Goal: Information Seeking & Learning: Learn about a topic

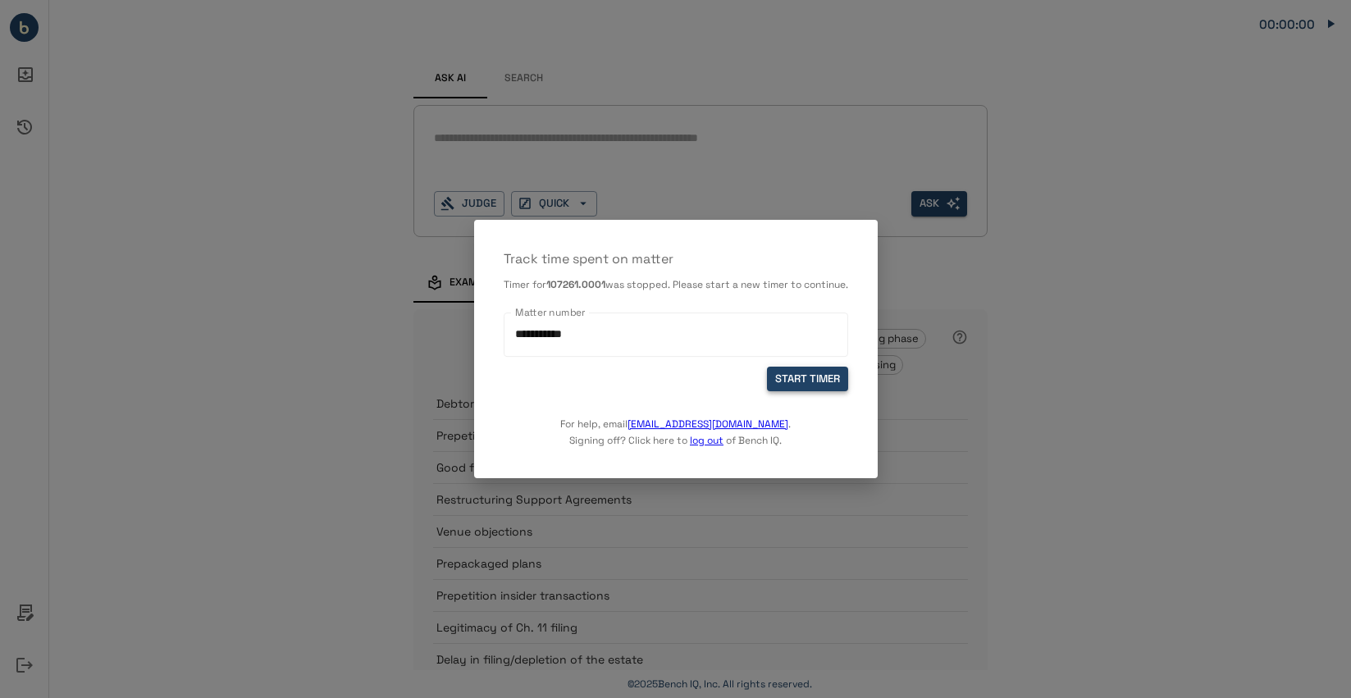
click at [829, 375] on button "START TIMER" at bounding box center [807, 379] width 81 height 25
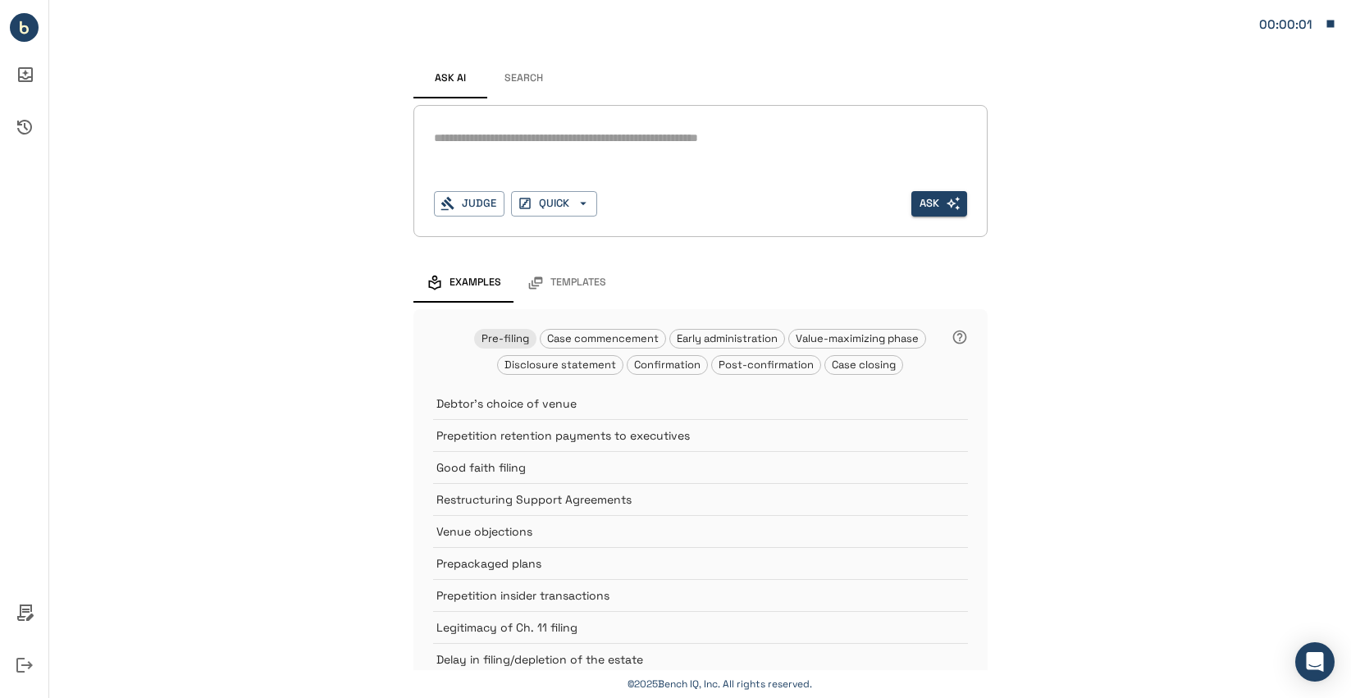
click at [520, 137] on textarea at bounding box center [700, 138] width 533 height 19
click at [527, 83] on button "Search" at bounding box center [524, 78] width 74 height 39
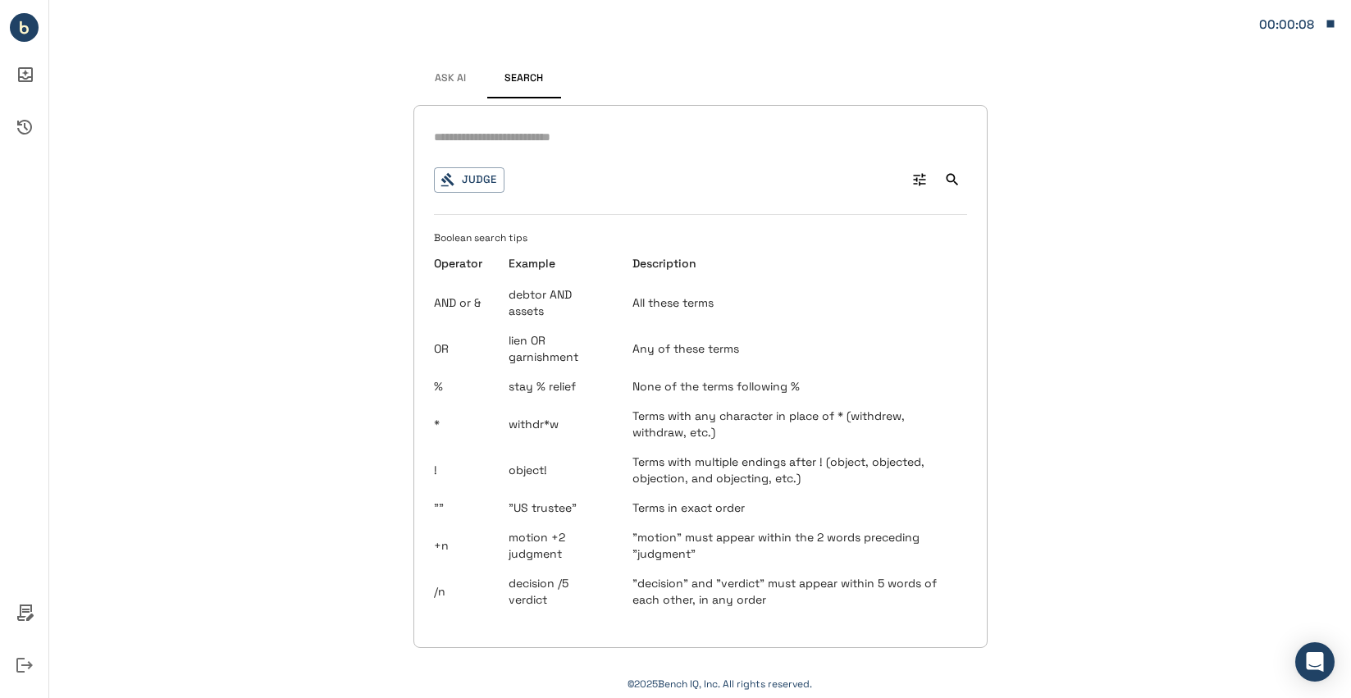
click at [583, 142] on input "text" at bounding box center [700, 137] width 533 height 24
type input "**********"
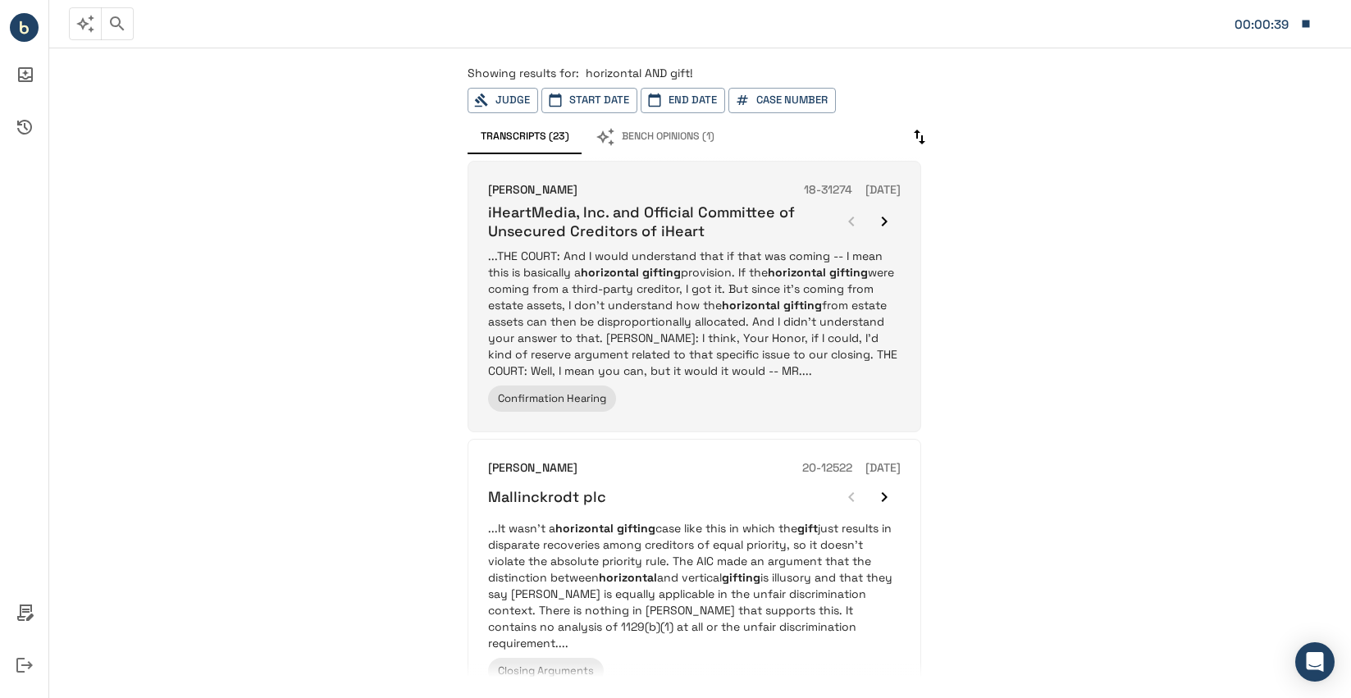
click at [788, 224] on h6 "iHeartMedia, Inc. and Official Committee of Unsecured Creditors of iHeart" at bounding box center [661, 222] width 347 height 39
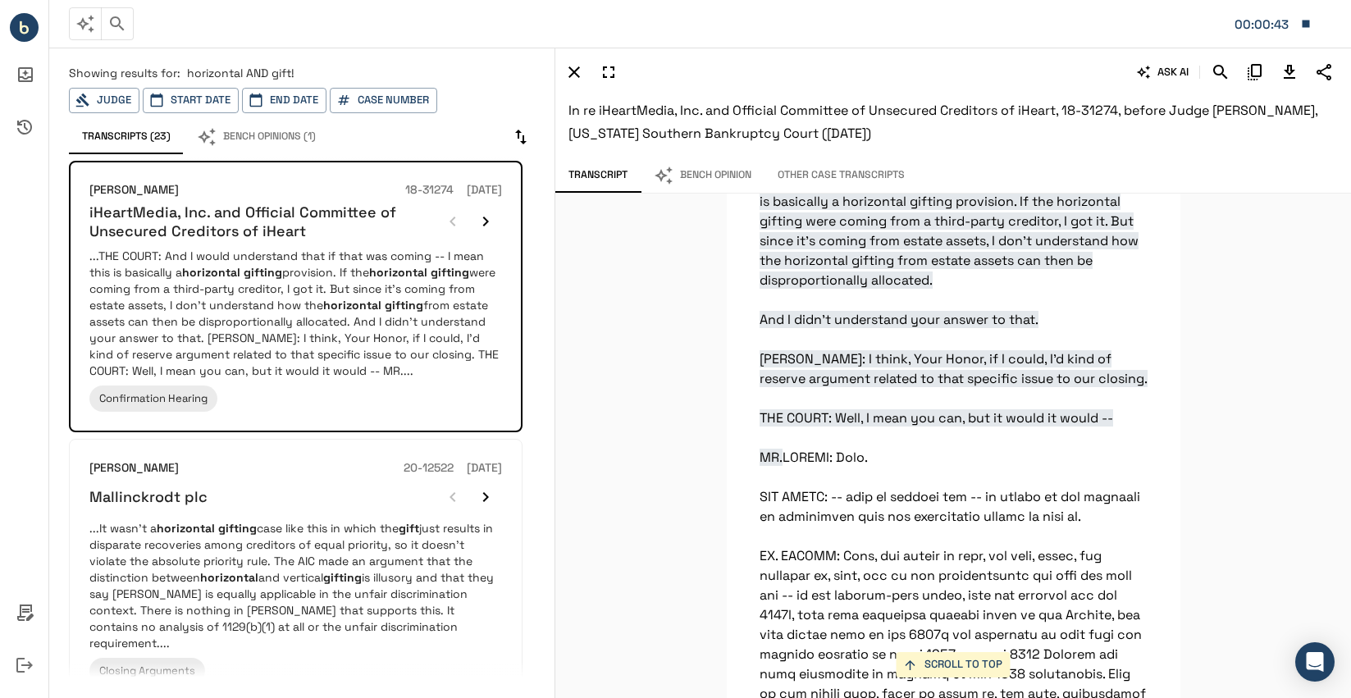
scroll to position [11544, 0]
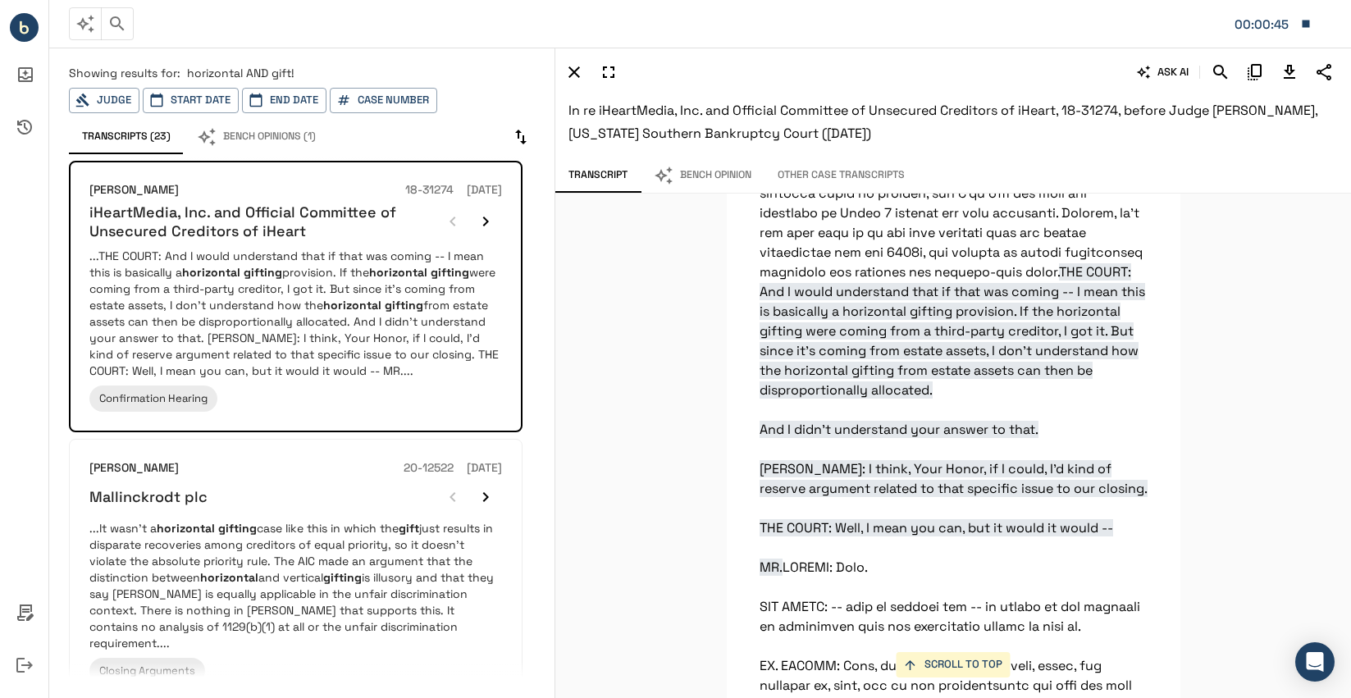
click at [1246, 363] on div "SCROLL TO TOP THE COURT: And I would understand that if that was coming -- I me…" at bounding box center [952, 446] width 795 height 504
click at [1210, 348] on div "SCROLL TO TOP THE COURT: And I would understand that if that was coming -- I me…" at bounding box center [952, 446] width 795 height 504
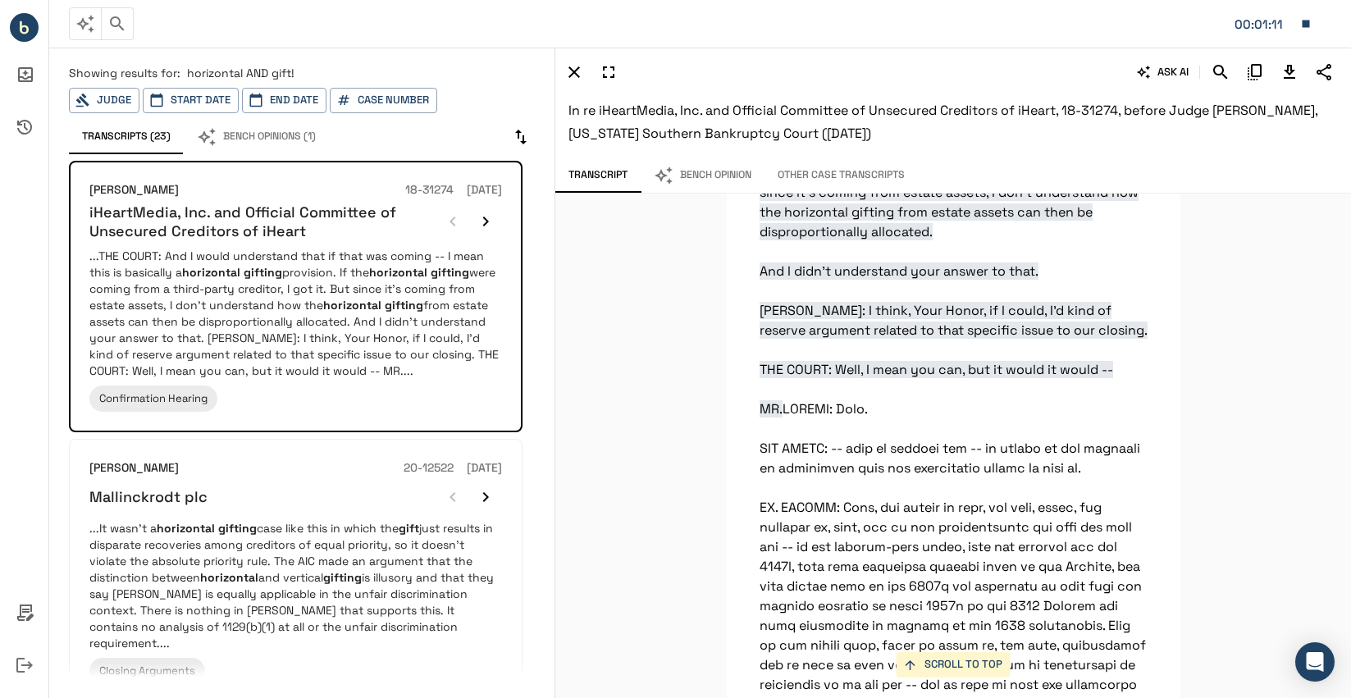
scroll to position [11708, 0]
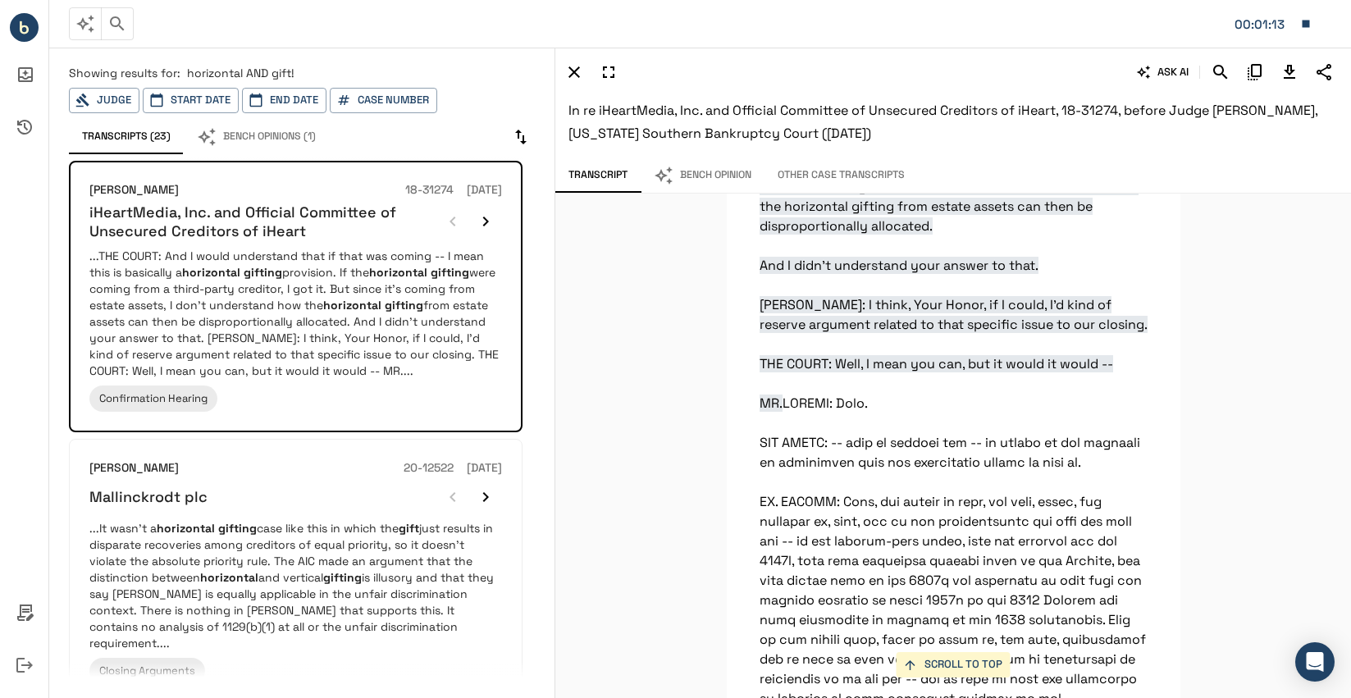
click at [1200, 416] on div "SCROLL TO TOP THE COURT: And I would understand that if that was coming -- I me…" at bounding box center [952, 446] width 795 height 504
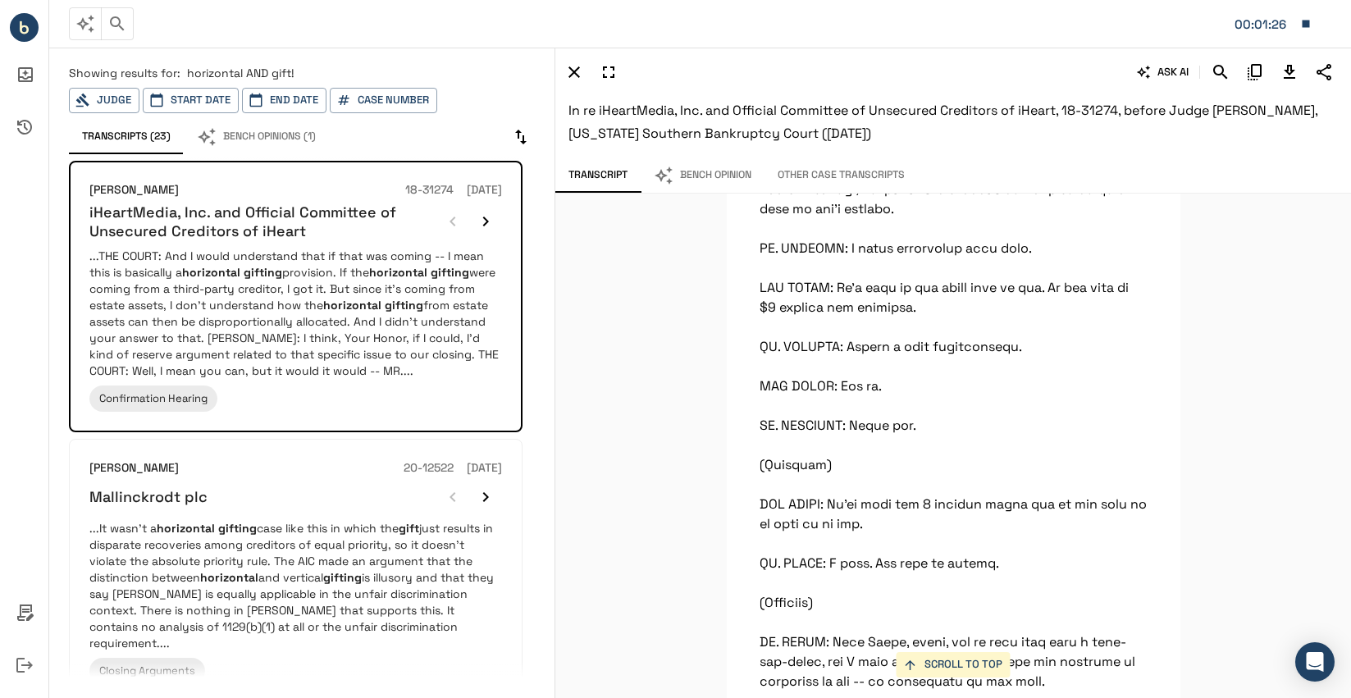
scroll to position [33193, 0]
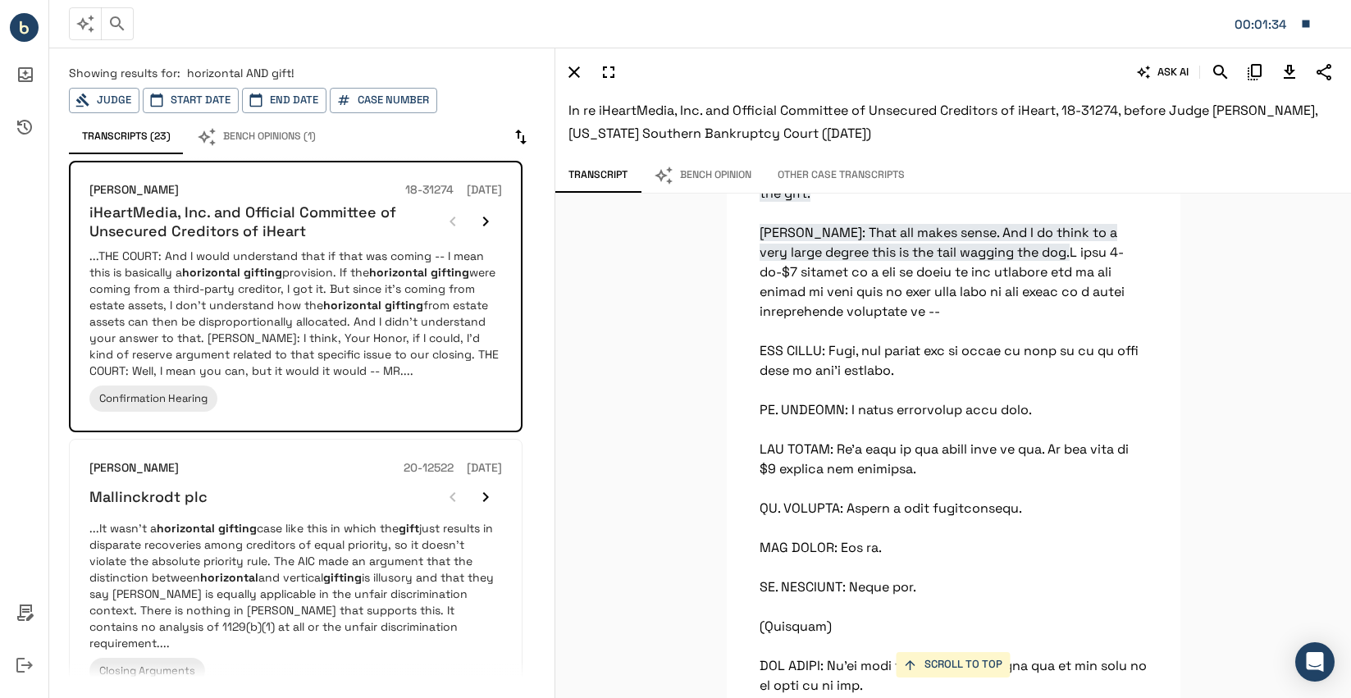
click at [1267, 339] on div "SCROLL TO TOP THE COURT: And I would understand that if that was coming -- I me…" at bounding box center [952, 446] width 795 height 504
click at [1246, 399] on div "SCROLL TO TOP THE COURT: And I would understand that if that was coming -- I me…" at bounding box center [952, 446] width 795 height 504
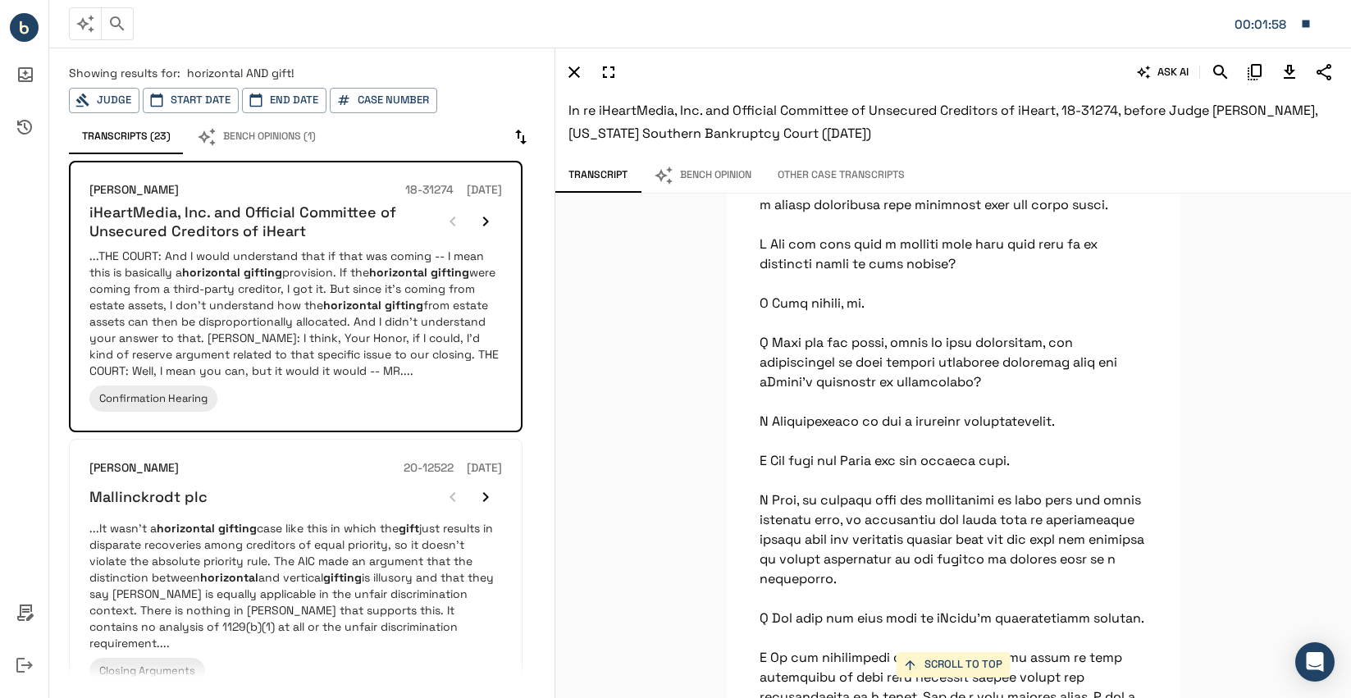
scroll to position [61321, 0]
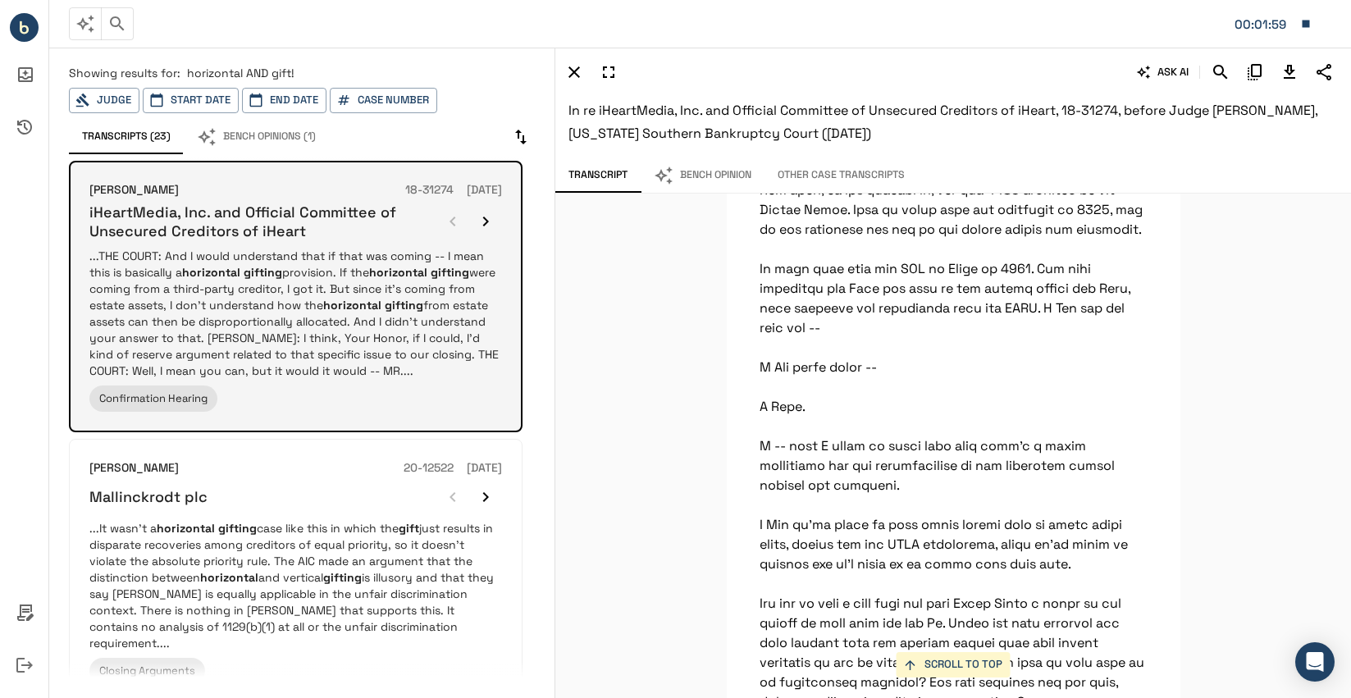
click at [480, 219] on icon "button" at bounding box center [486, 222] width 20 height 20
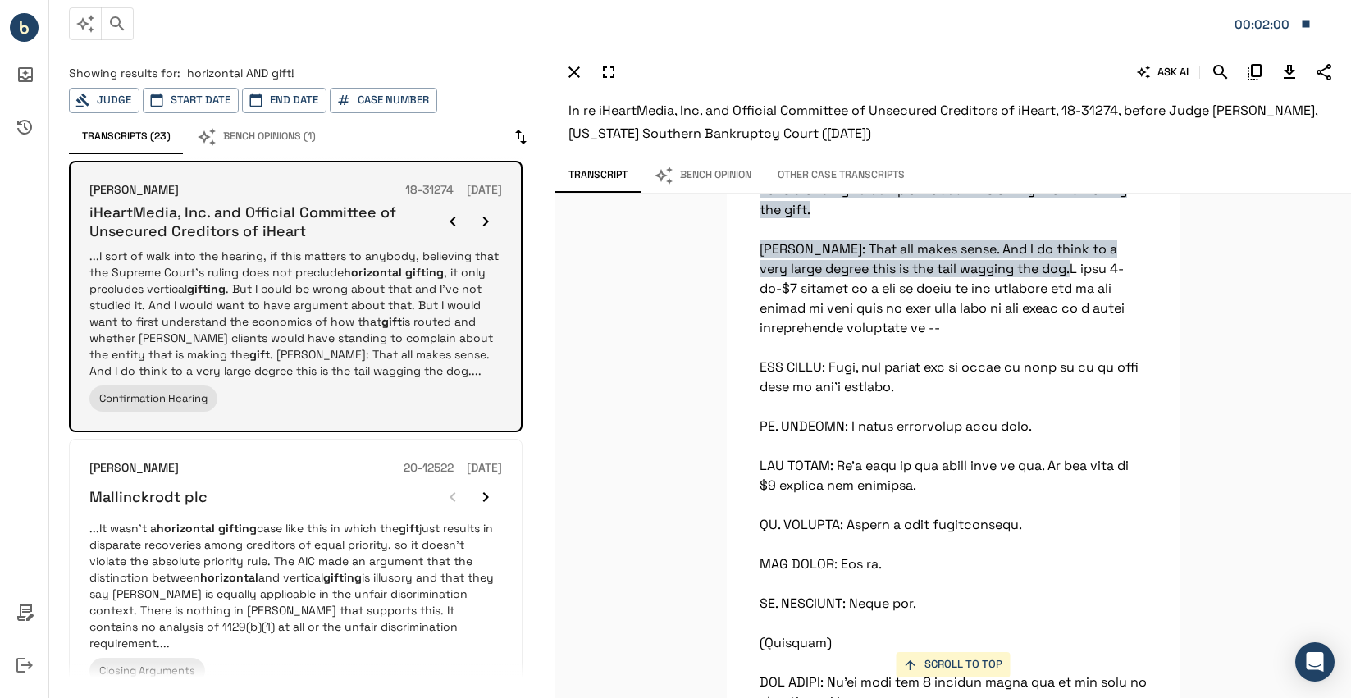
click at [480, 219] on icon "button" at bounding box center [486, 222] width 20 height 20
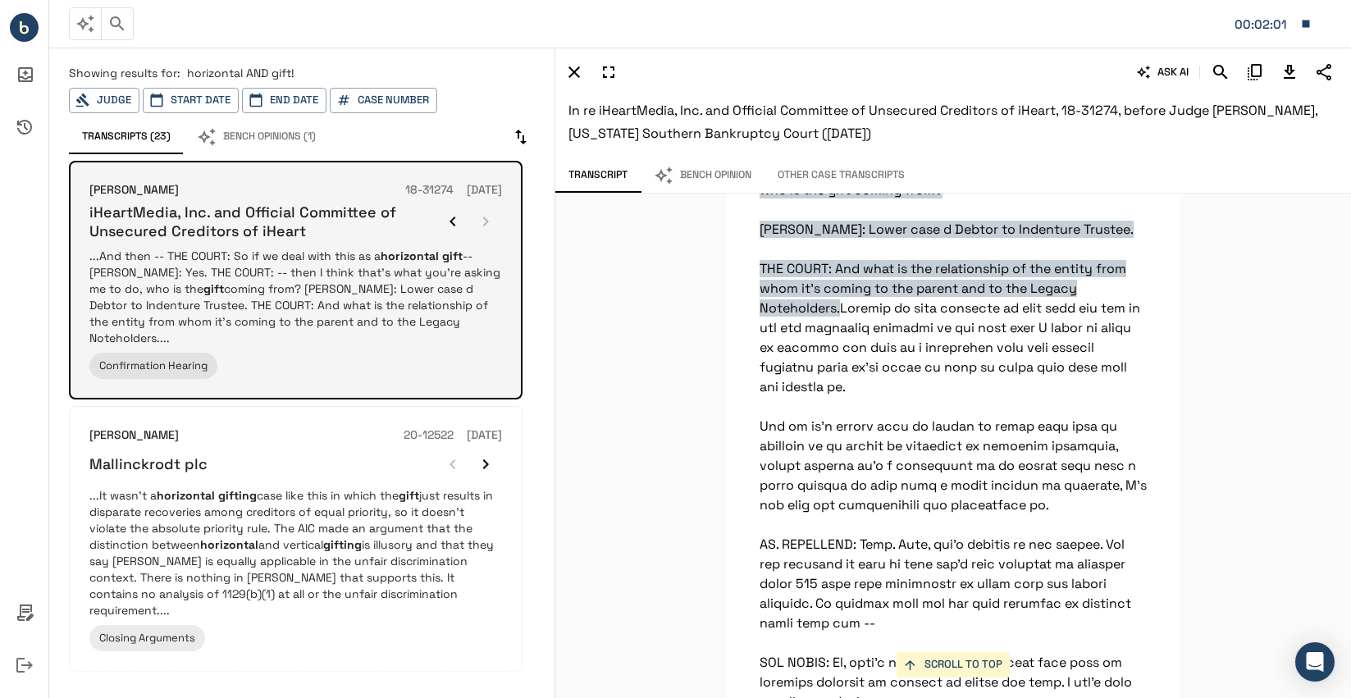
scroll to position [30865, 0]
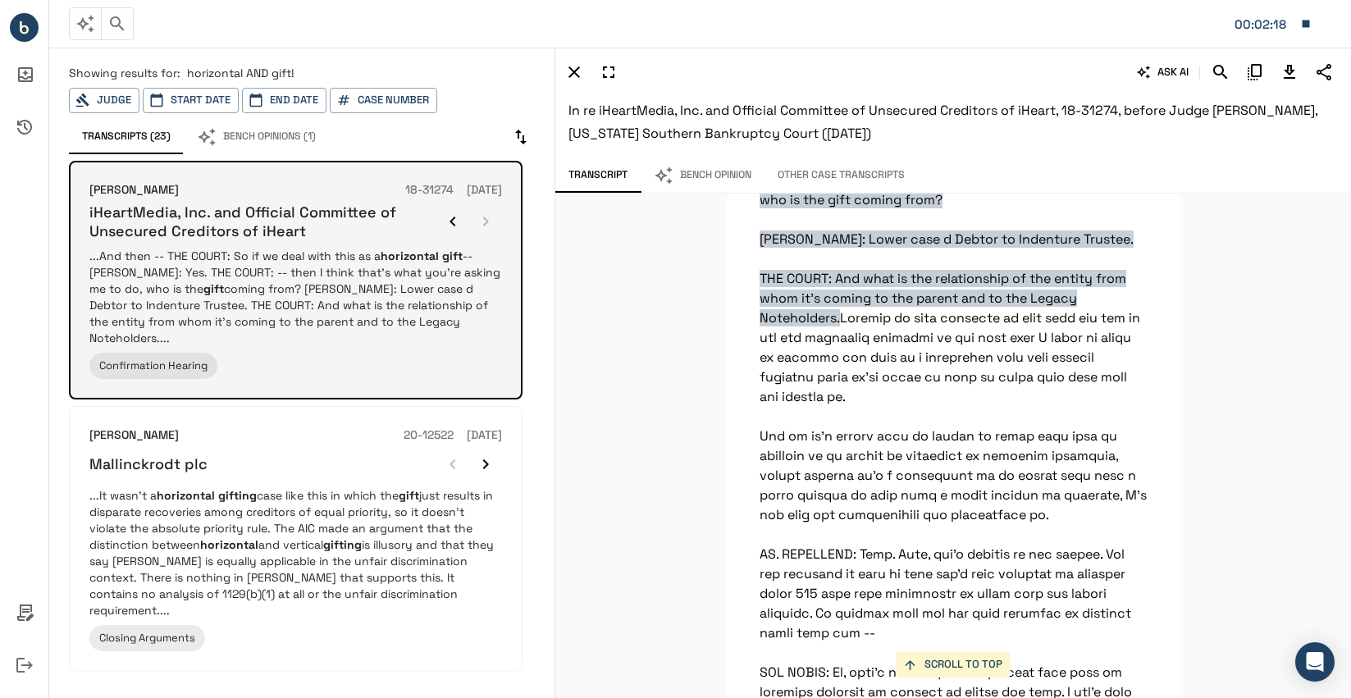
click at [480, 219] on div at bounding box center [469, 221] width 66 height 33
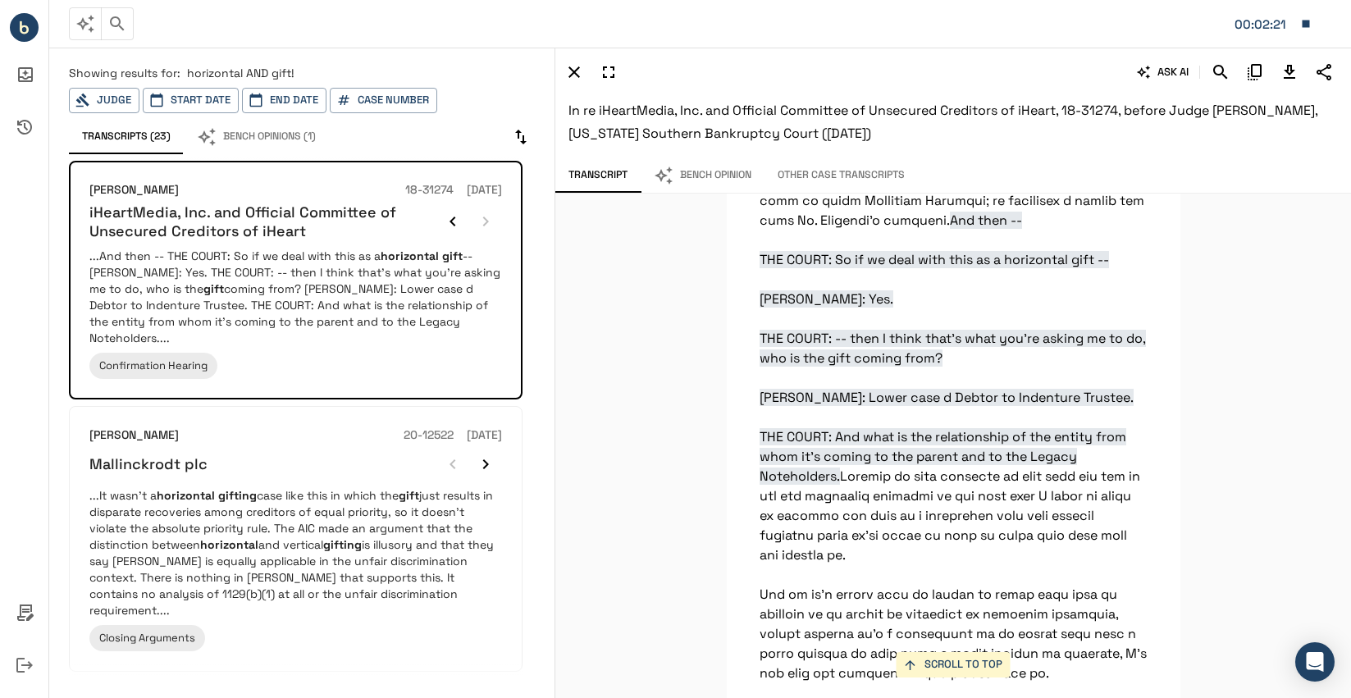
scroll to position [30701, 0]
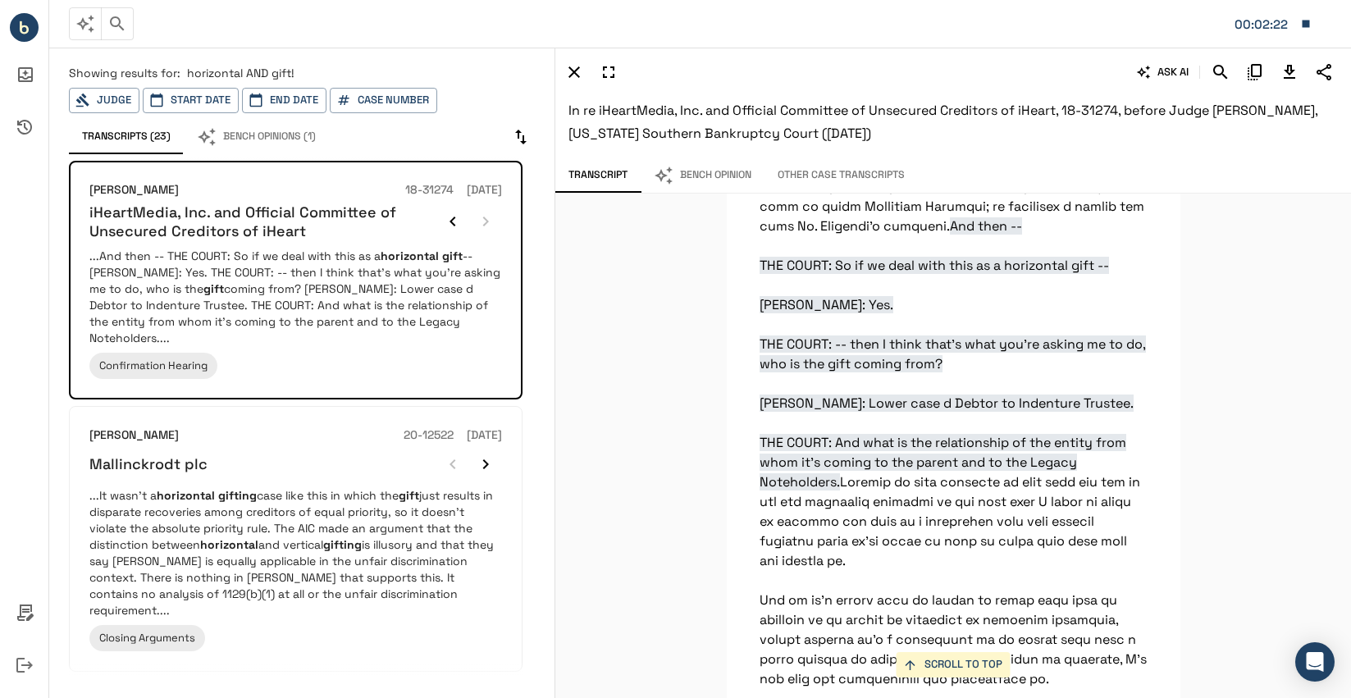
click at [1190, 361] on div "SCROLL TO TOP THE COURT: And I would understand that if that was coming -- I me…" at bounding box center [952, 446] width 795 height 504
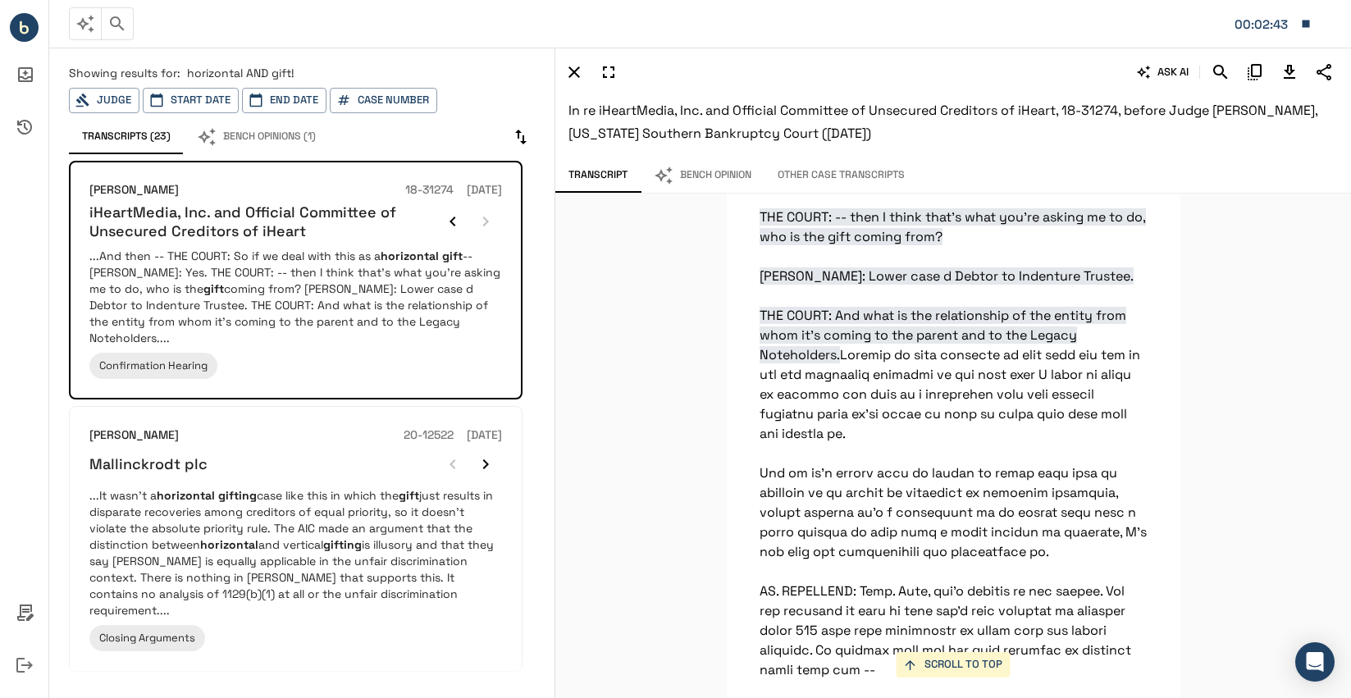
scroll to position [30865, 0]
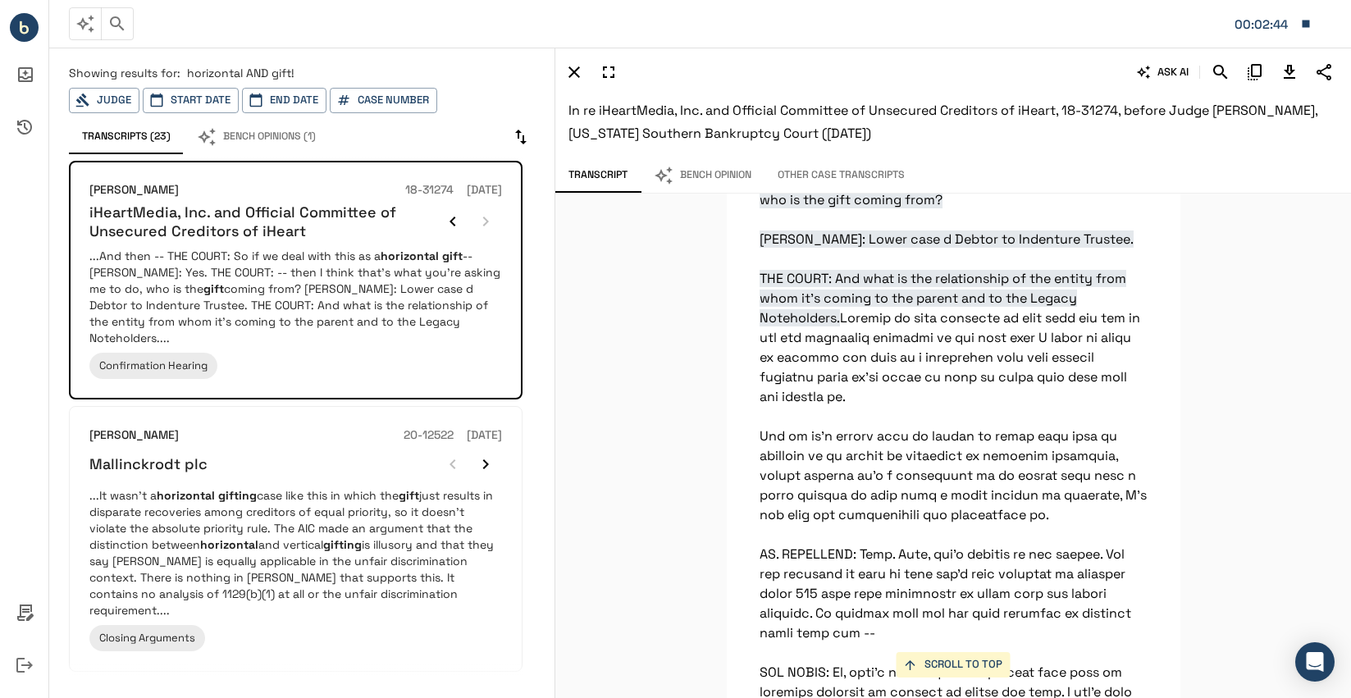
click at [1219, 375] on div "SCROLL TO TOP THE COURT: And I would understand that if that was coming -- I me…" at bounding box center [952, 446] width 795 height 504
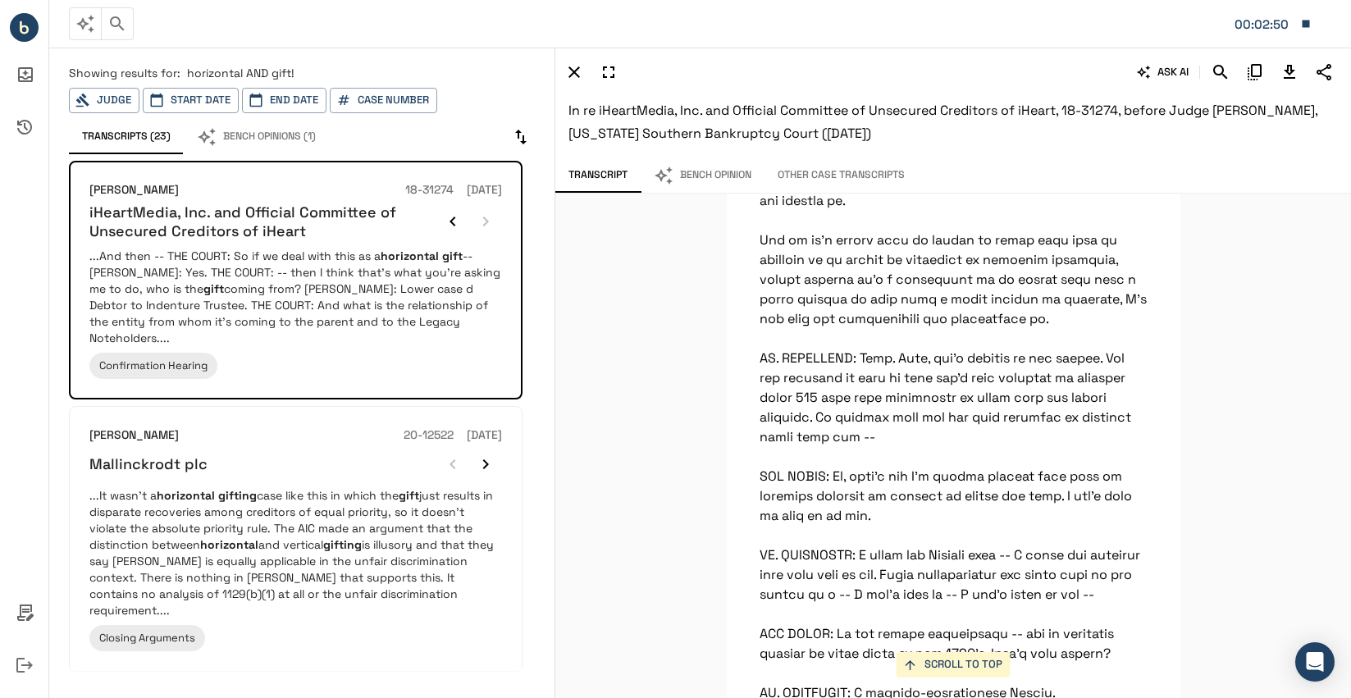
scroll to position [31193, 0]
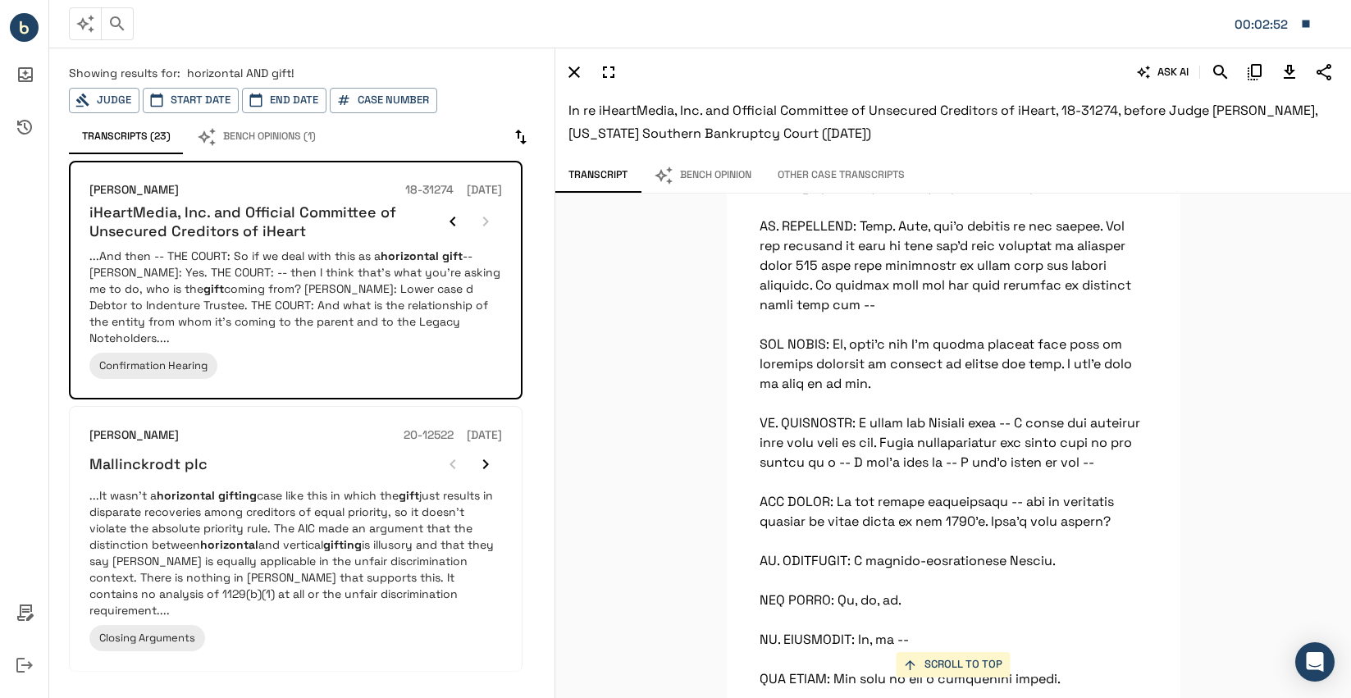
click at [1199, 344] on div "SCROLL TO TOP THE COURT: And I would understand that if that was coming -- I me…" at bounding box center [952, 446] width 795 height 504
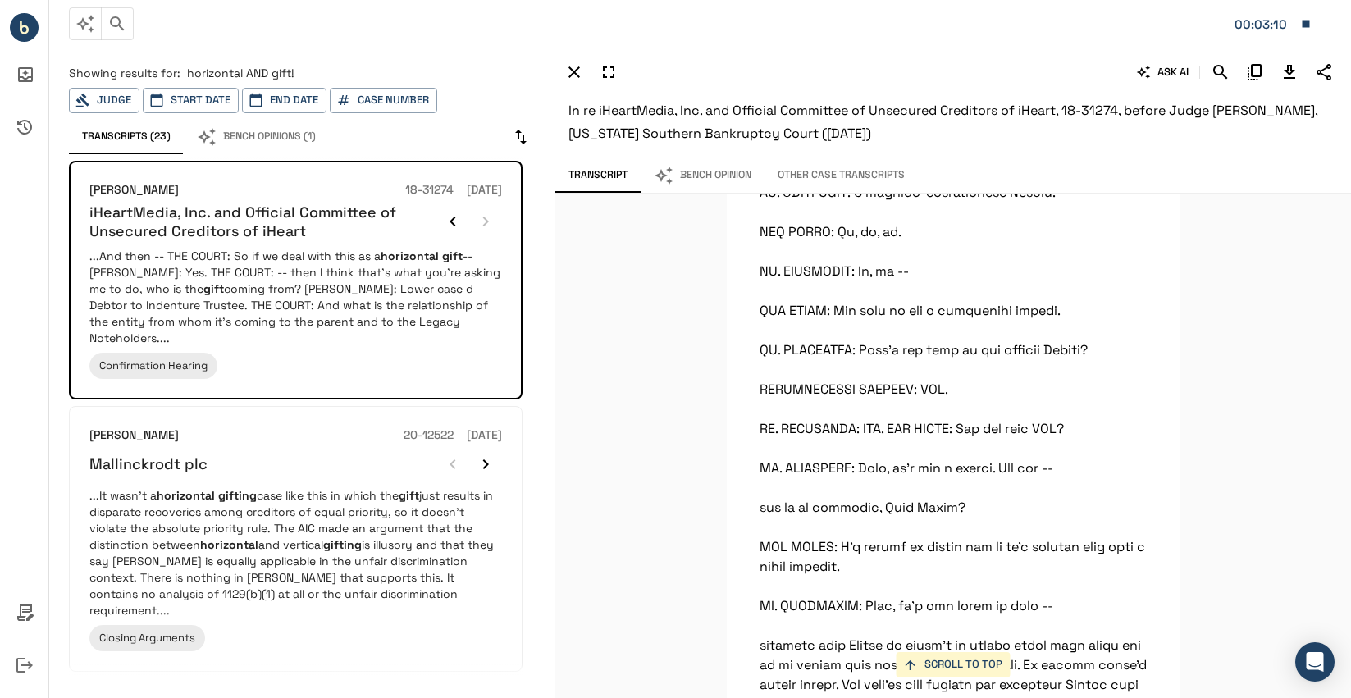
scroll to position [31603, 0]
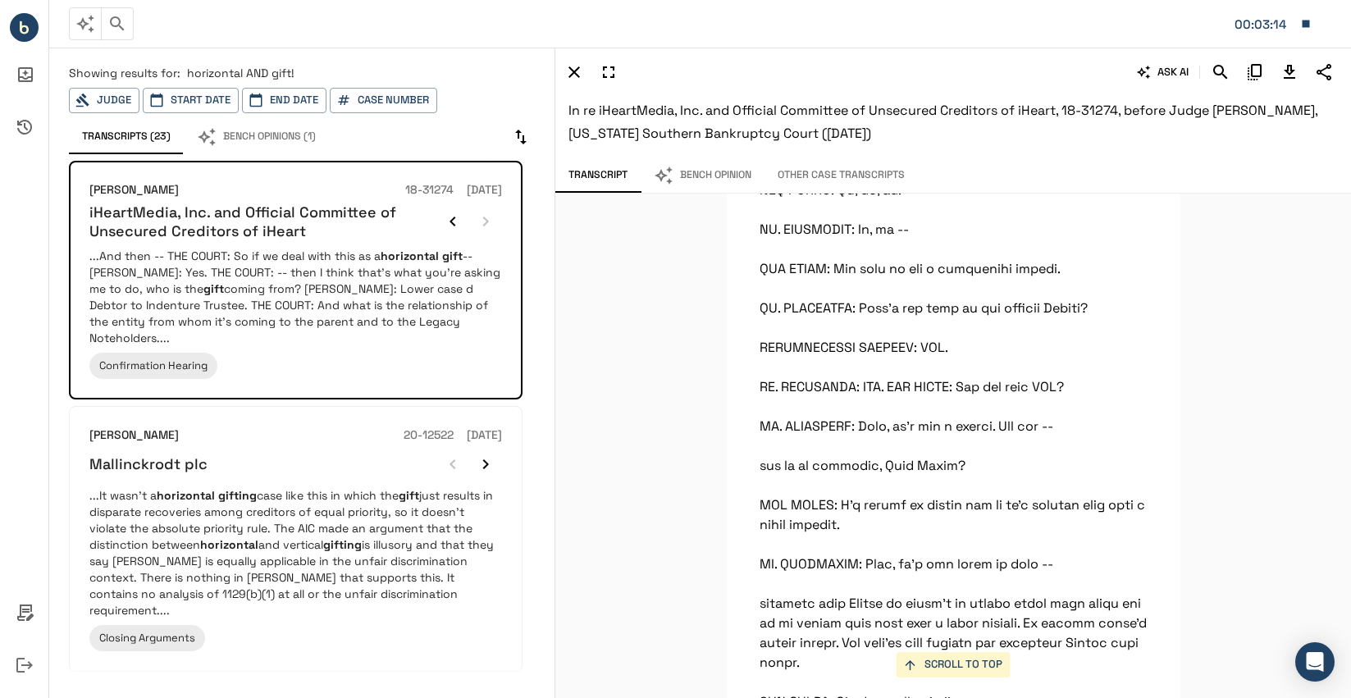
click at [1253, 385] on div "SCROLL TO TOP THE COURT: And I would understand that if that was coming -- I me…" at bounding box center [952, 446] width 795 height 504
click at [1230, 348] on div "SCROLL TO TOP THE COURT: And I would understand that if that was coming -- I me…" at bounding box center [952, 446] width 795 height 504
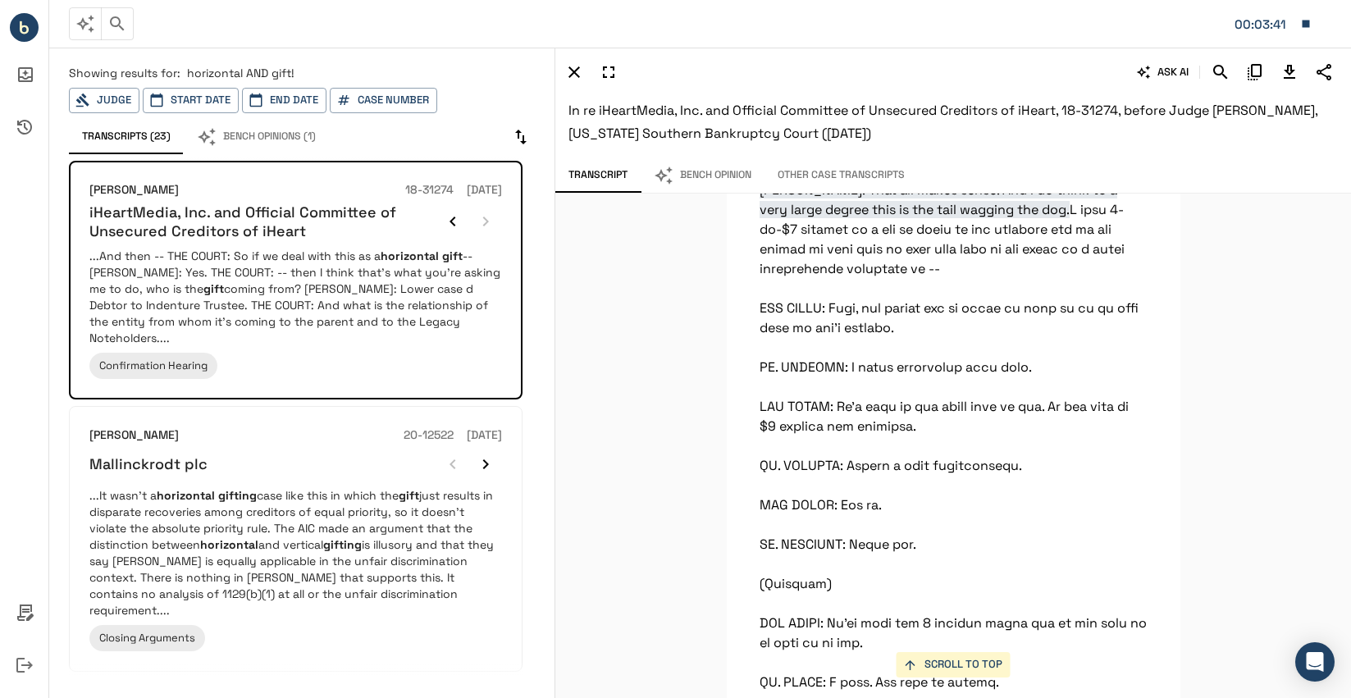
scroll to position [33243, 0]
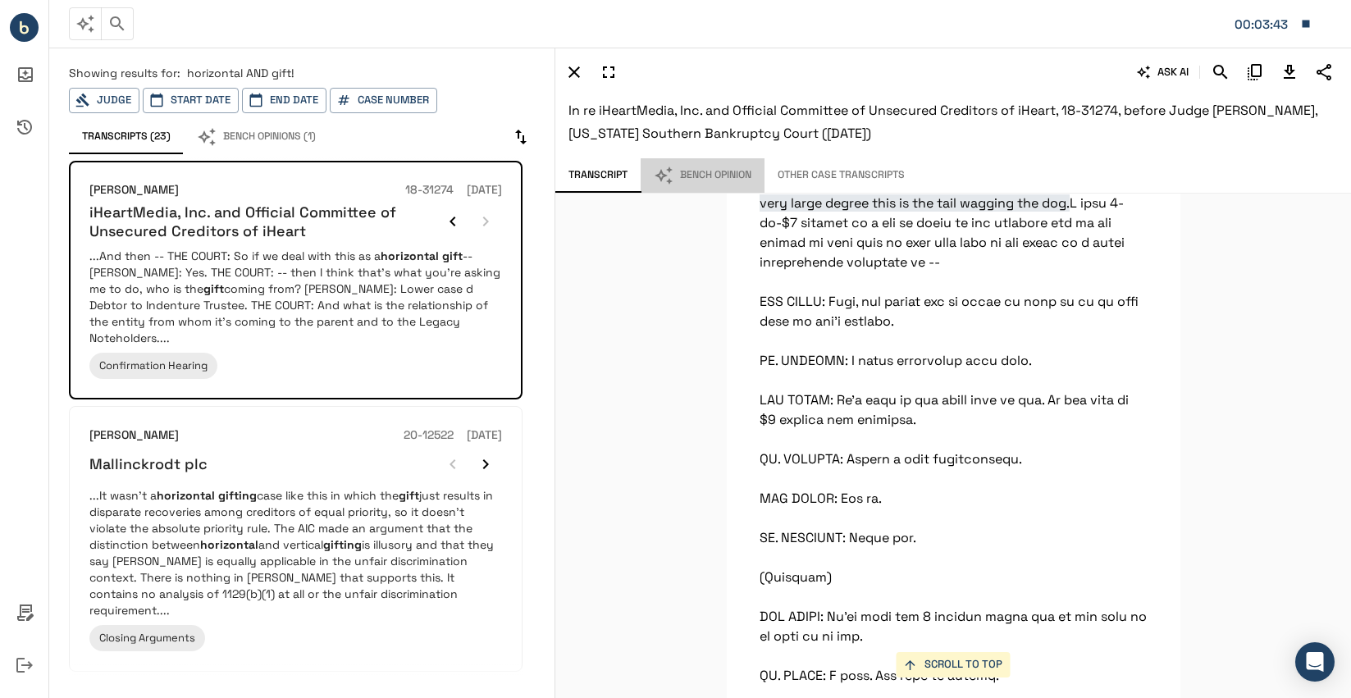
click at [699, 180] on button "Bench Opinion" at bounding box center [702, 175] width 124 height 34
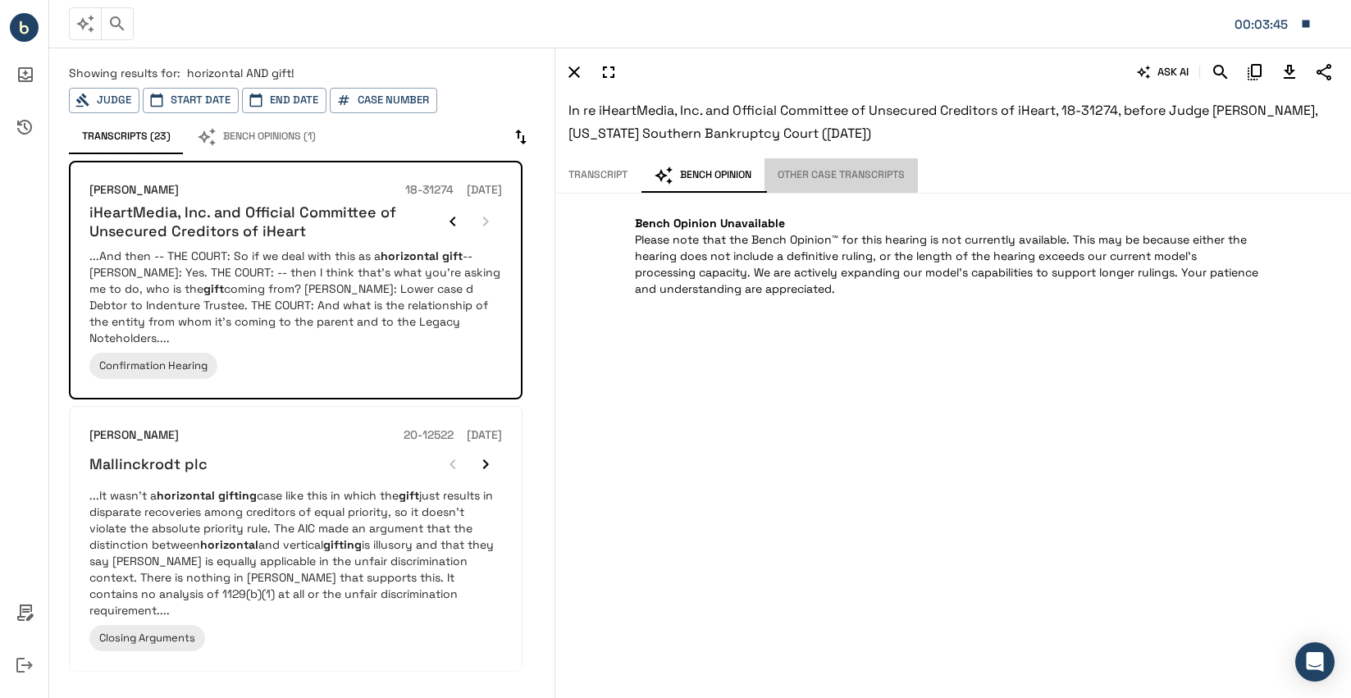
click at [841, 175] on button "Other Case Transcripts" at bounding box center [840, 175] width 153 height 34
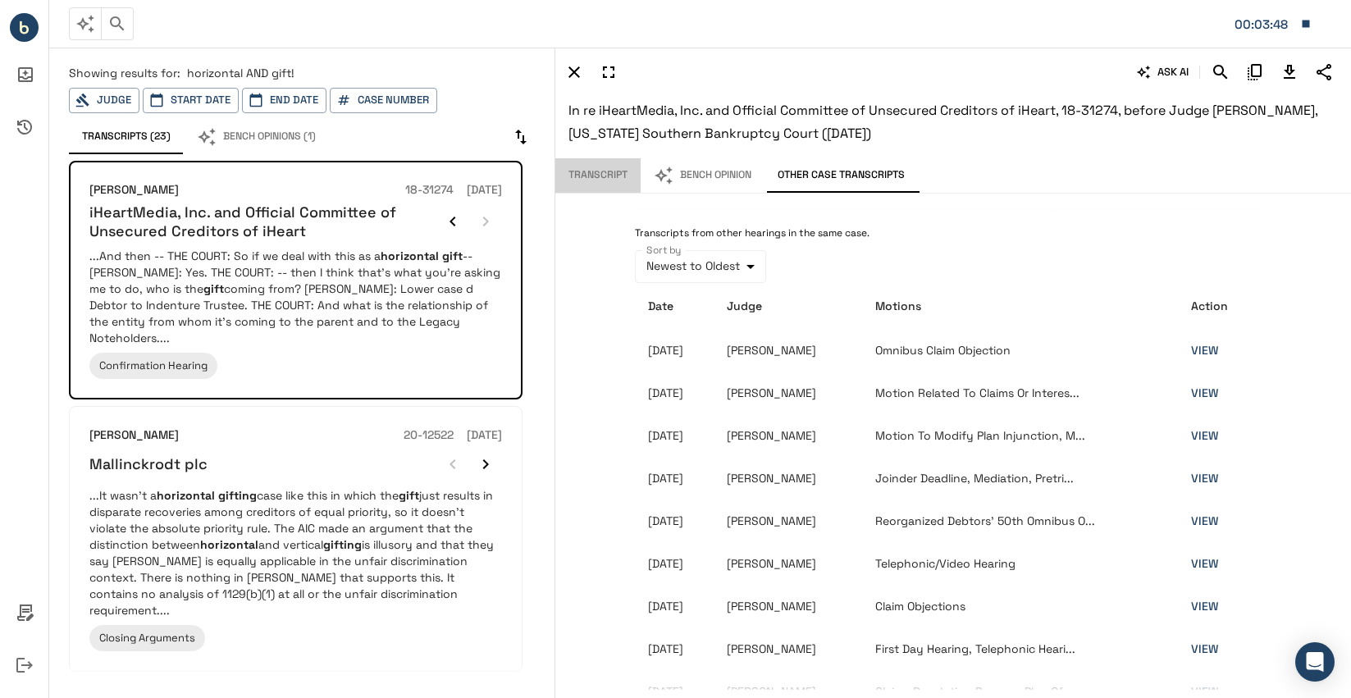
click at [605, 169] on button "Transcript" at bounding box center [597, 175] width 85 height 34
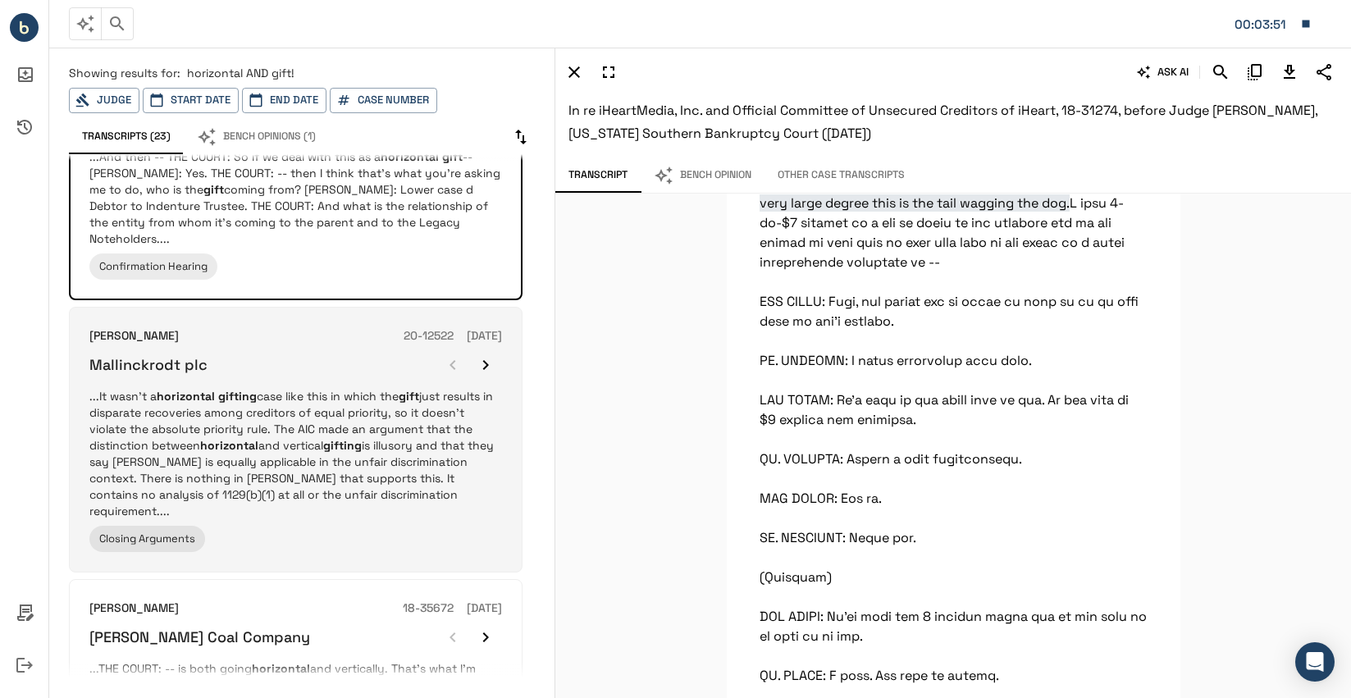
scroll to position [246, 0]
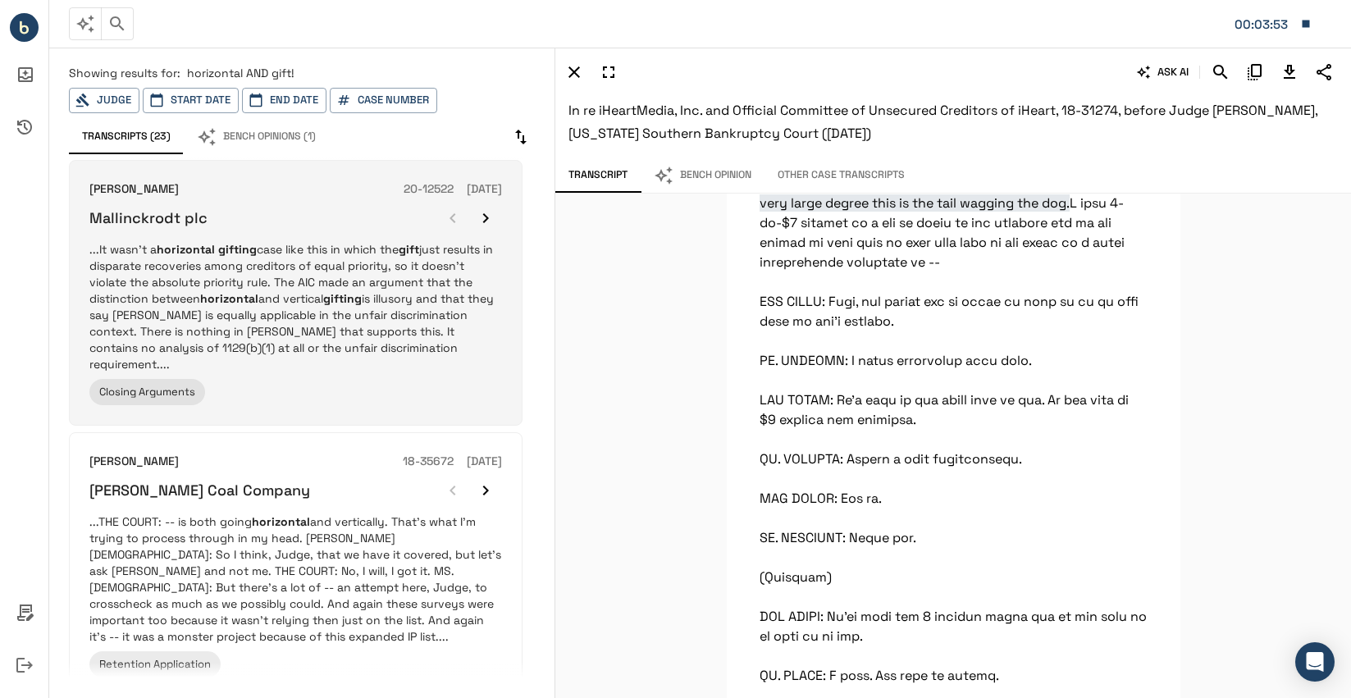
click at [380, 263] on p "...It wasn’t a horizontal gifting case like this in which the gift just results…" at bounding box center [295, 306] width 412 height 131
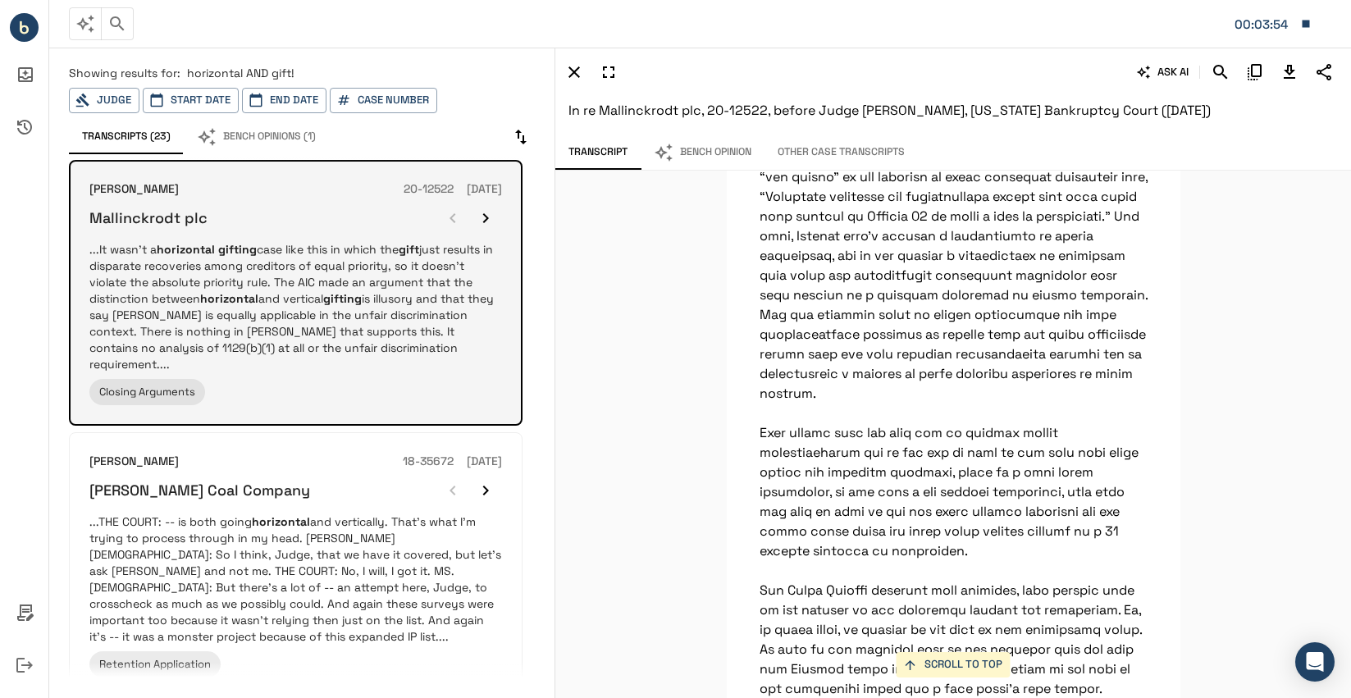
scroll to position [37692, 0]
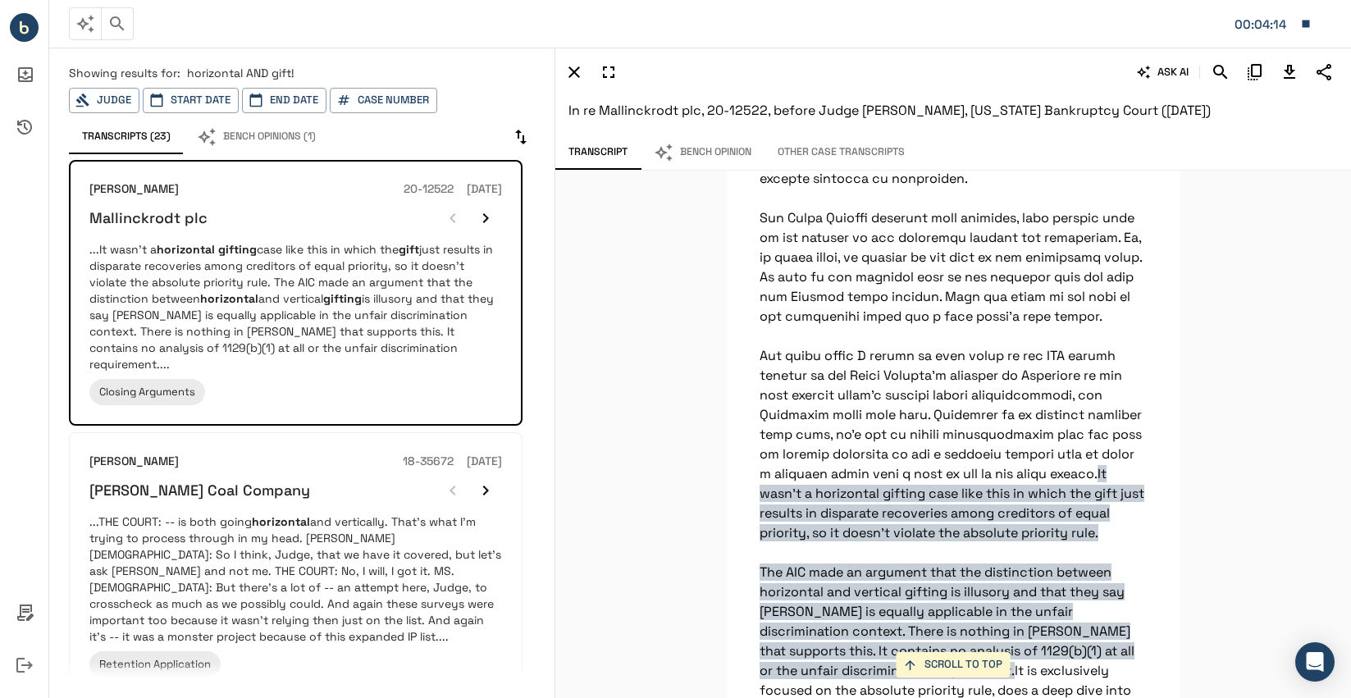
click at [1201, 333] on div "SCROLL TO TOP It wasn’t a horizontal gifting case like this in which the gift j…" at bounding box center [952, 434] width 795 height 527
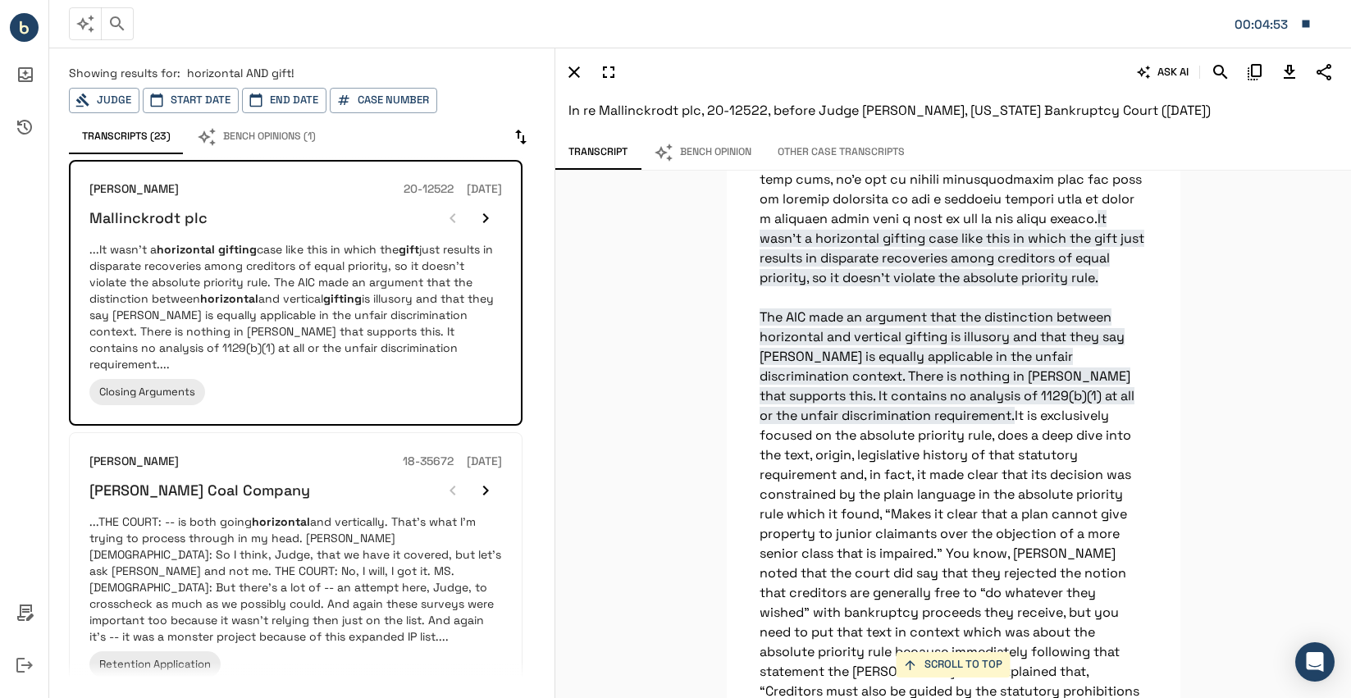
scroll to position [38020, 0]
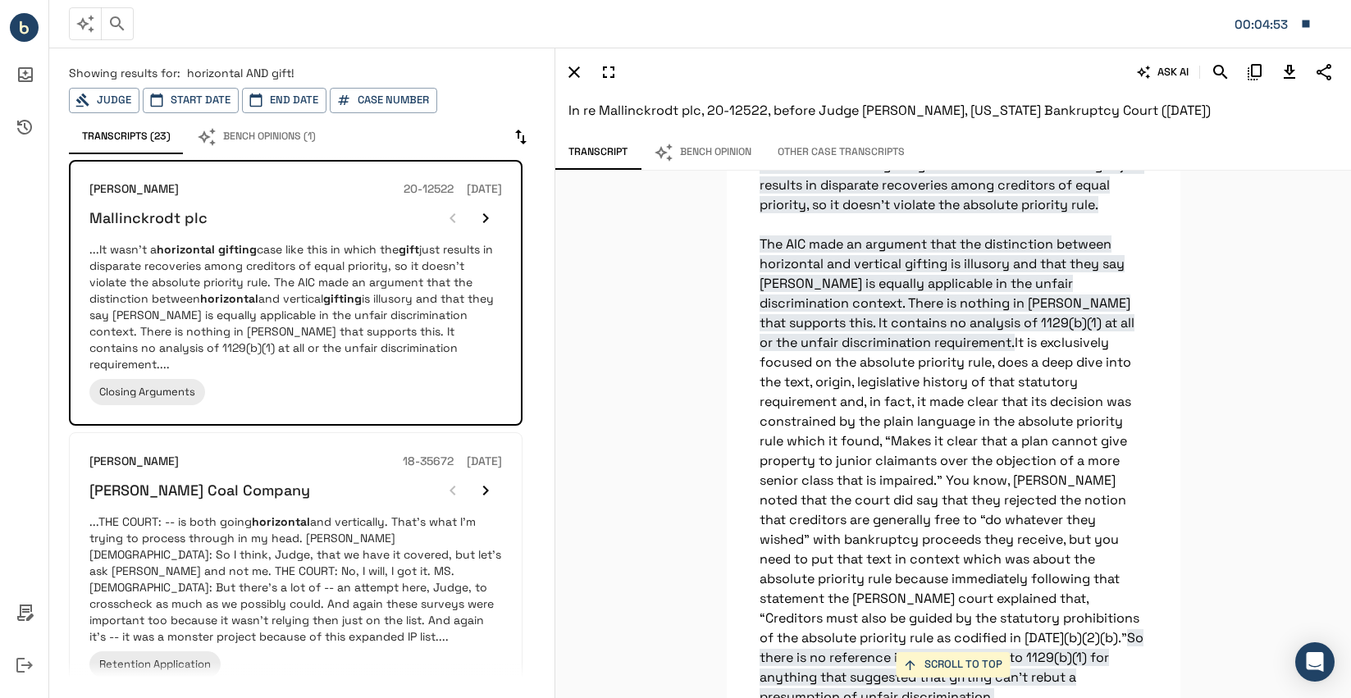
click at [1190, 333] on div "SCROLL TO TOP It wasn’t a horizontal gifting case like this in which the gift j…" at bounding box center [952, 434] width 795 height 527
click at [1181, 371] on div "SCROLL TO TOP It wasn’t a horizontal gifting case like this in which the gift j…" at bounding box center [952, 434] width 795 height 527
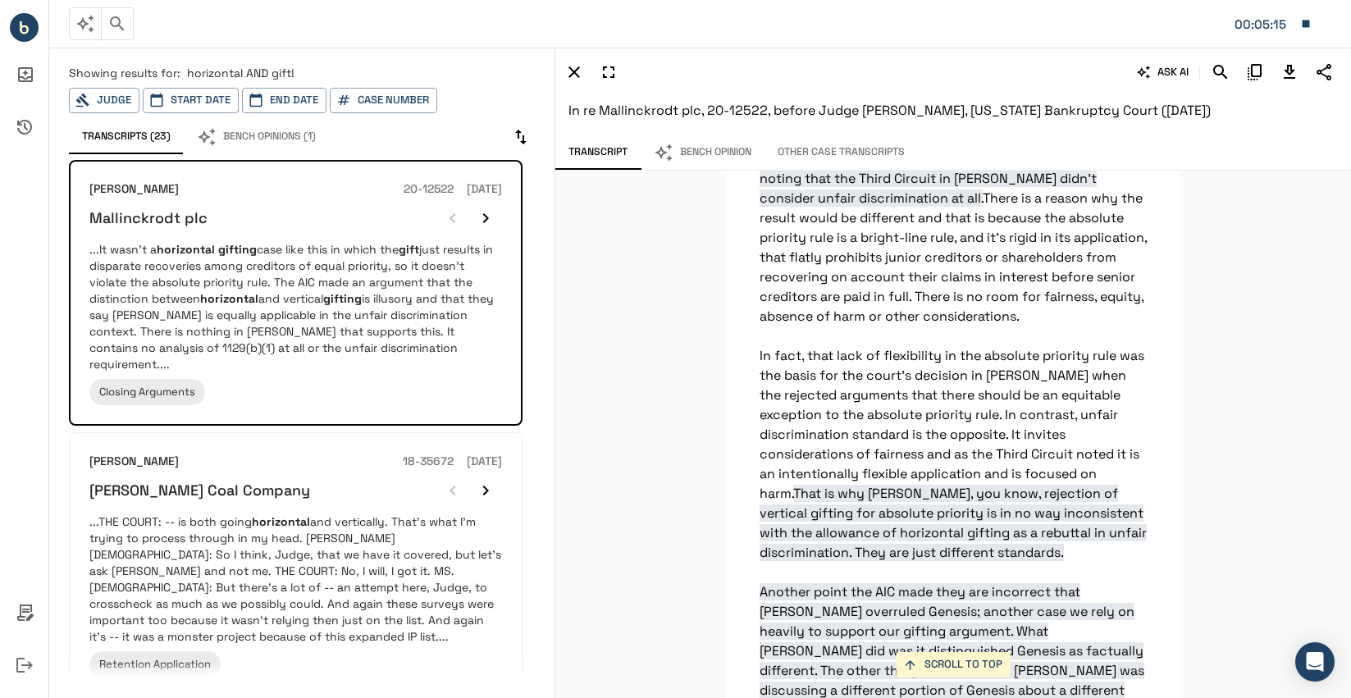
scroll to position [38676, 0]
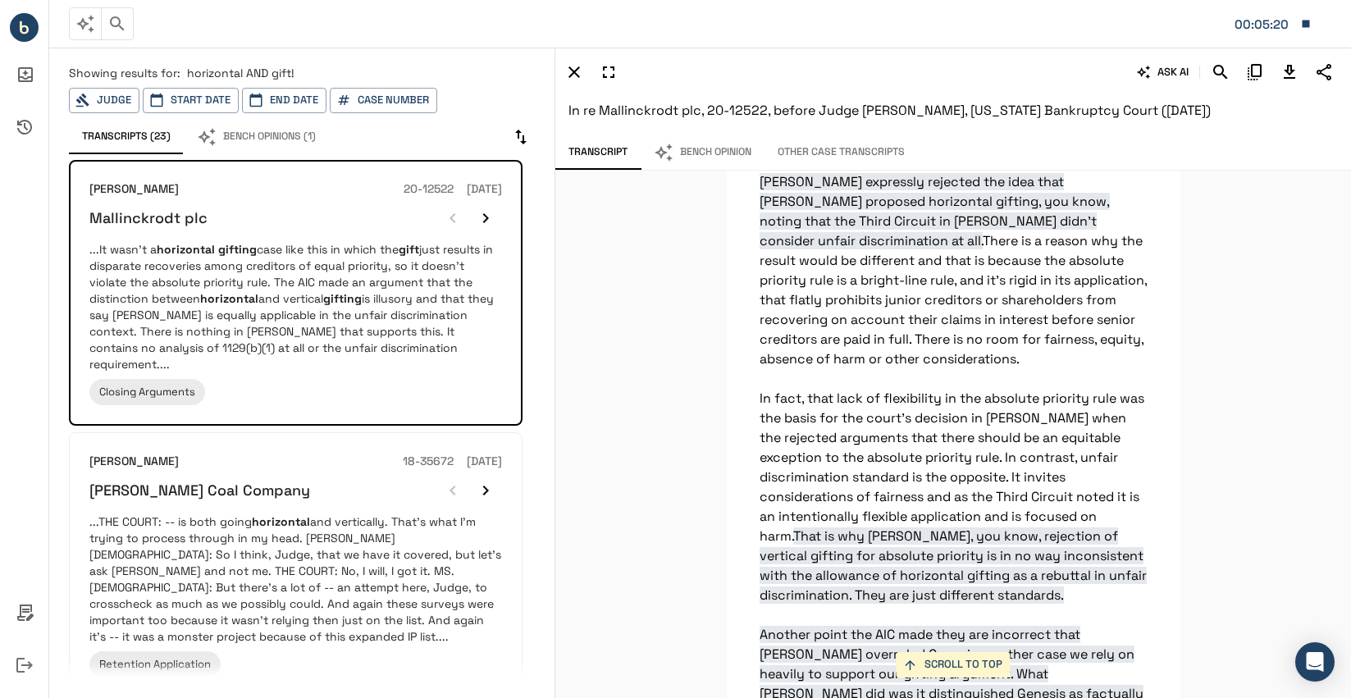
click at [1193, 314] on div "SCROLL TO TOP It wasn’t a horizontal gifting case like this in which the gift j…" at bounding box center [952, 434] width 795 height 527
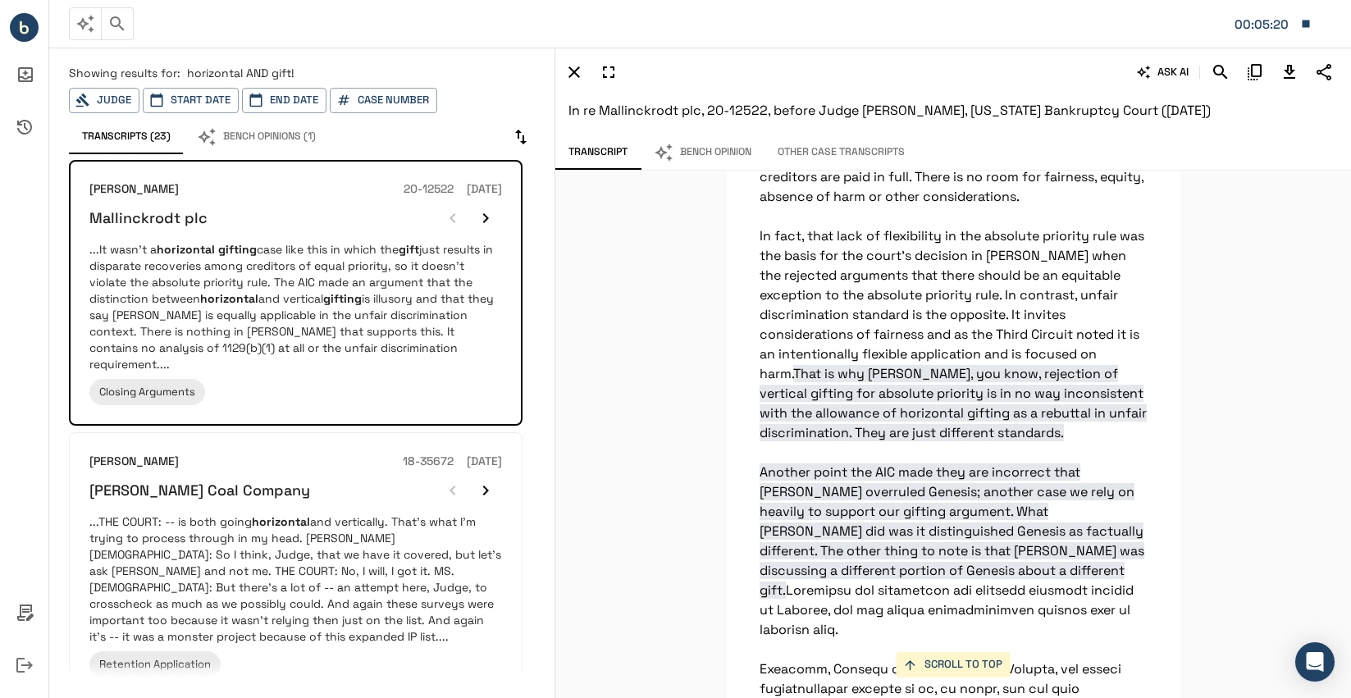
scroll to position [38758, 0]
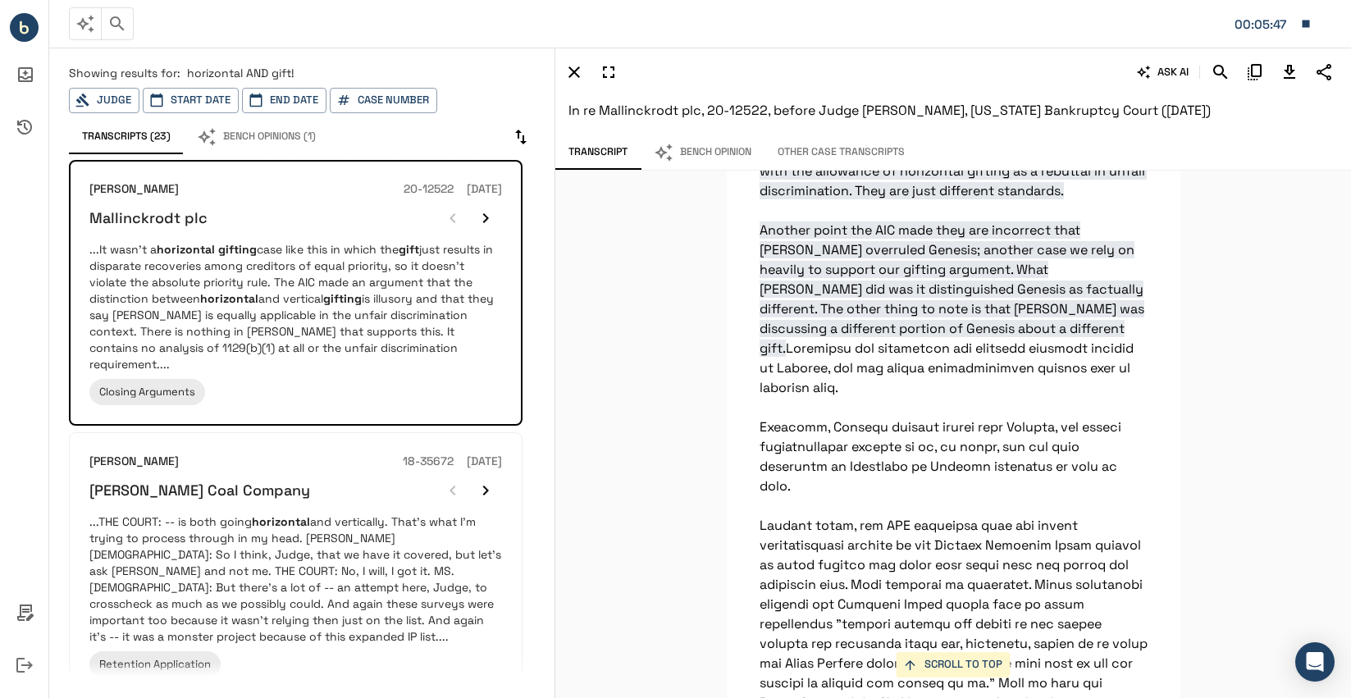
scroll to position [39004, 0]
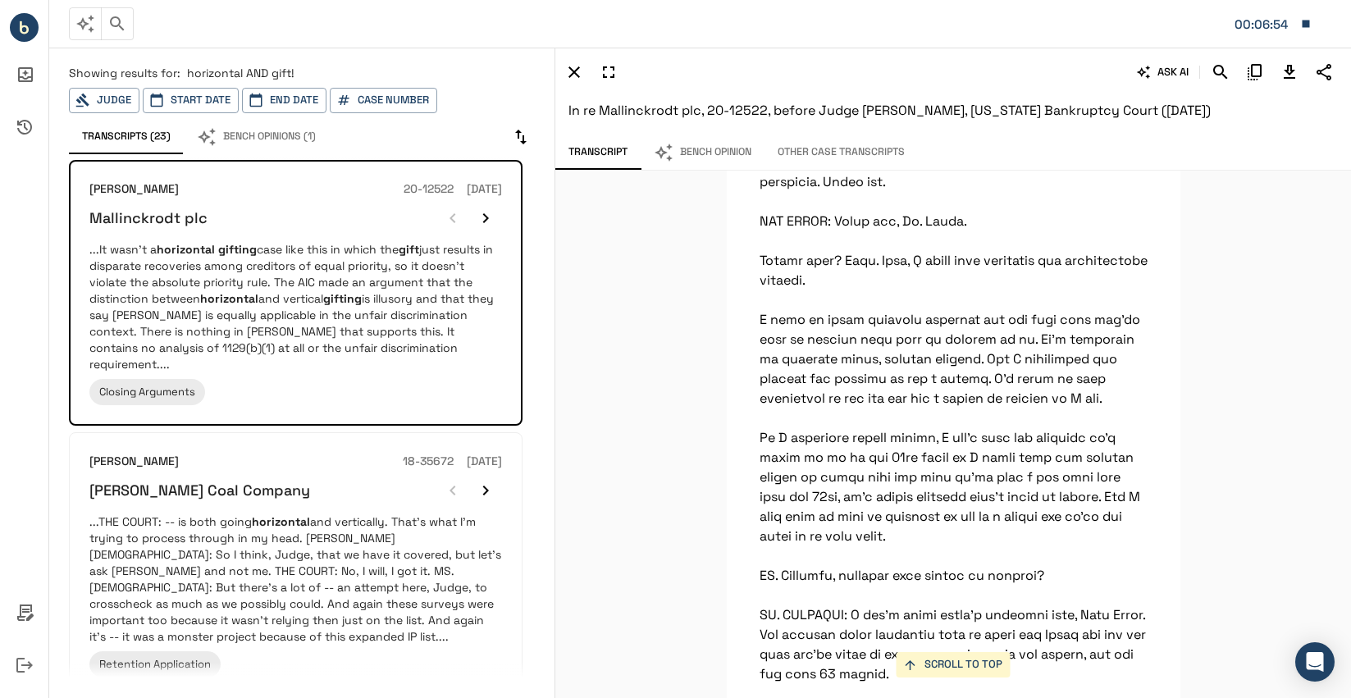
scroll to position [81368, 0]
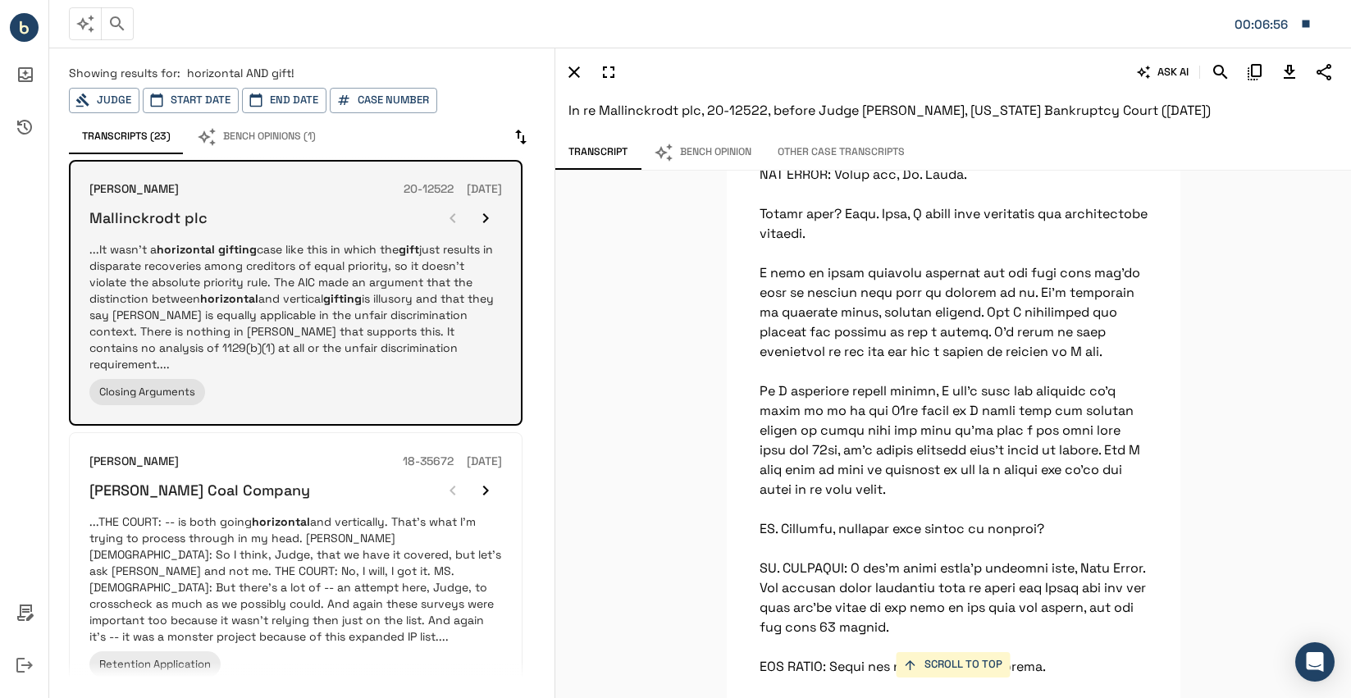
click at [310, 241] on p "...It wasn’t a horizontal gifting case like this in which the gift just results…" at bounding box center [295, 306] width 412 height 131
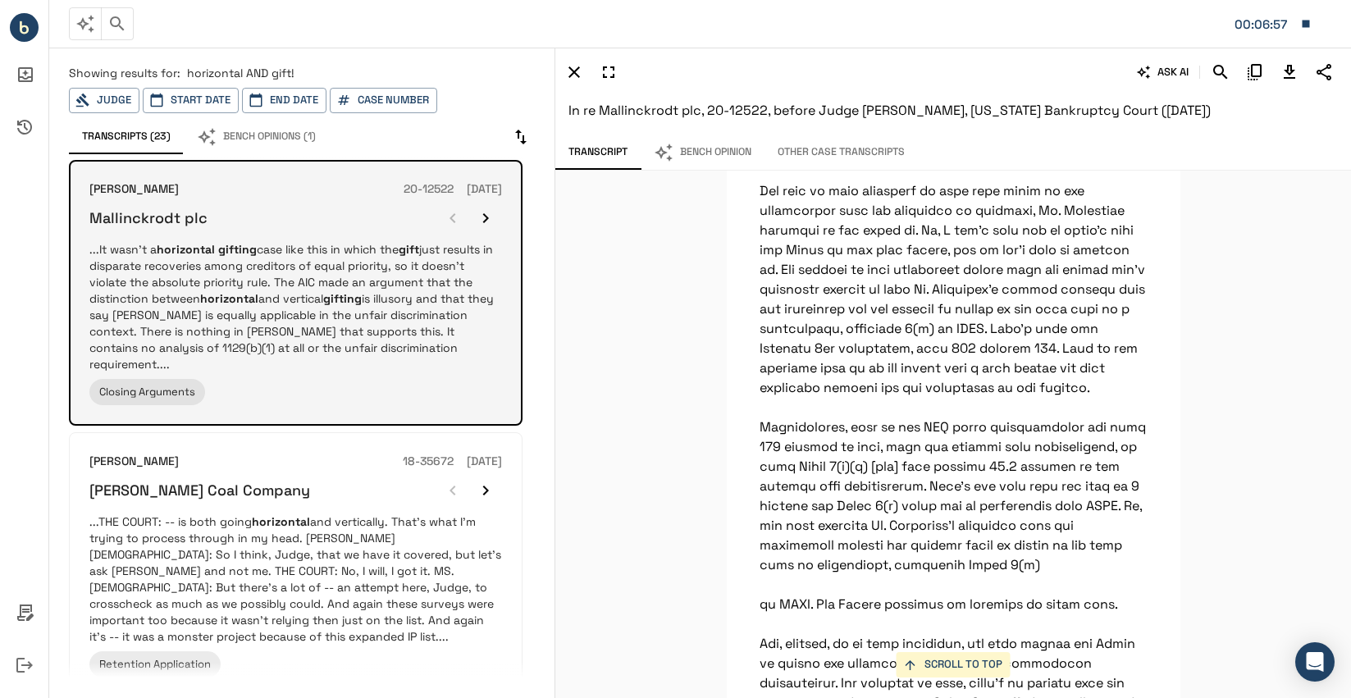
scroll to position [37692, 0]
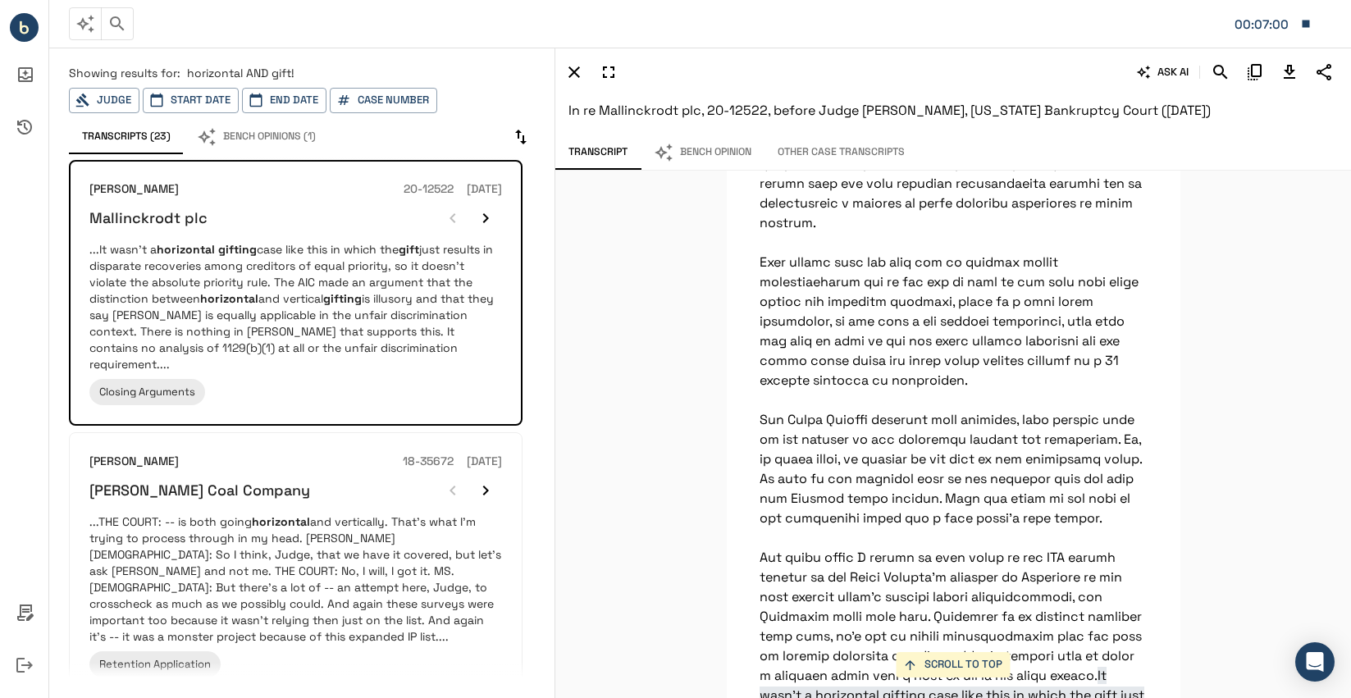
scroll to position [37446, 0]
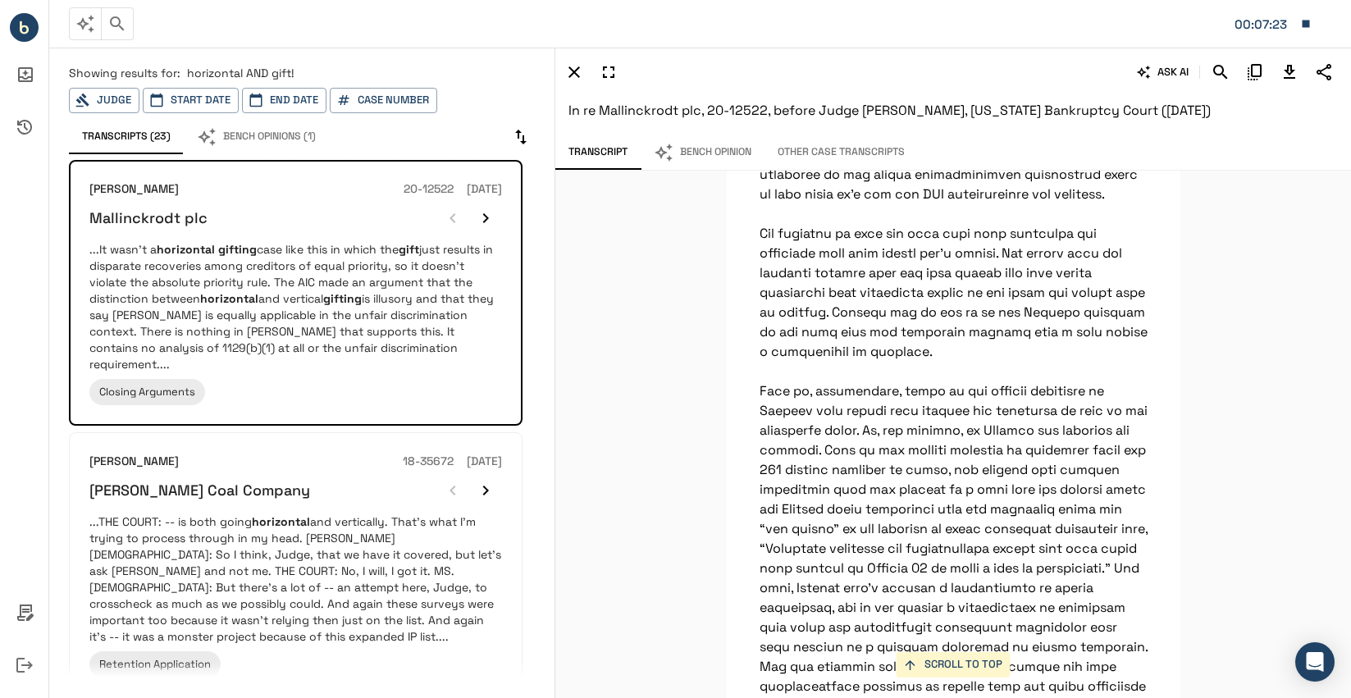
scroll to position [36954, 0]
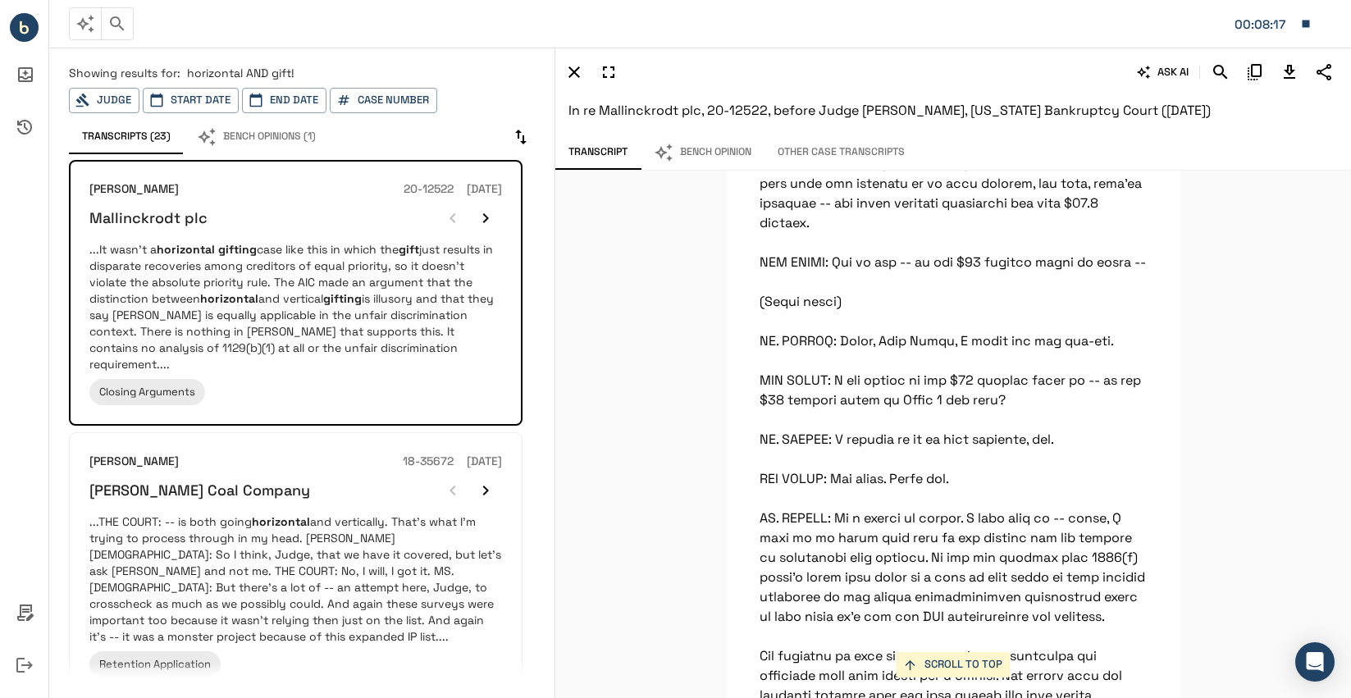
scroll to position [36544, 0]
click at [1187, 336] on div "SCROLL TO TOP It wasn’t a horizontal gifting case like this in which the gift j…" at bounding box center [952, 434] width 795 height 527
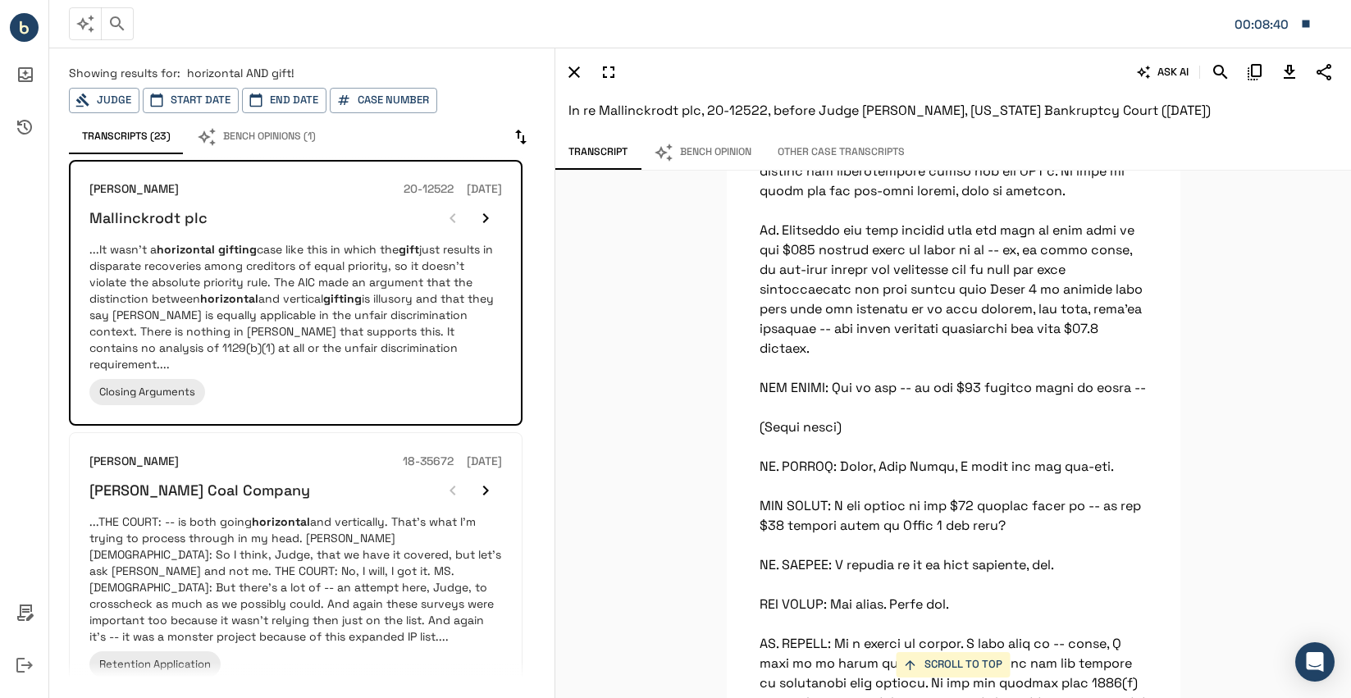
scroll to position [36380, 0]
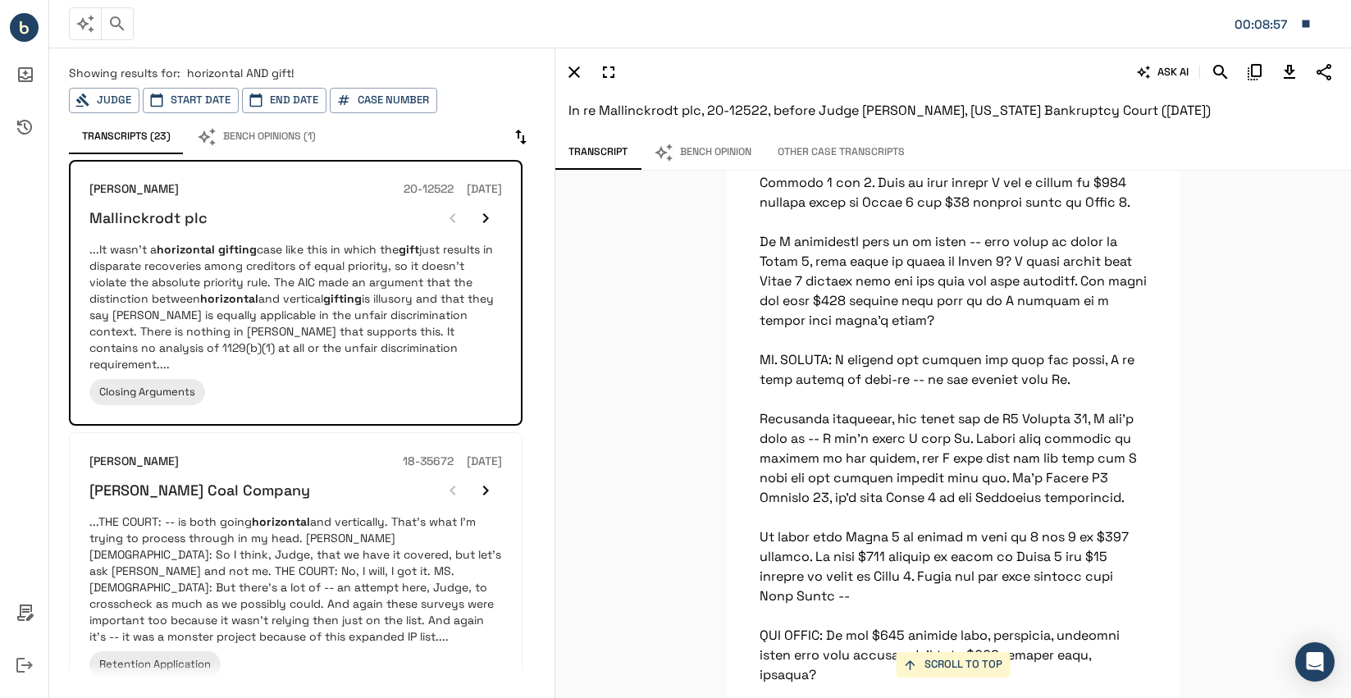
scroll to position [35642, 0]
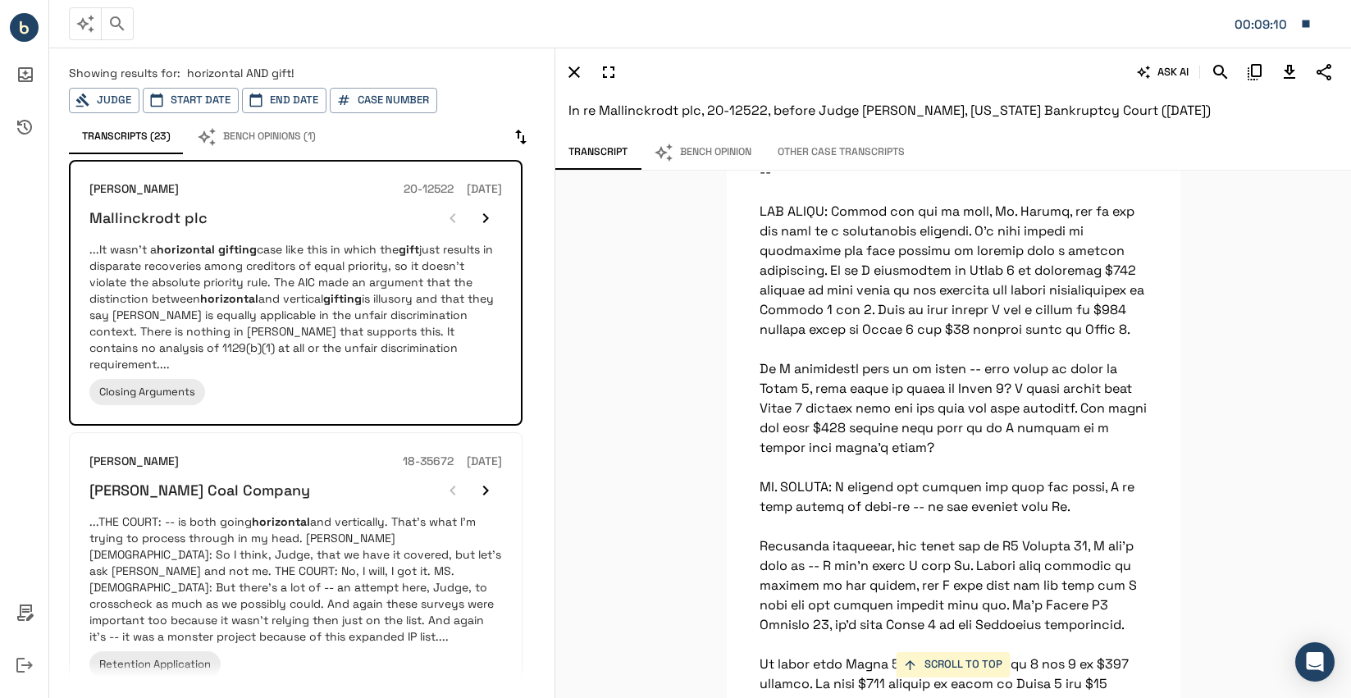
scroll to position [35478, 0]
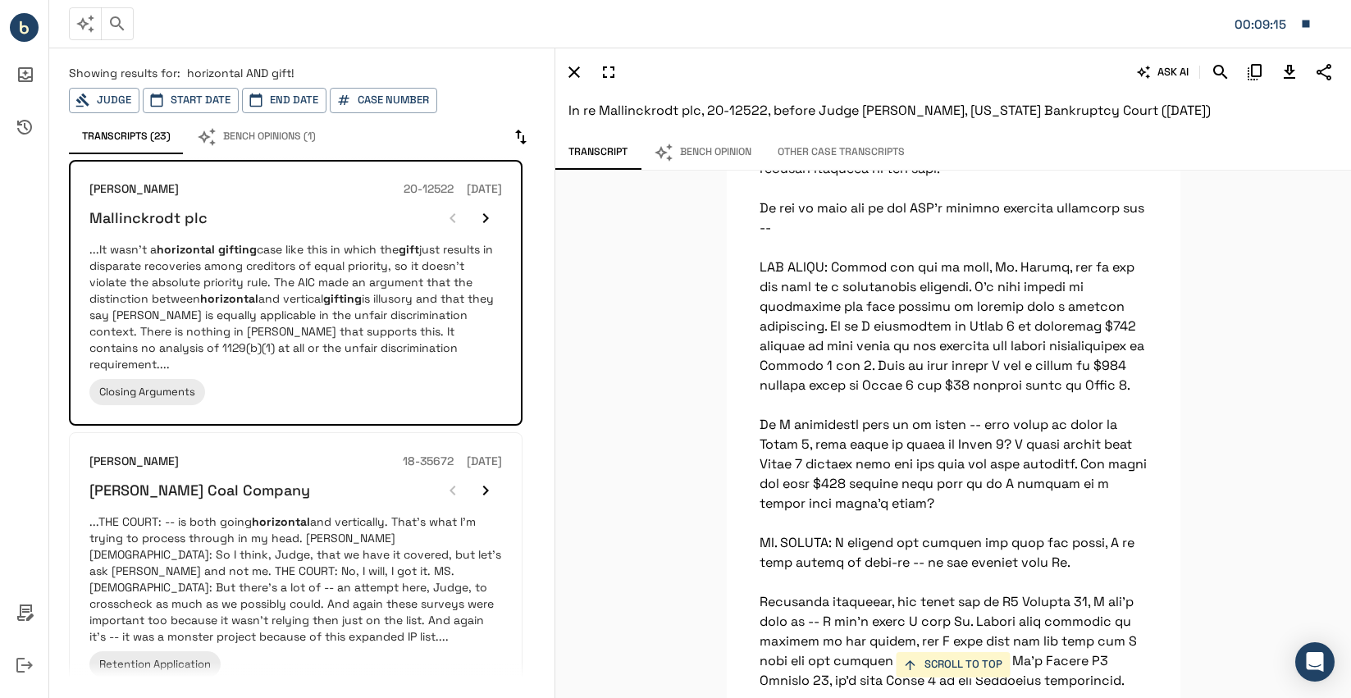
click at [1293, 75] on icon "Download Transcript" at bounding box center [1289, 72] width 20 height 20
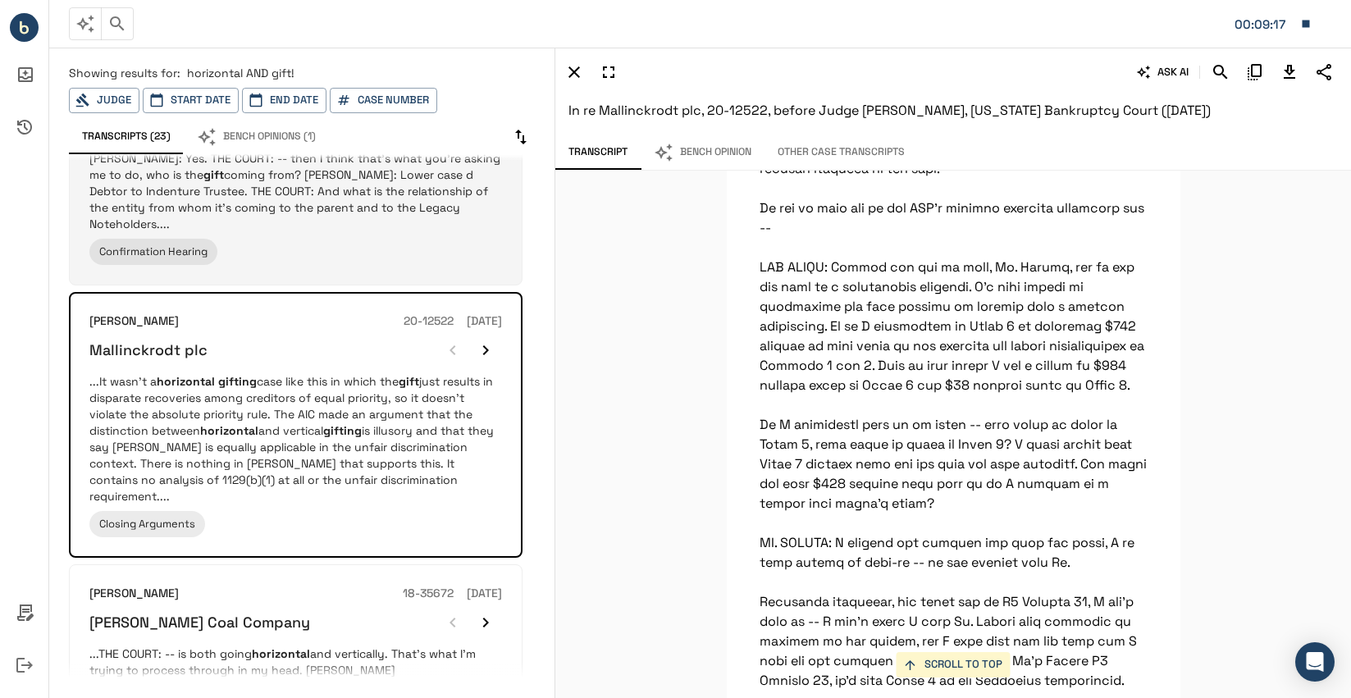
scroll to position [0, 0]
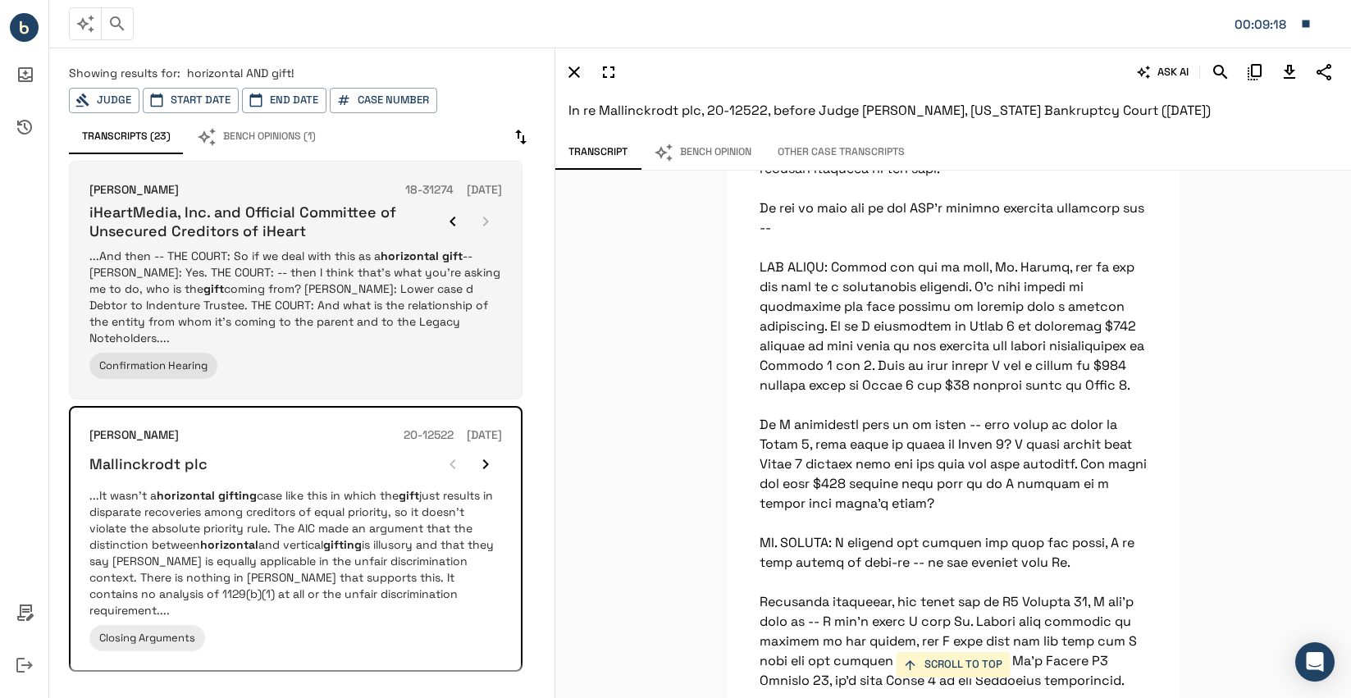
drag, startPoint x: 436, startPoint y: 244, endPoint x: 446, endPoint y: 237, distance: 12.3
click at [436, 244] on div "[PERSON_NAME] 18-31274 [DATE] iHeartMedia, Inc. and Official Committee of Unsec…" at bounding box center [295, 280] width 412 height 198
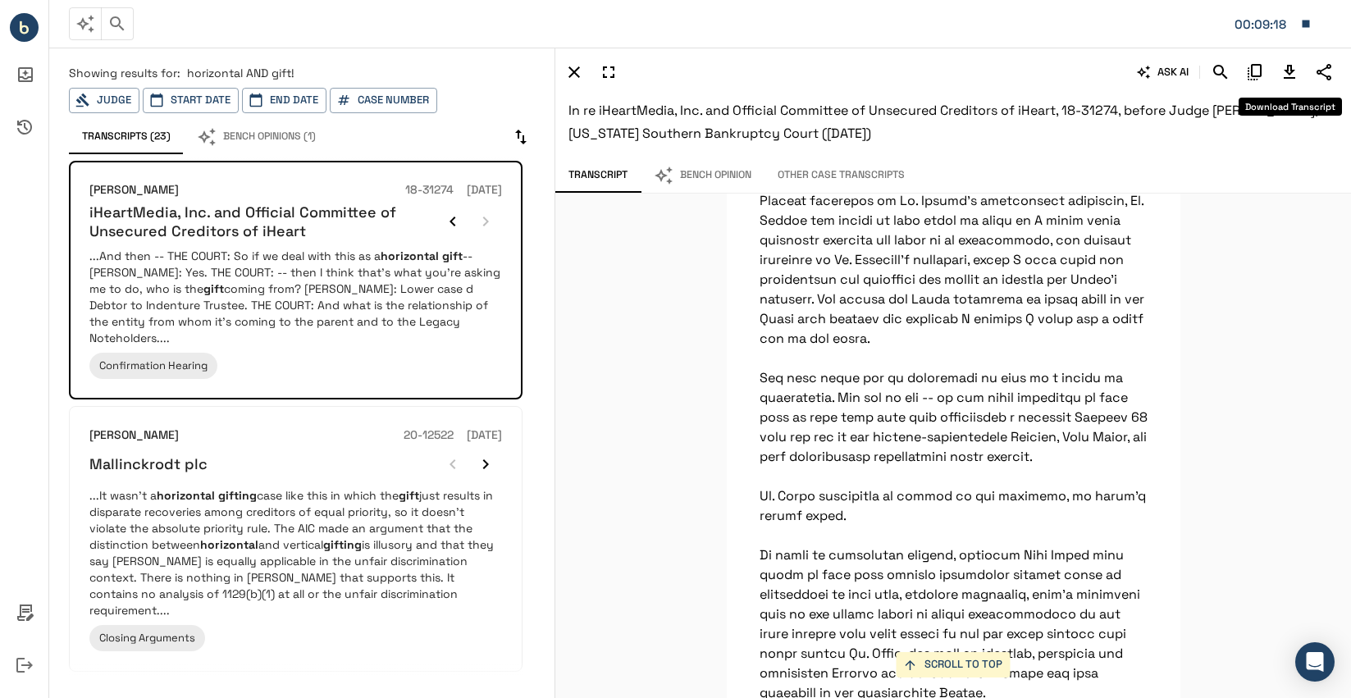
scroll to position [30865, 0]
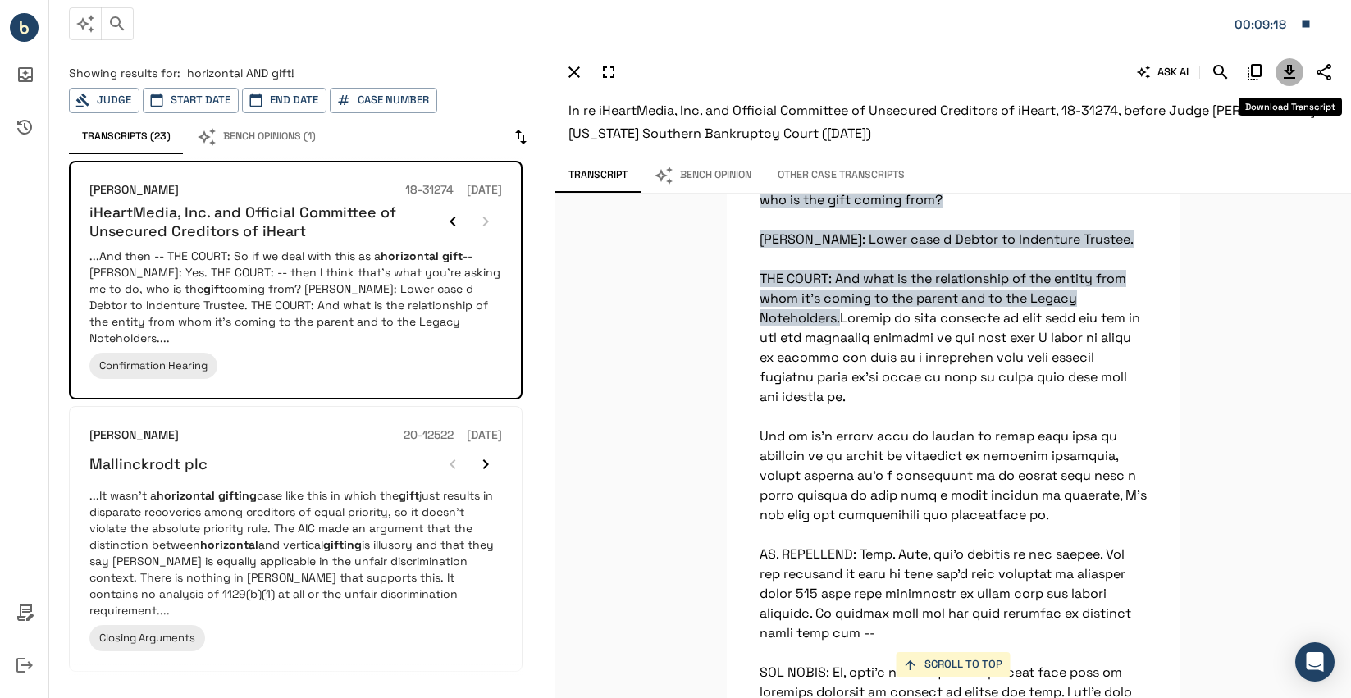
click at [1283, 66] on icon "Download Transcript" at bounding box center [1289, 72] width 20 height 20
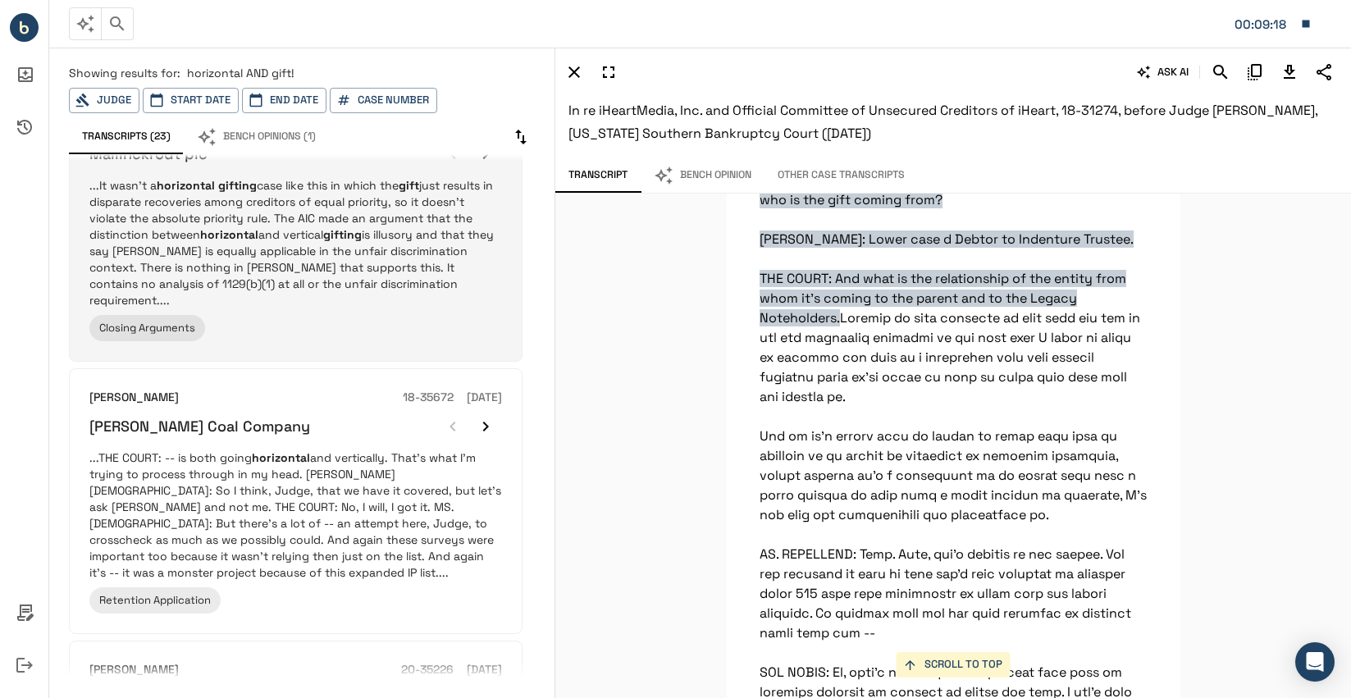
scroll to position [328, 0]
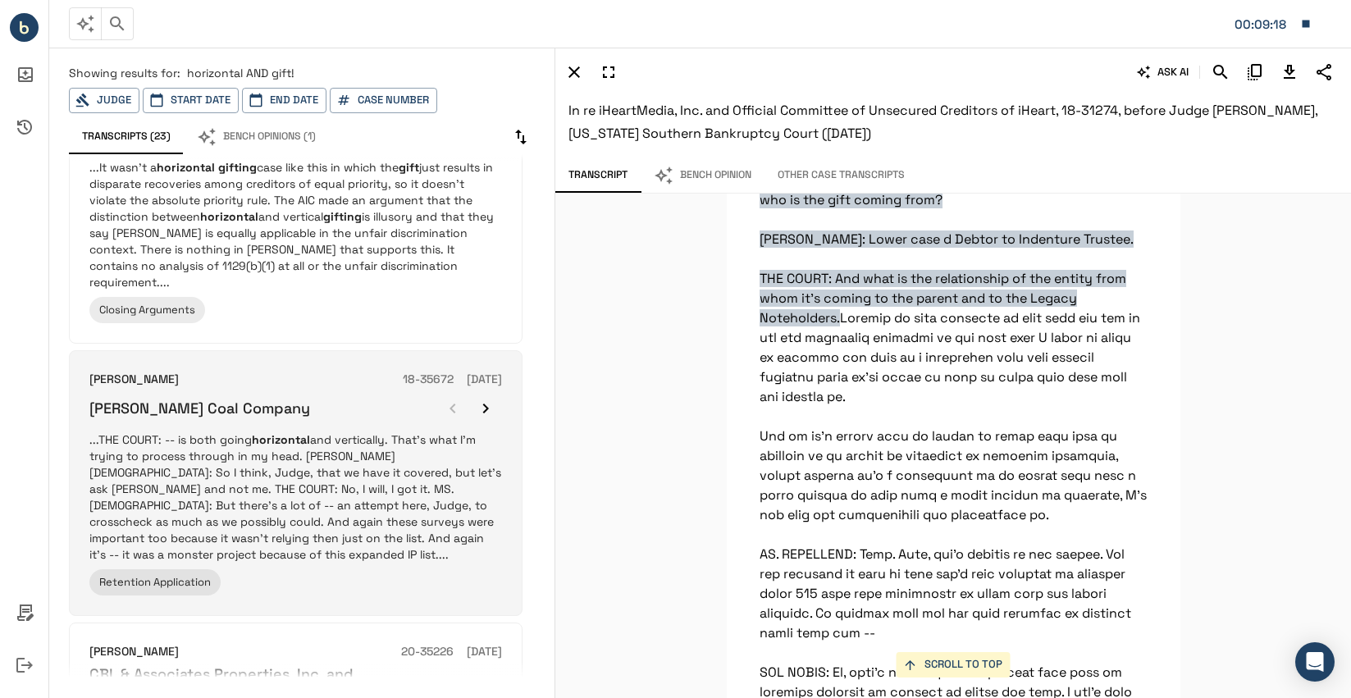
click at [338, 431] on p "...THE COURT: -- is both going horizontal and vertically. That’s what I’m tryin…" at bounding box center [295, 496] width 412 height 131
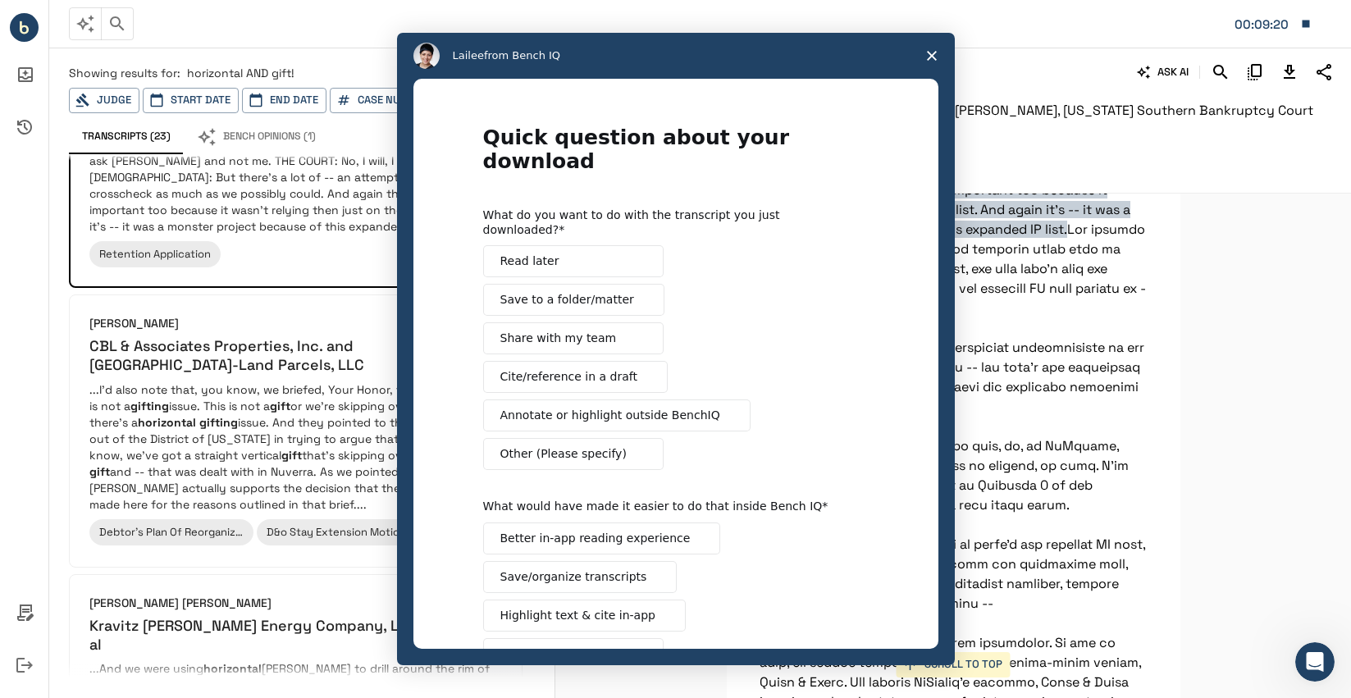
scroll to position [0, 0]
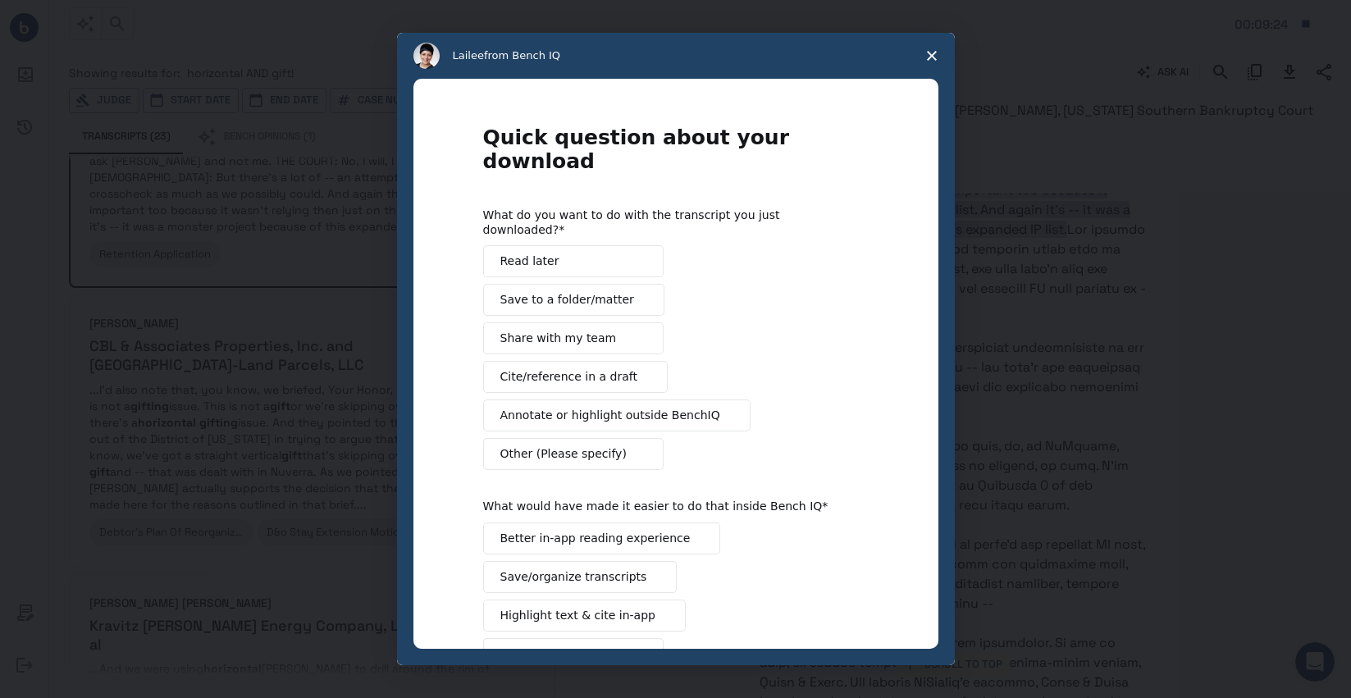
click at [922, 47] on span "Close survey" at bounding box center [932, 56] width 46 height 46
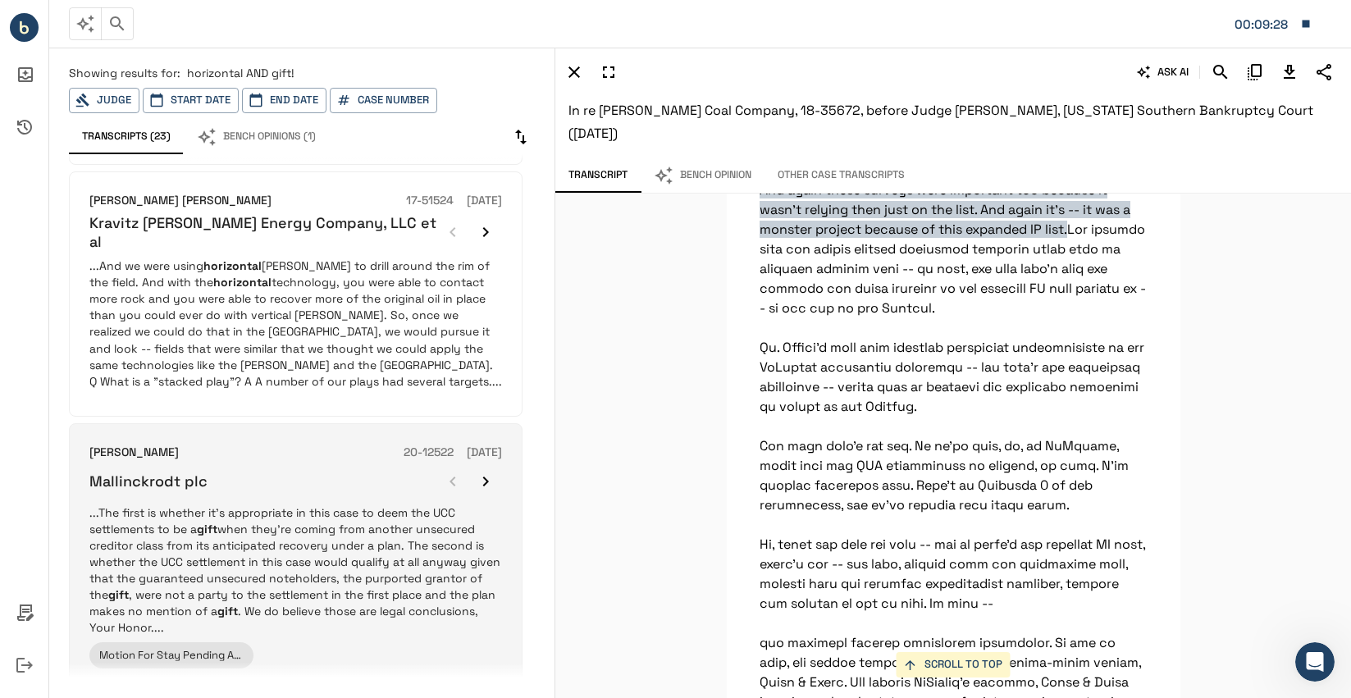
scroll to position [1066, 0]
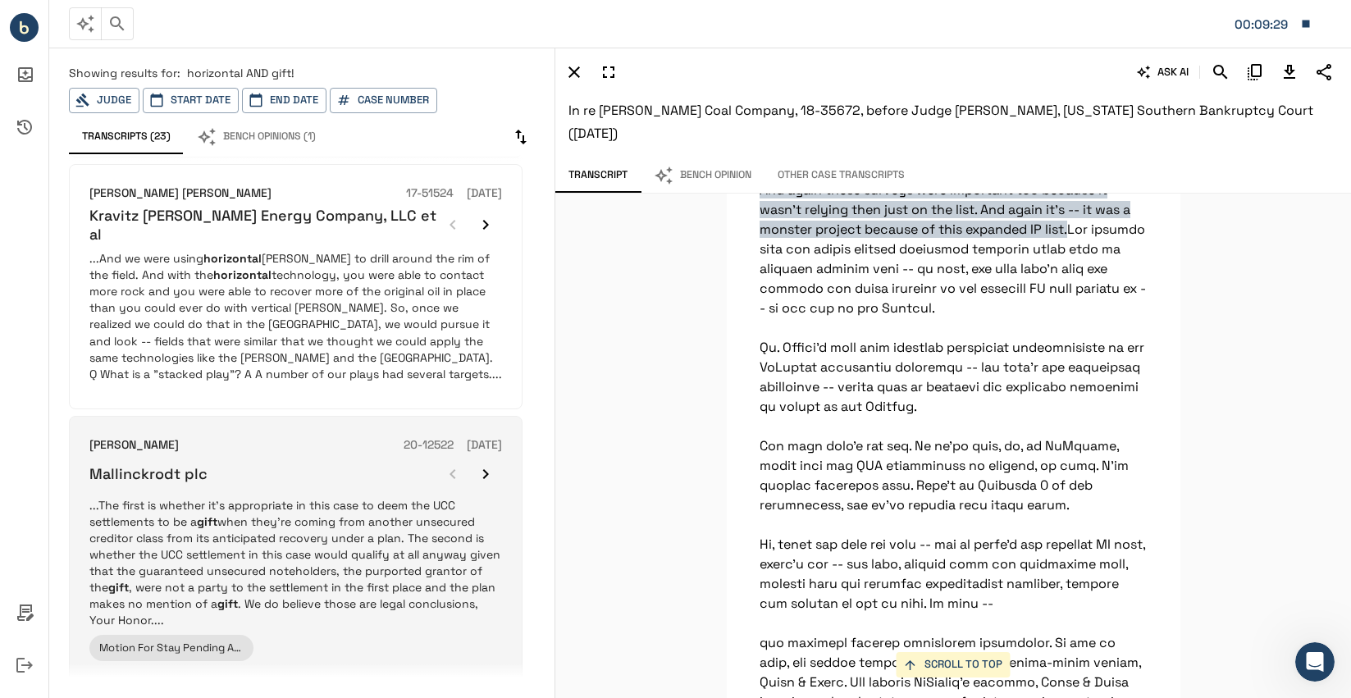
click at [385, 497] on p "...The first is whether it’s appropriate in this case to deem the UCC settlemen…" at bounding box center [295, 562] width 412 height 131
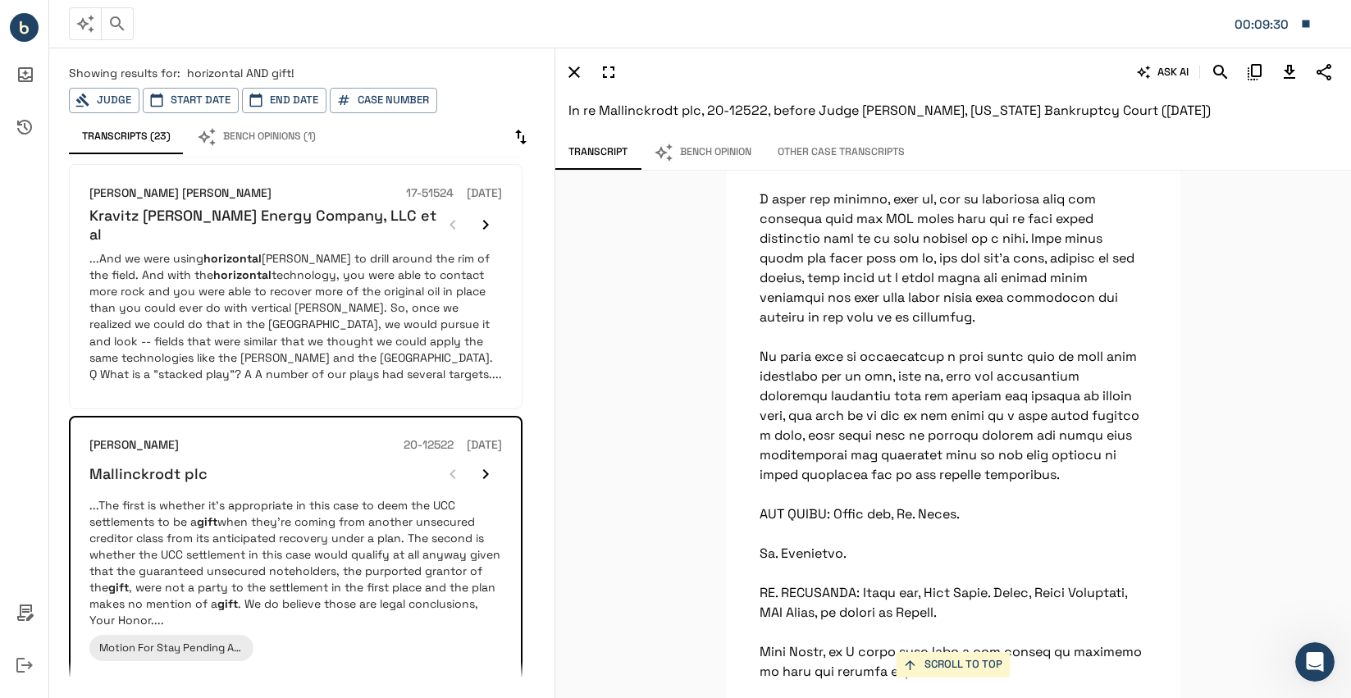
scroll to position [16555, 0]
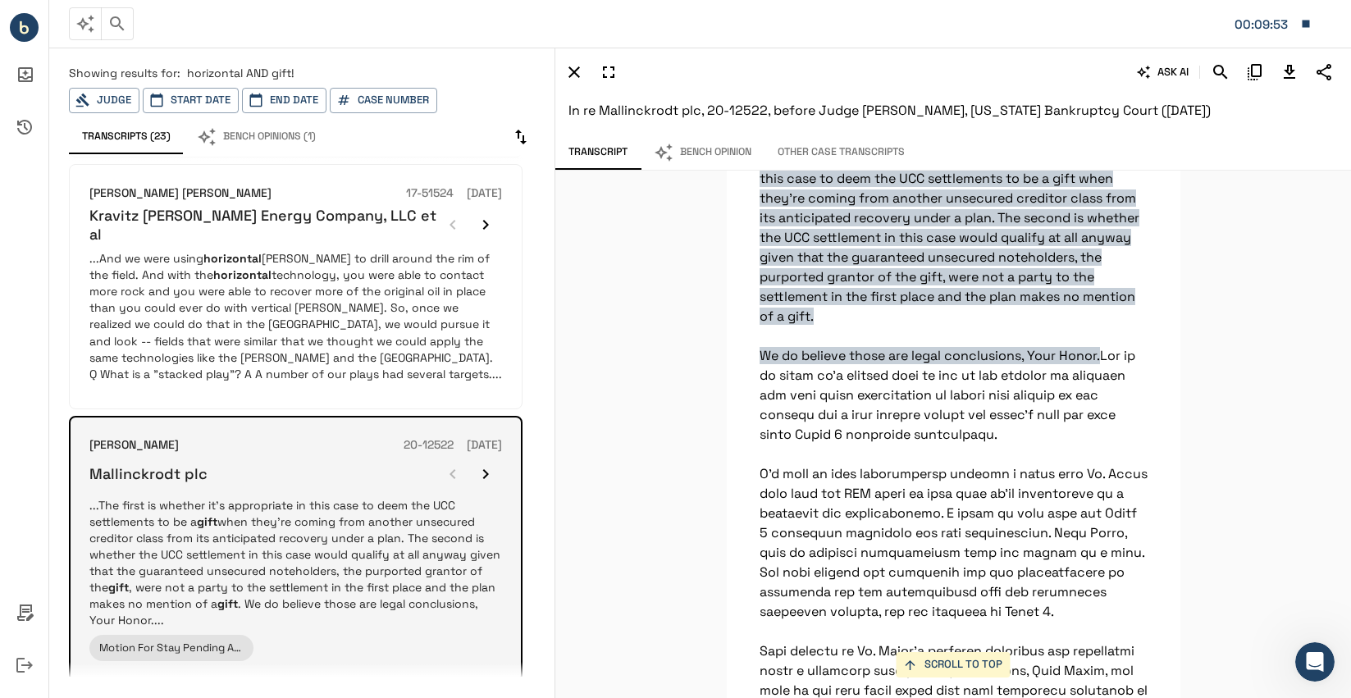
click at [485, 469] on icon "button" at bounding box center [486, 474] width 6 height 10
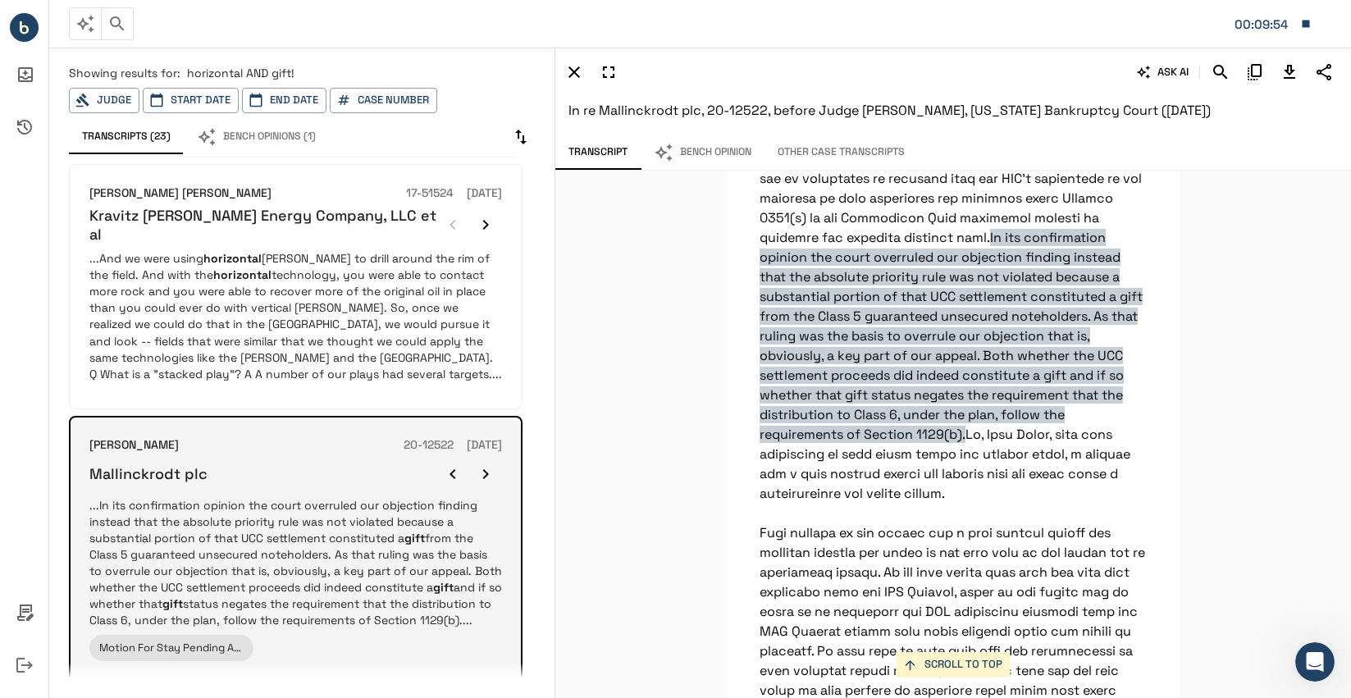
scroll to position [741, 0]
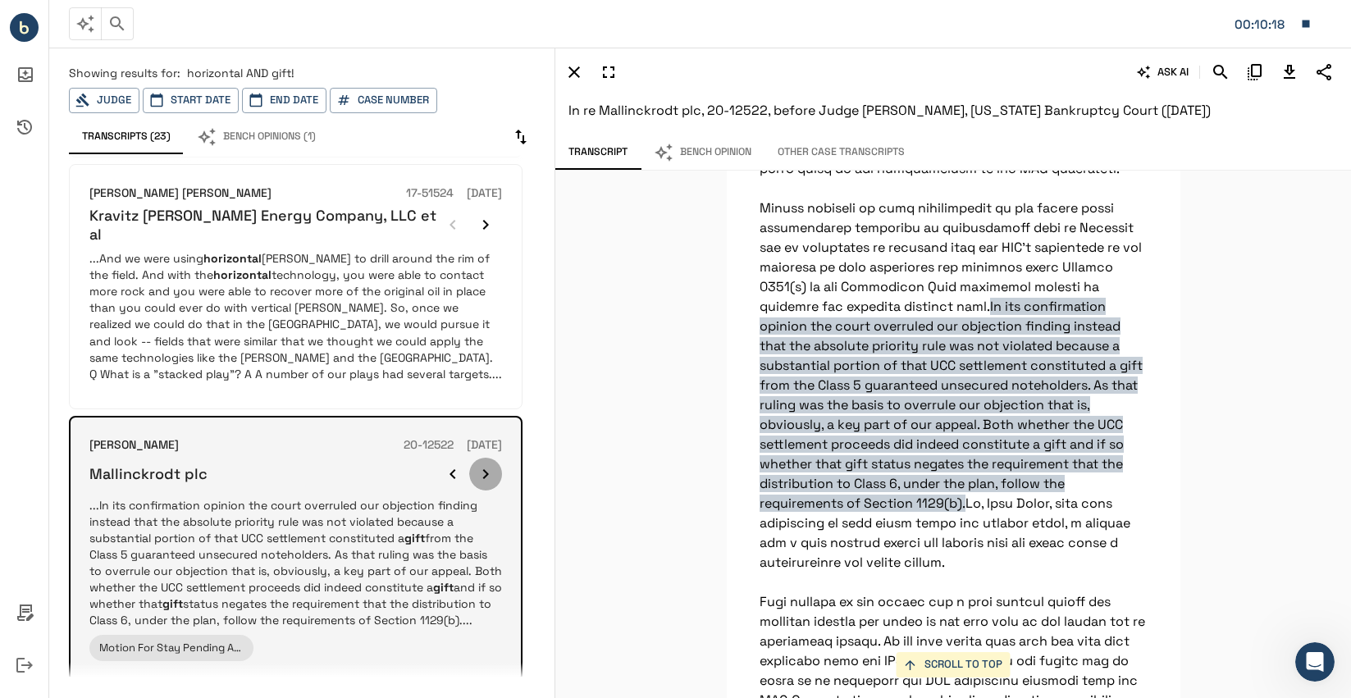
click at [485, 469] on icon "button" at bounding box center [486, 474] width 6 height 10
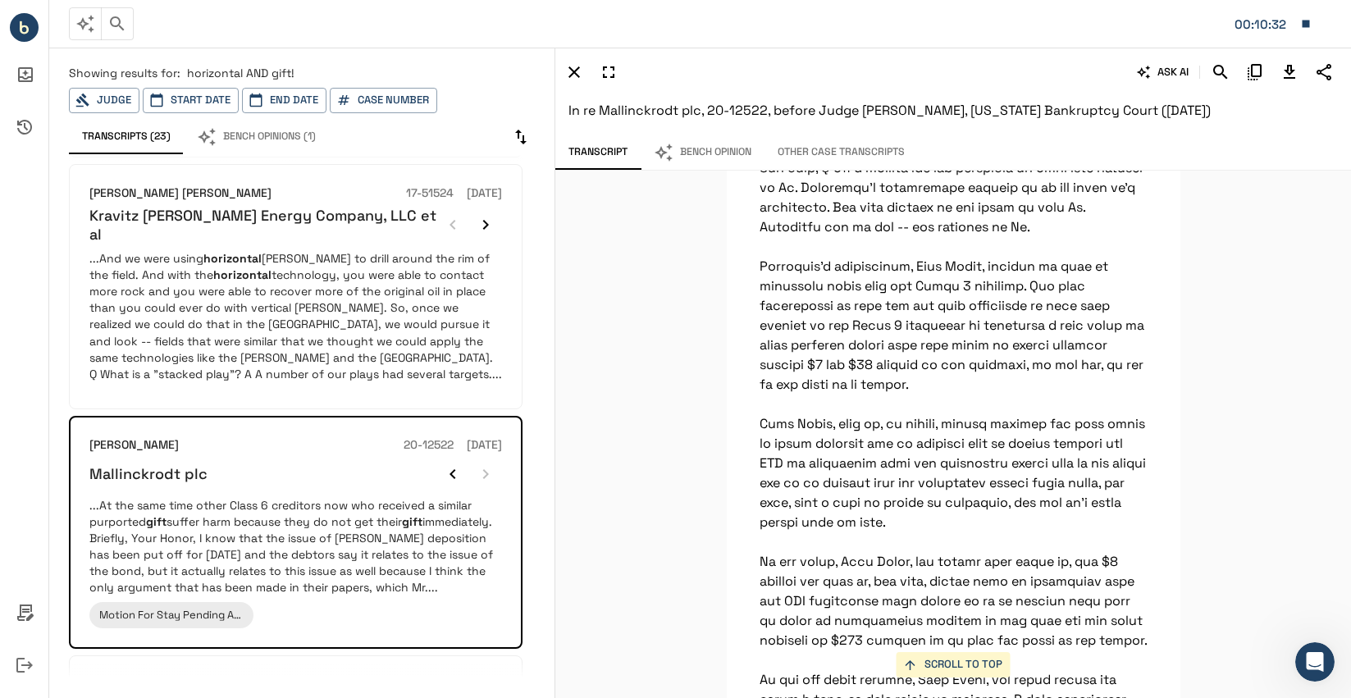
scroll to position [9230, 0]
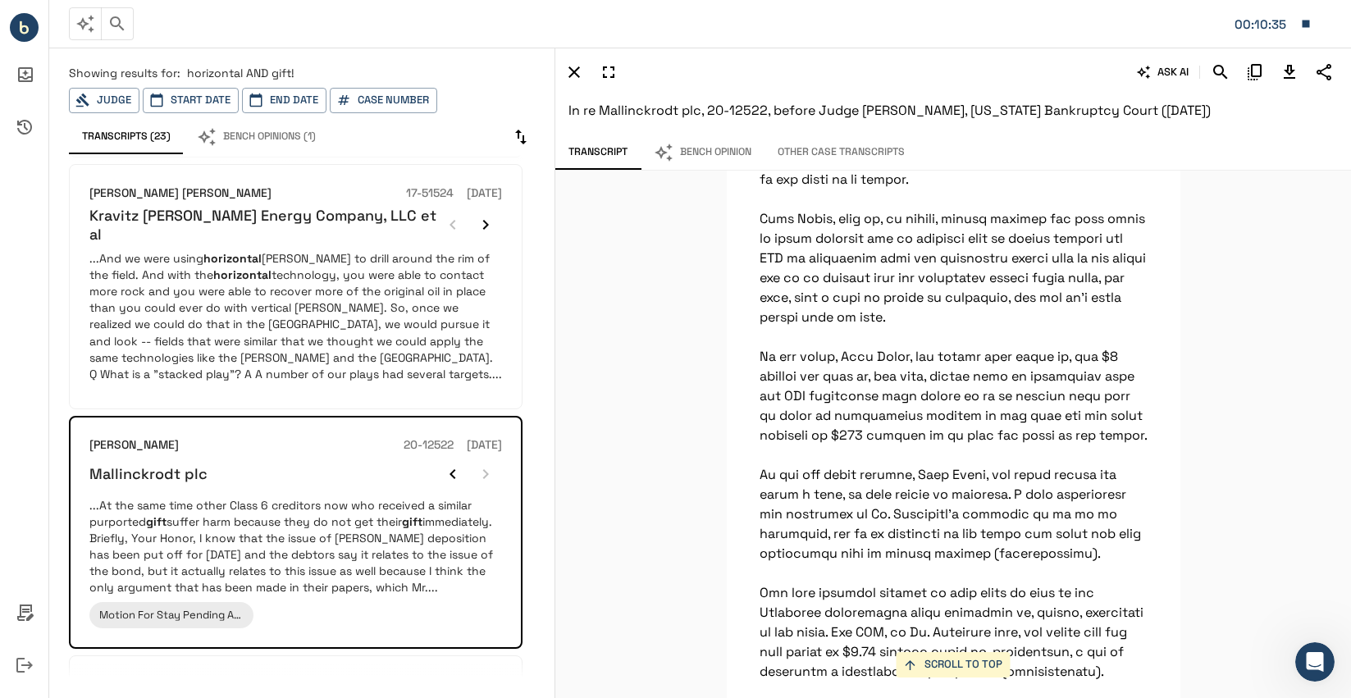
scroll to position [9476, 0]
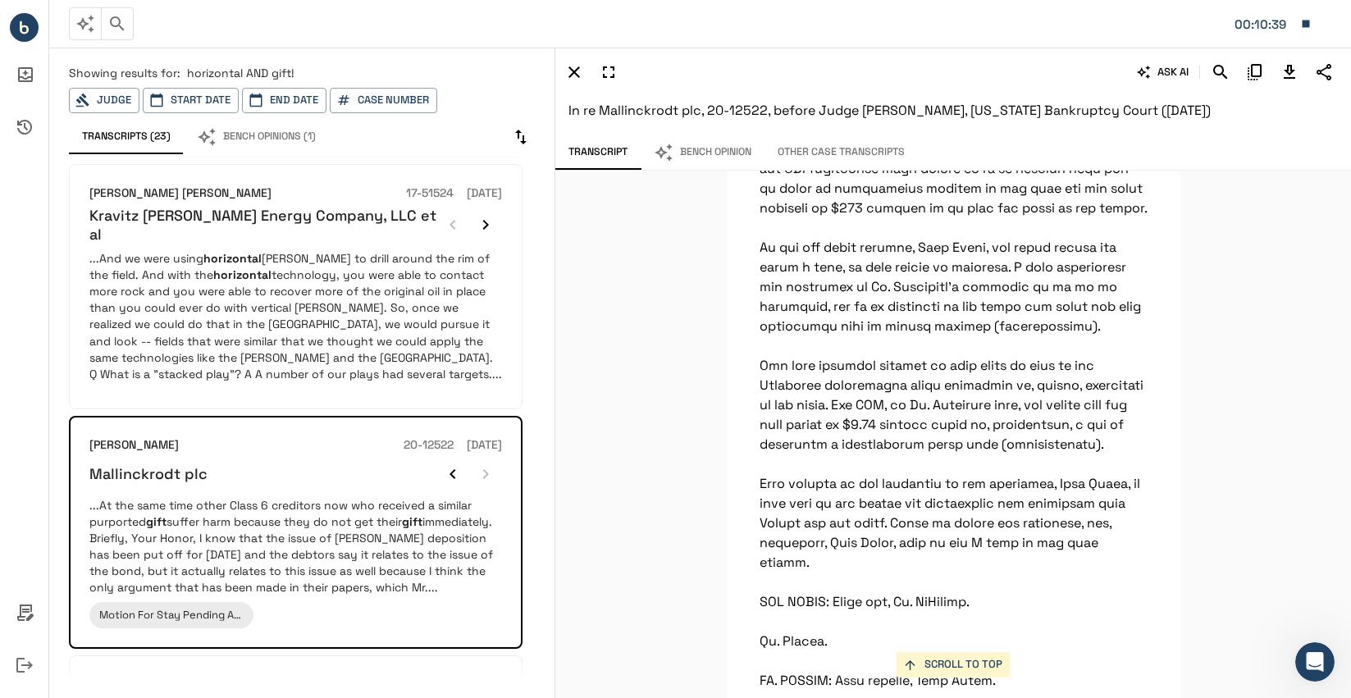
scroll to position [9640, 0]
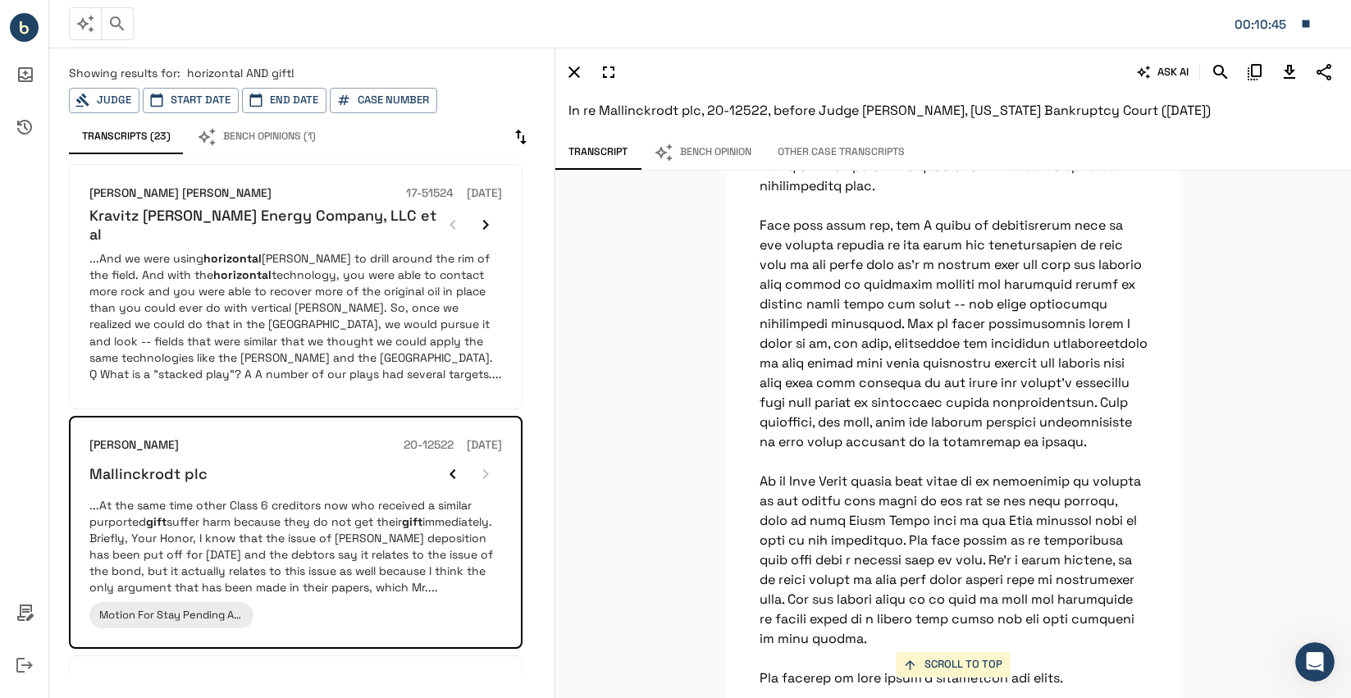
scroll to position [11608, 0]
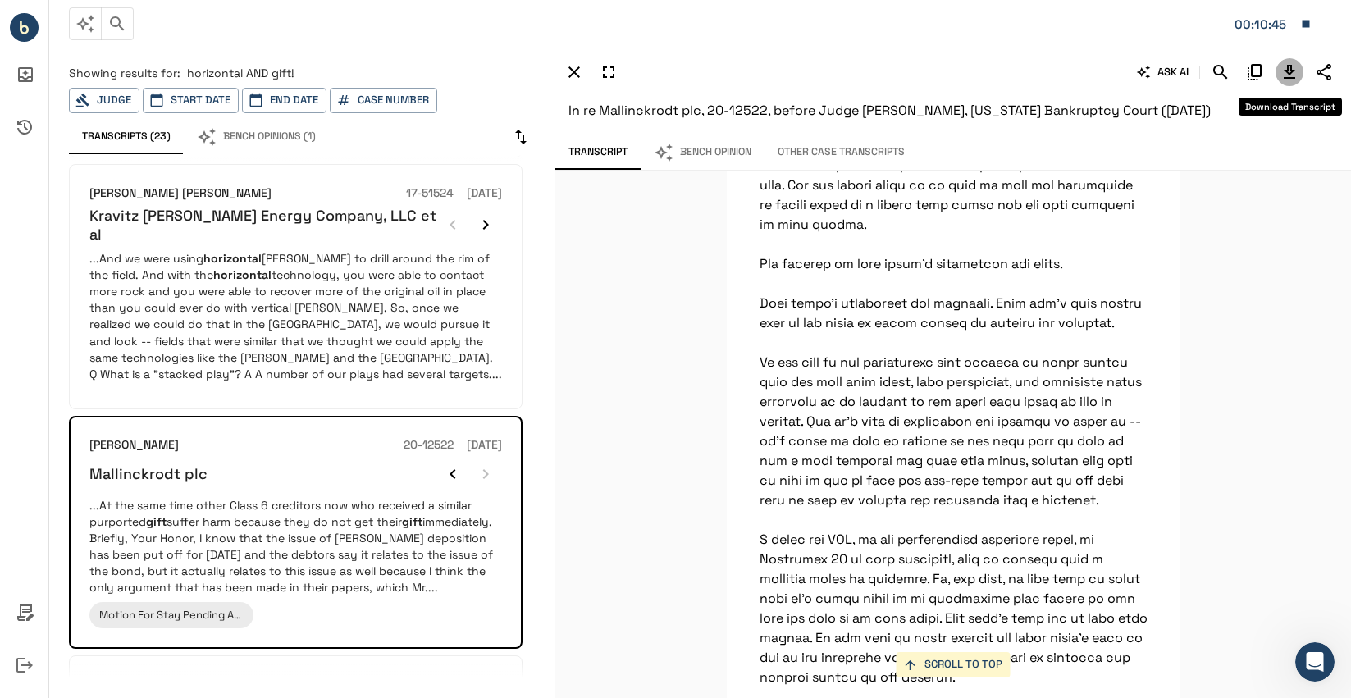
click at [1294, 70] on icon "Download Transcript" at bounding box center [1288, 72] width 11 height 14
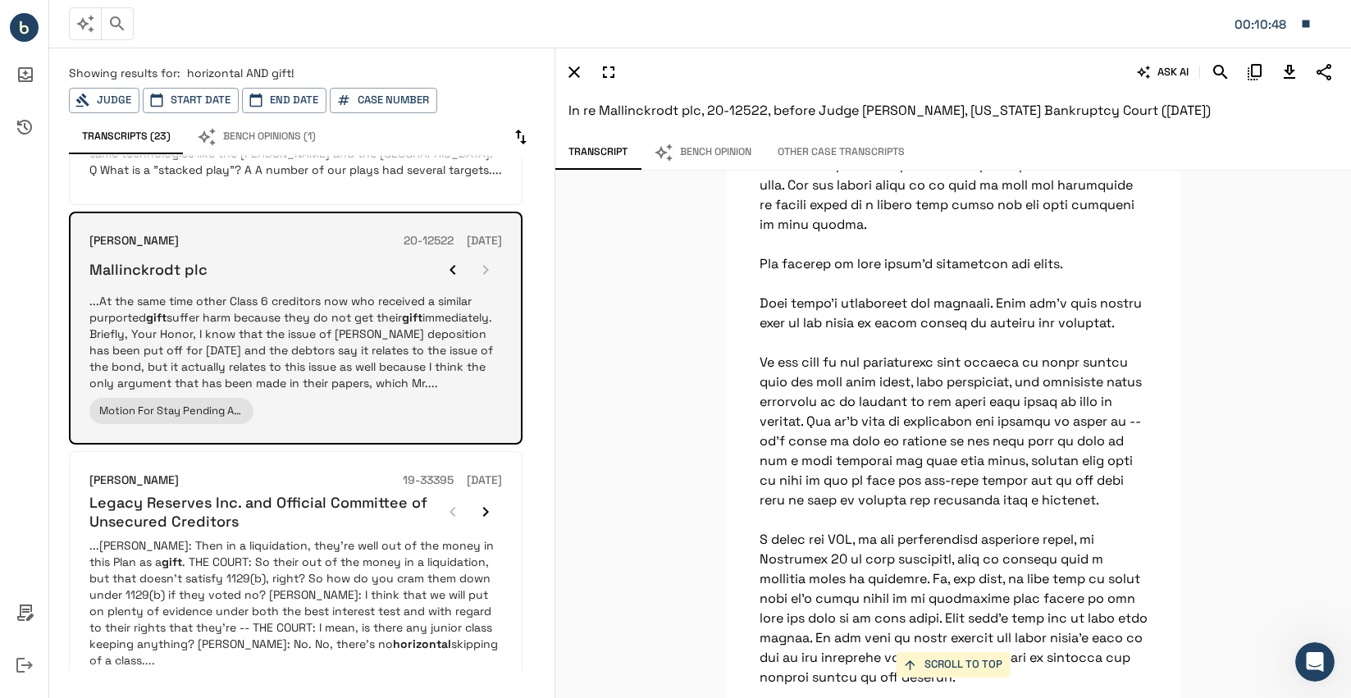
scroll to position [1312, 0]
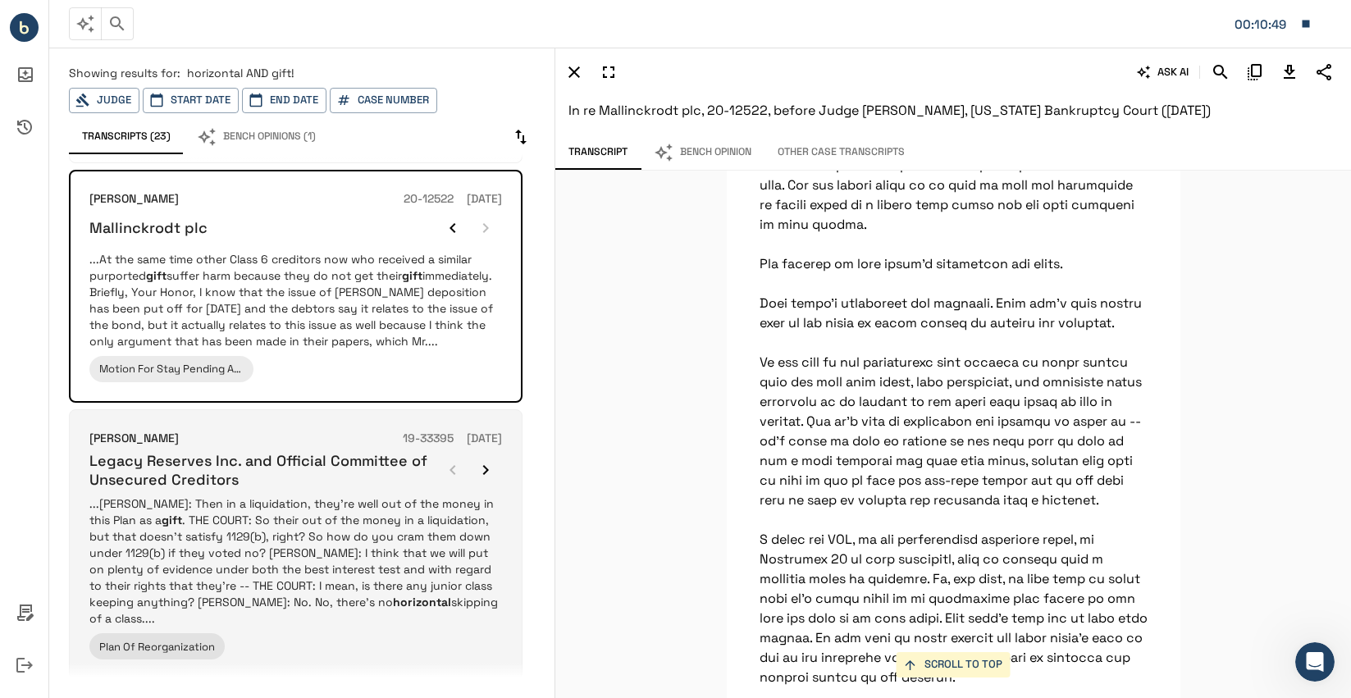
click at [373, 495] on p "...[PERSON_NAME]: Then in a liquidation, they're well out of the money in this …" at bounding box center [295, 560] width 412 height 131
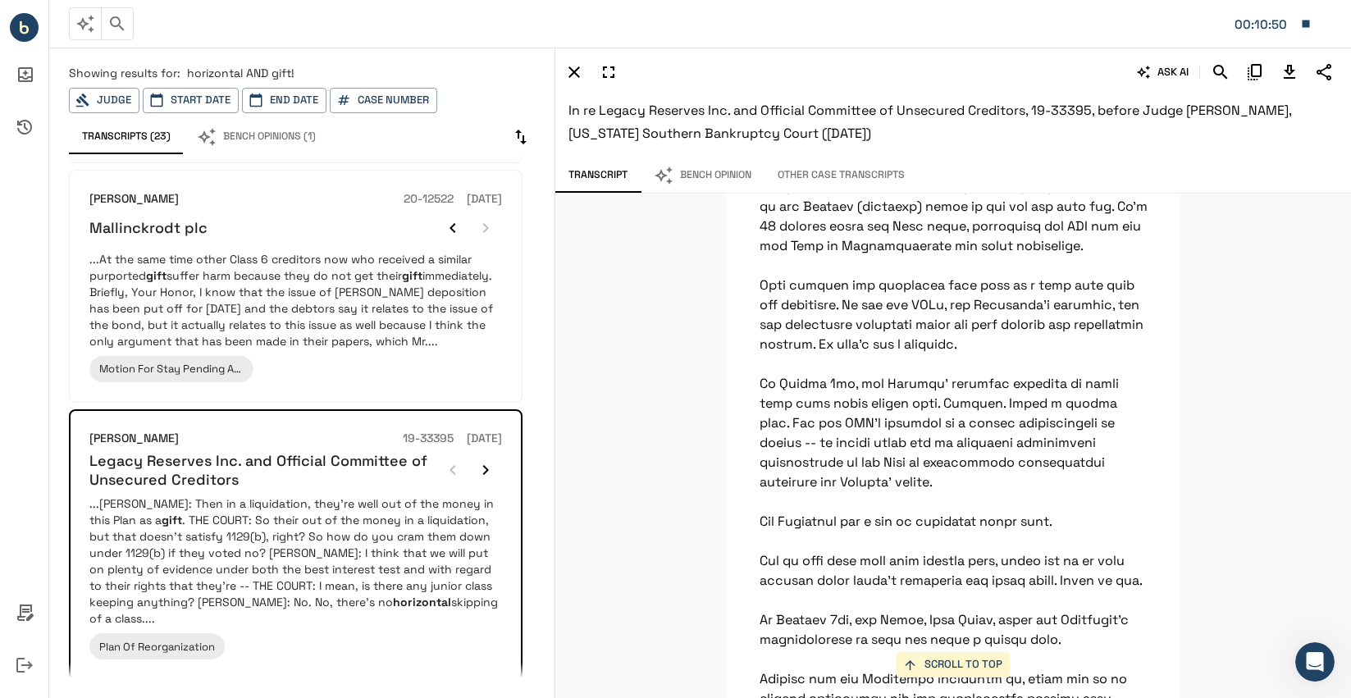
scroll to position [8399, 0]
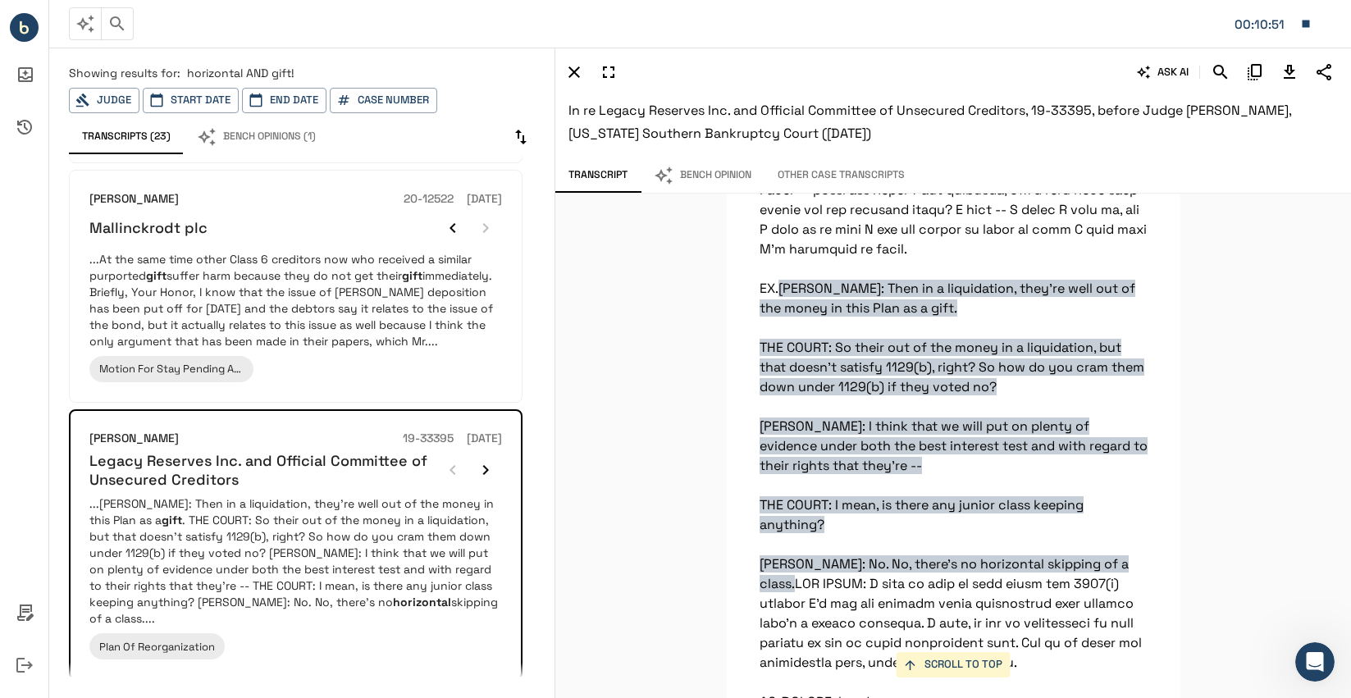
click at [1224, 308] on div "SCROLL TO TOP [PERSON_NAME]: Then in a liquidation, they're well out of the mon…" at bounding box center [952, 446] width 795 height 504
click at [1178, 349] on div "SCROLL TO TOP [PERSON_NAME]: Then in a liquidation, they're well out of the mon…" at bounding box center [952, 446] width 795 height 504
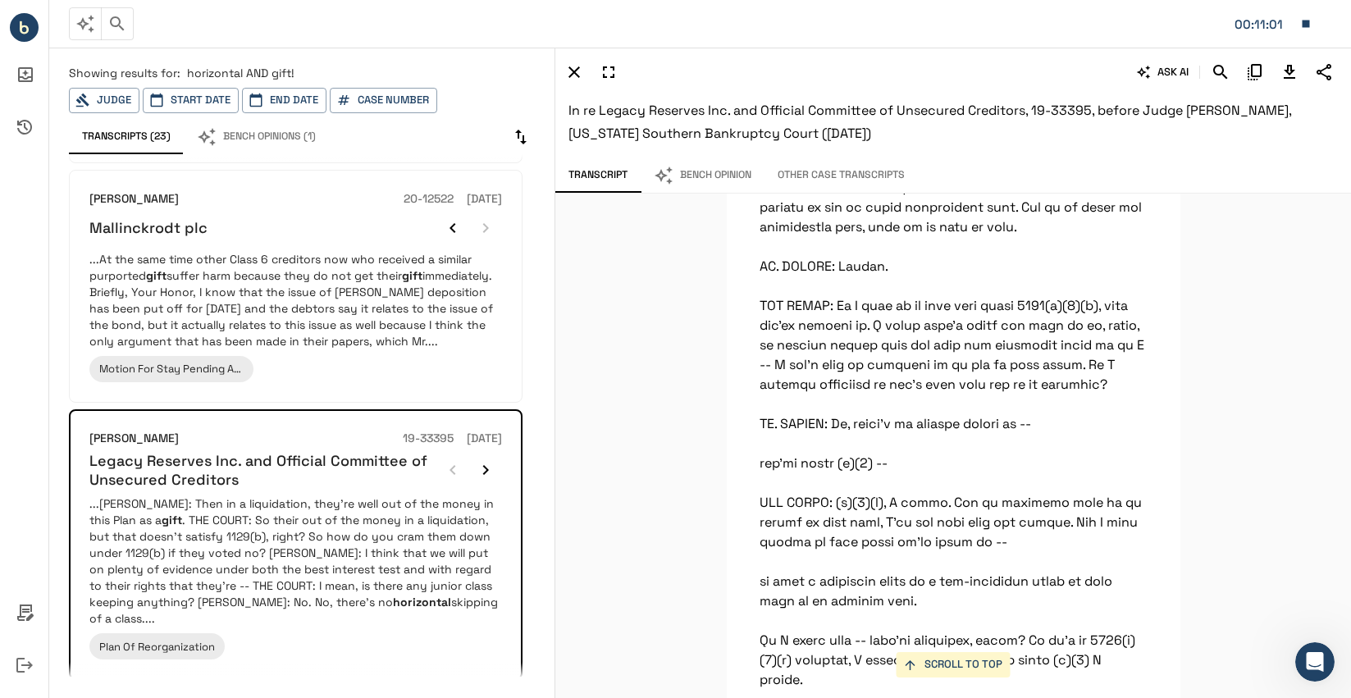
scroll to position [8973, 0]
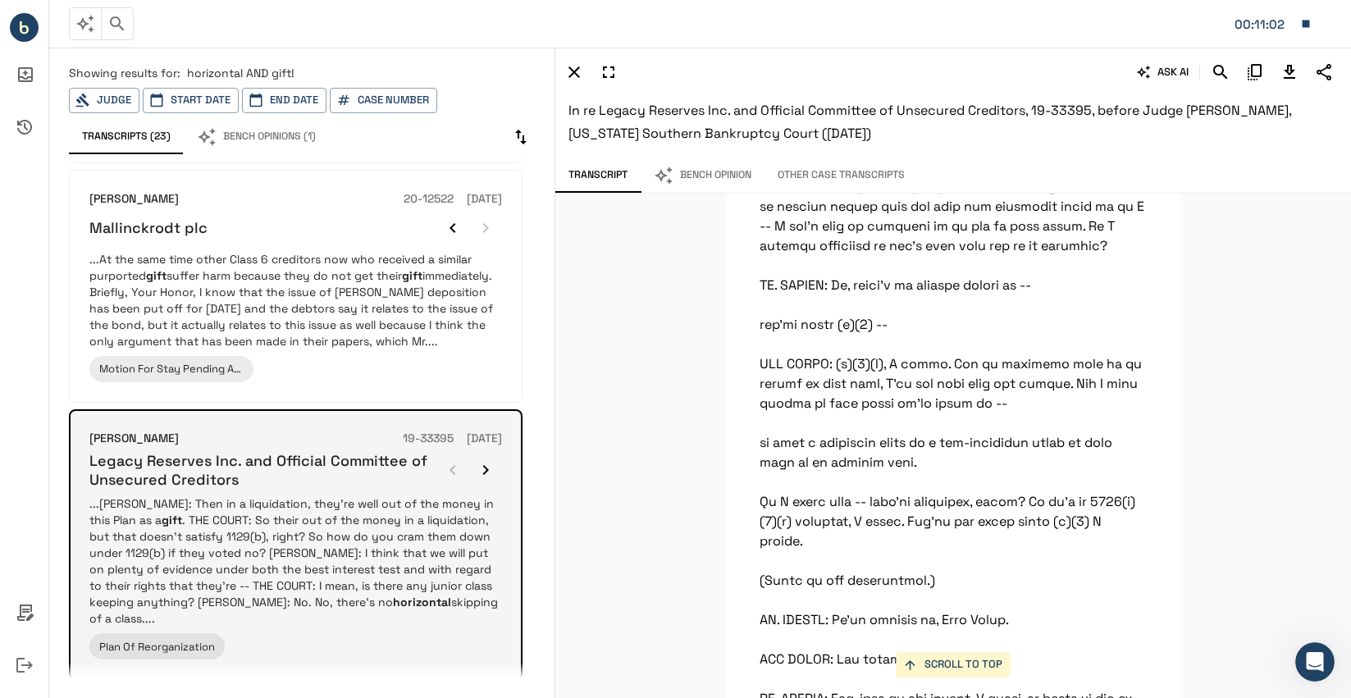
click at [490, 460] on icon "button" at bounding box center [486, 470] width 20 height 20
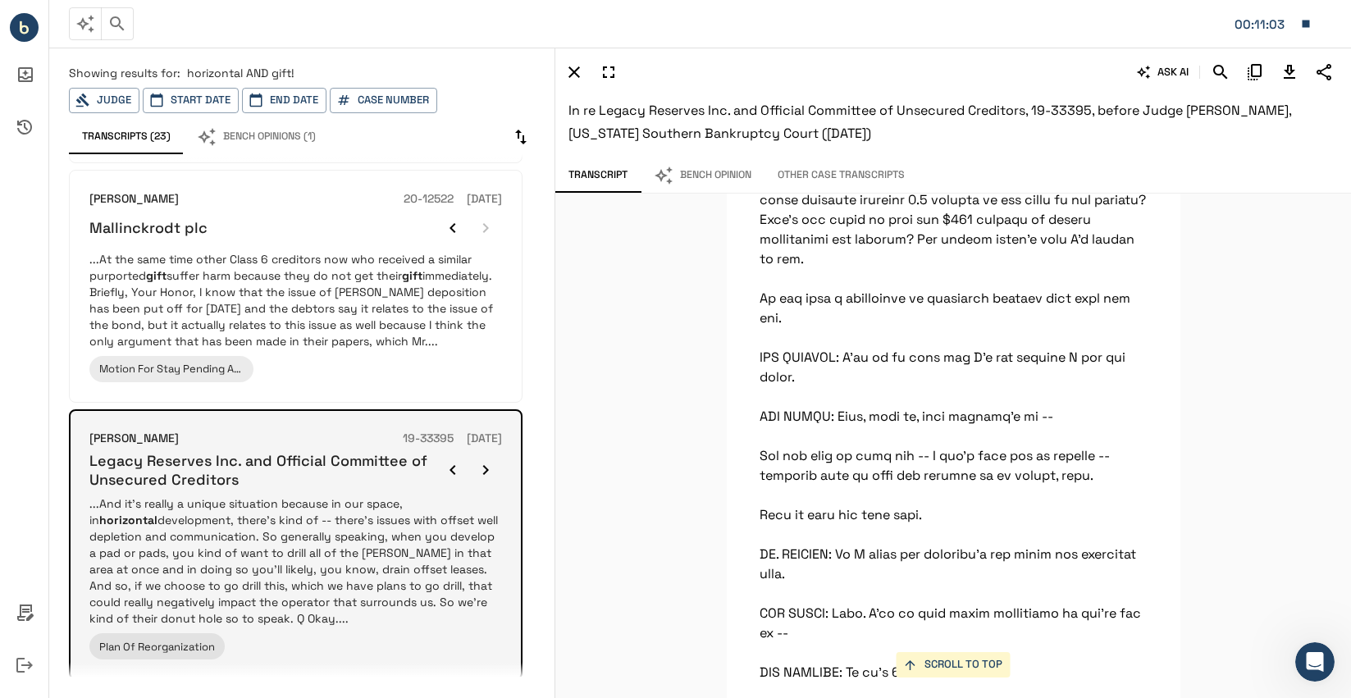
scroll to position [127370, 0]
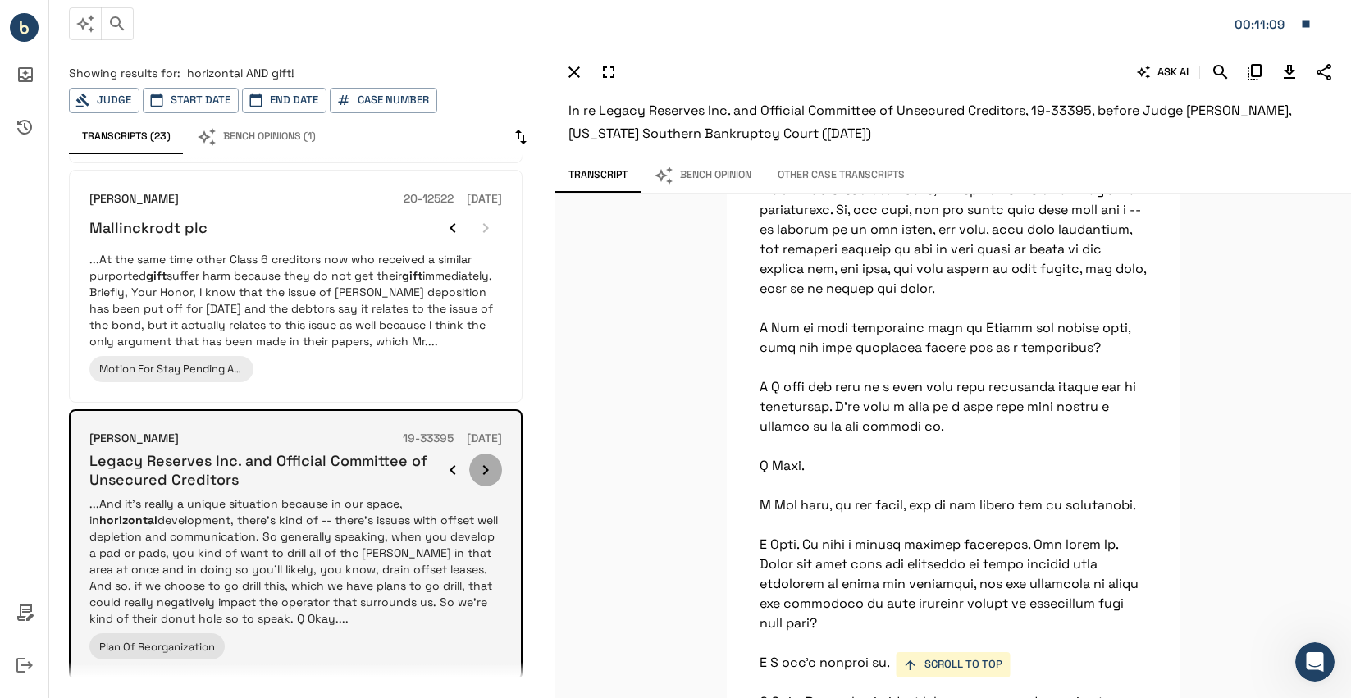
click at [490, 460] on icon "button" at bounding box center [486, 470] width 20 height 20
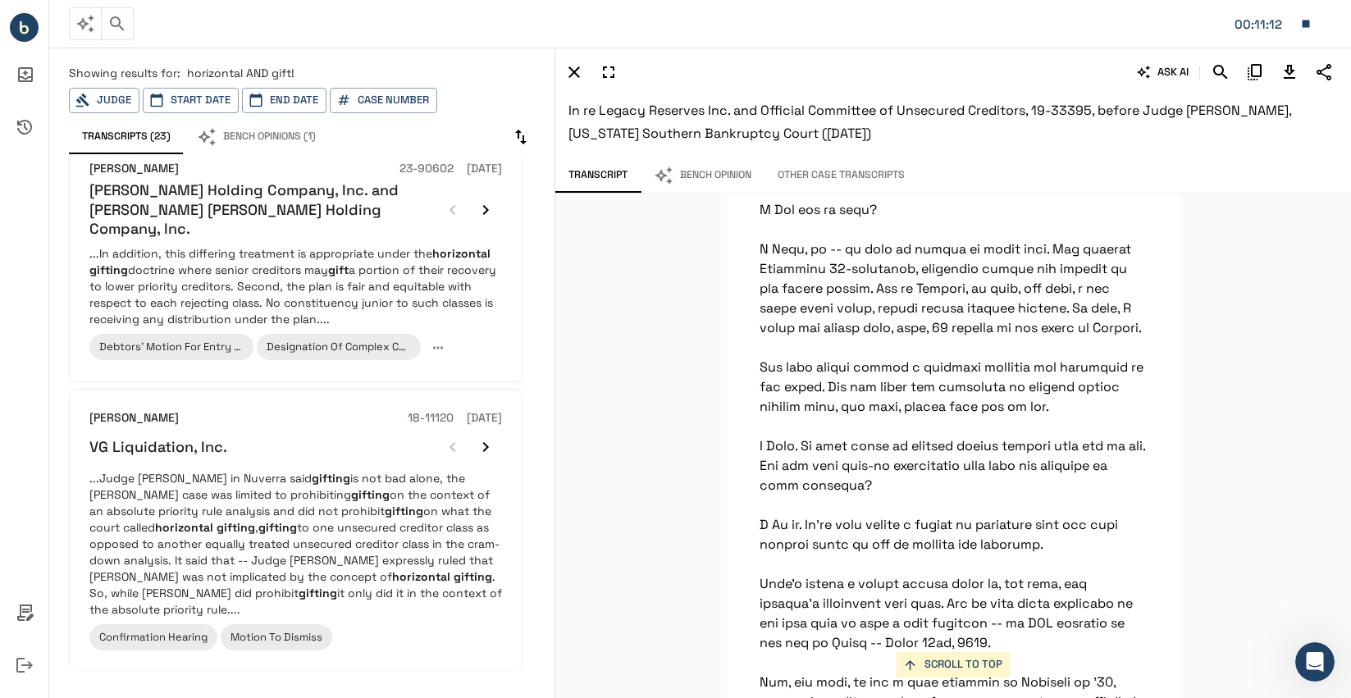
scroll to position [1886, 0]
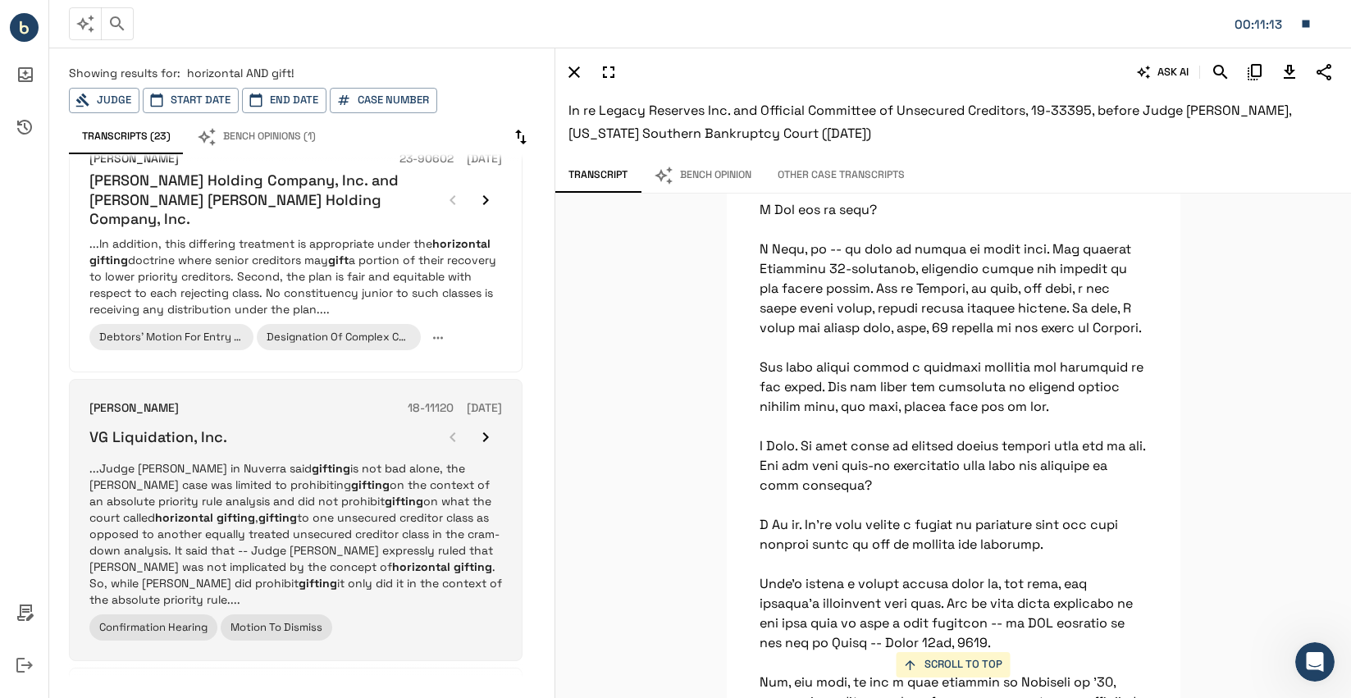
click at [435, 460] on p "...Judge [PERSON_NAME] in [PERSON_NAME] said gifting is not bad alone, the [PER…" at bounding box center [295, 534] width 412 height 148
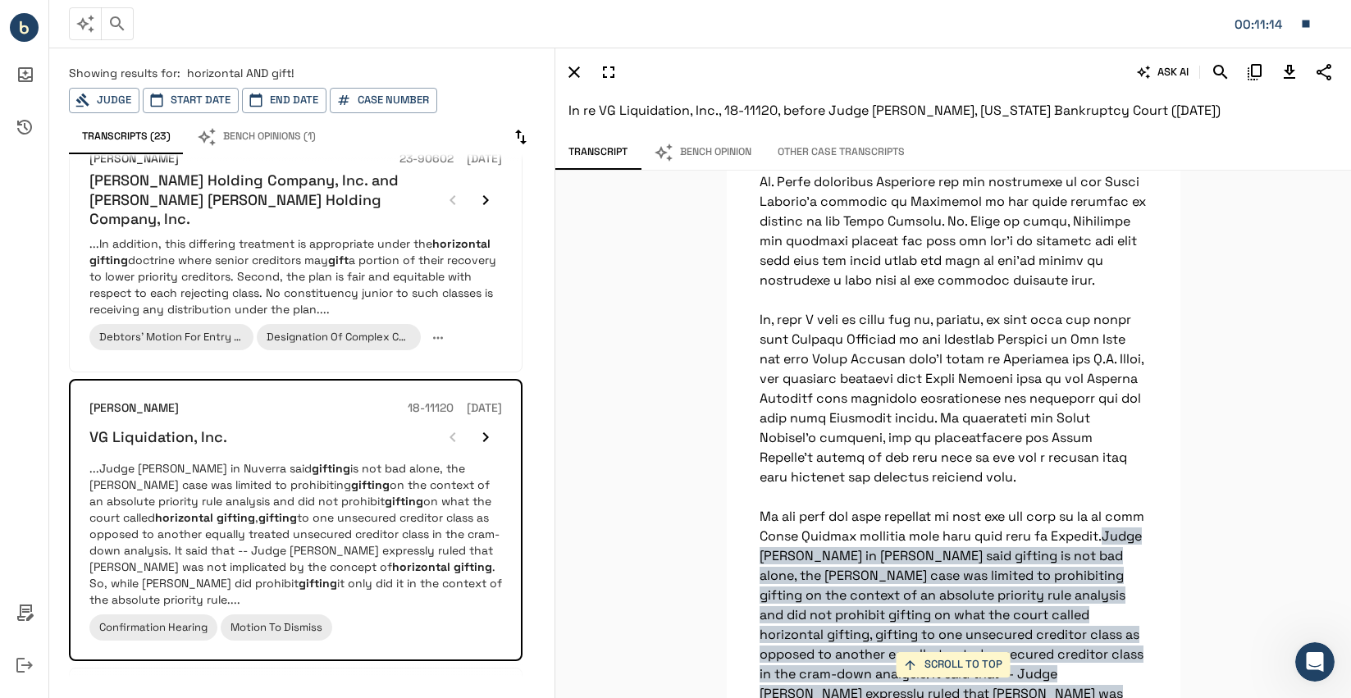
scroll to position [75617, 0]
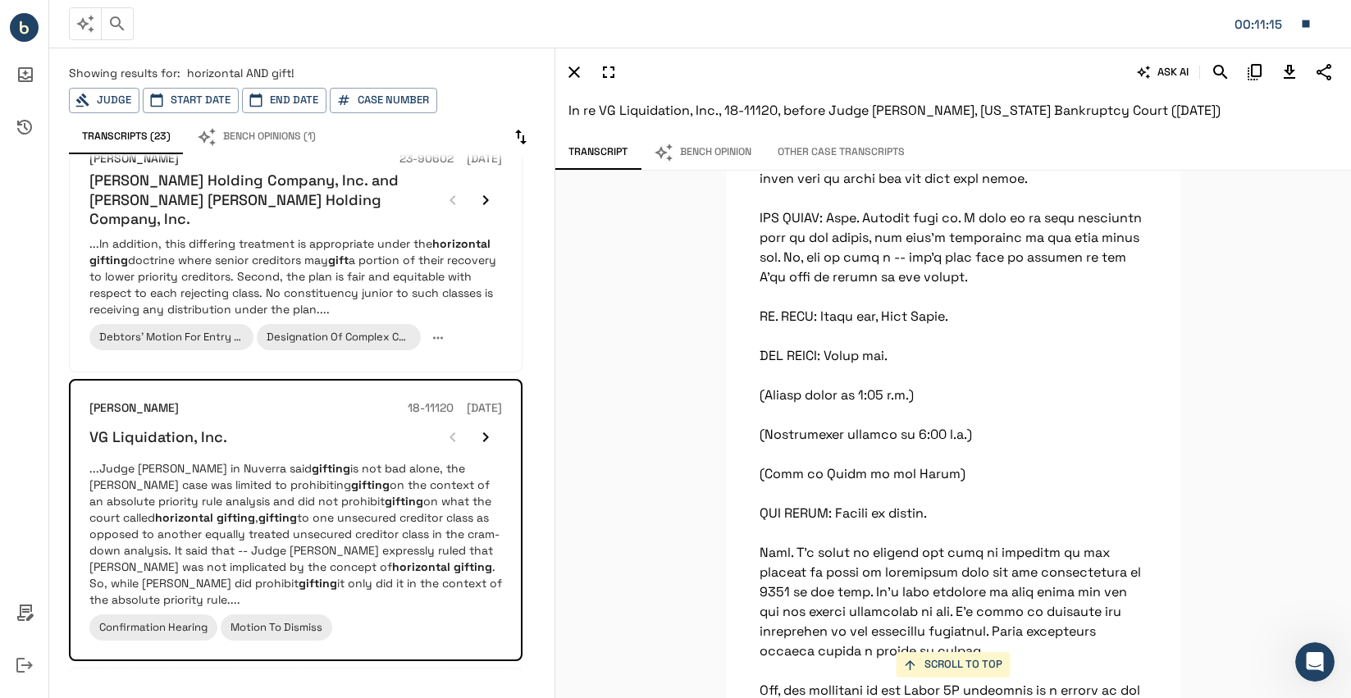
click at [1177, 317] on div "SCROLL TO TOP We still should prevail and the reason why is because of the gift…" at bounding box center [952, 434] width 795 height 527
click at [1250, 367] on div "SCROLL TO TOP We still should prevail and the reason why is because of the gift…" at bounding box center [952, 434] width 795 height 527
click at [1241, 367] on div "SCROLL TO TOP We still should prevail and the reason why is because of the gift…" at bounding box center [952, 434] width 795 height 527
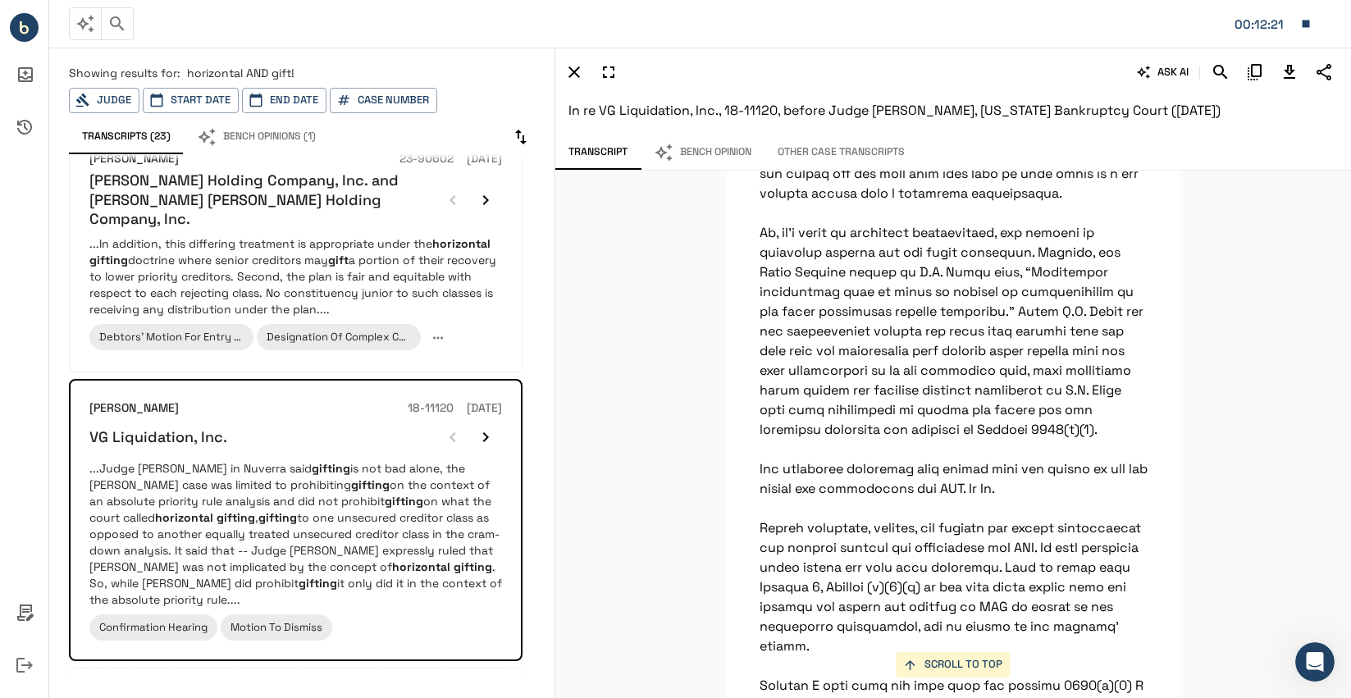
scroll to position [76847, 0]
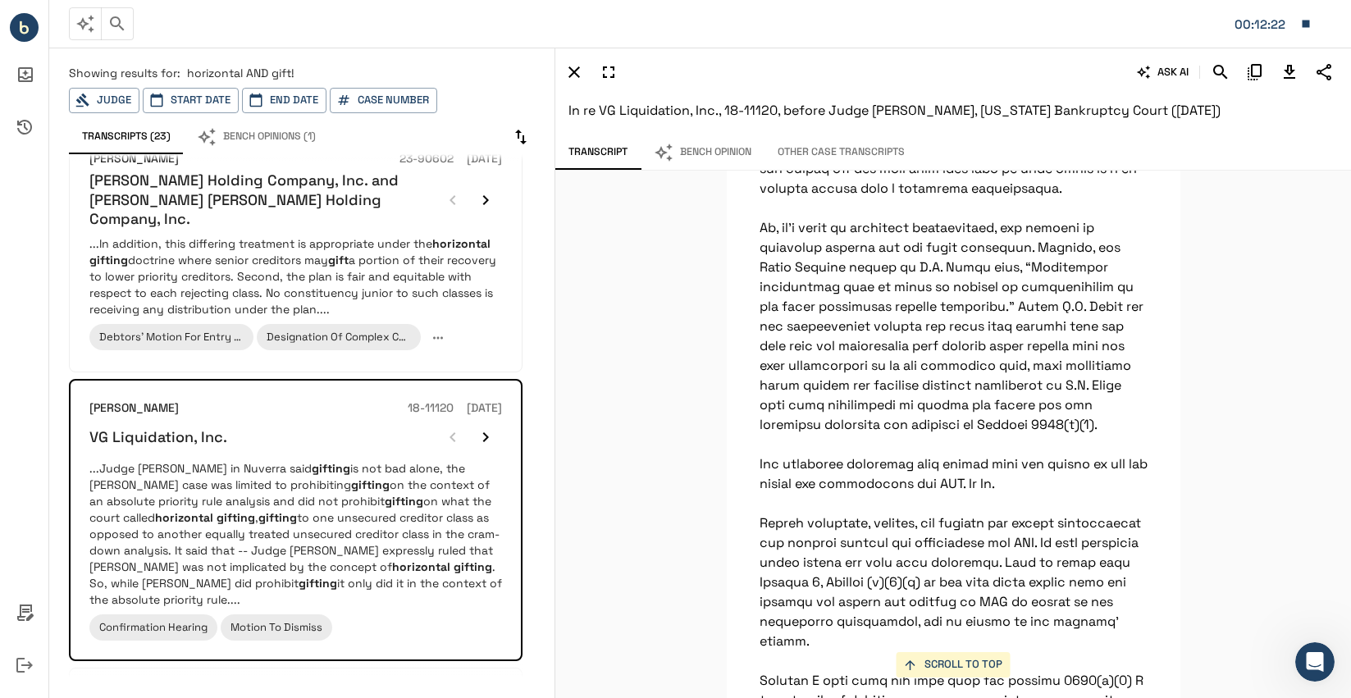
click at [1229, 380] on div "SCROLL TO TOP We still should prevail and the reason why is because of the gift…" at bounding box center [952, 434] width 795 height 527
click at [1248, 361] on div "SCROLL TO TOP We still should prevail and the reason why is because of the gift…" at bounding box center [952, 434] width 795 height 527
click at [1253, 353] on div "SCROLL TO TOP We still should prevail and the reason why is because of the gift…" at bounding box center [952, 434] width 795 height 527
click at [1251, 370] on div "SCROLL TO TOP We still should prevail and the reason why is because of the gift…" at bounding box center [952, 434] width 795 height 527
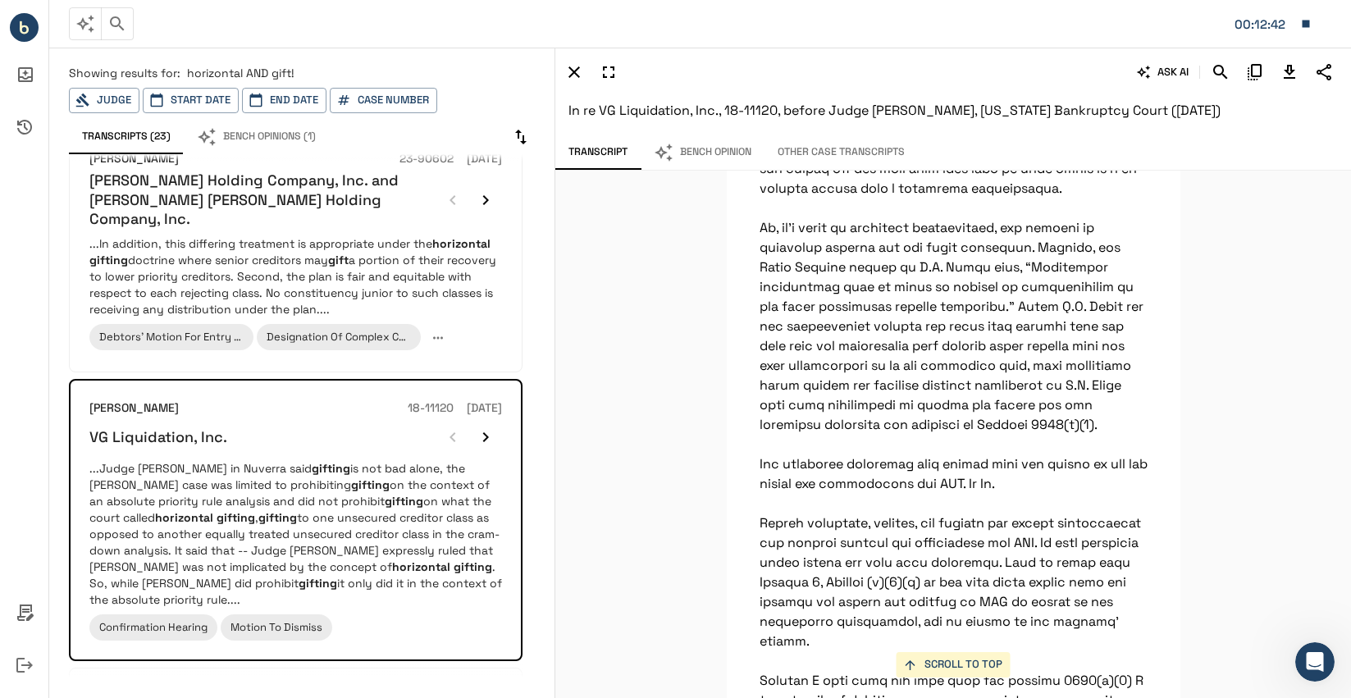
click at [1241, 364] on div "SCROLL TO TOP We still should prevail and the reason why is because of the gift…" at bounding box center [952, 434] width 795 height 527
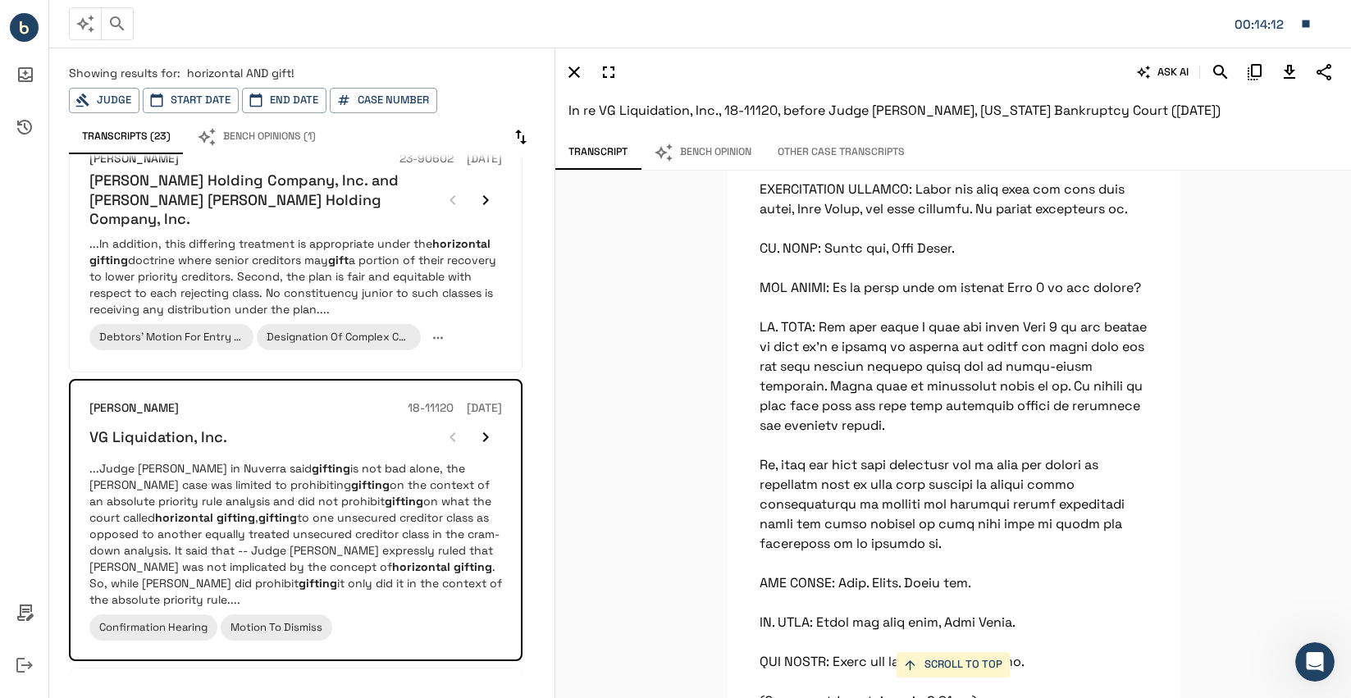
scroll to position [78323, 0]
click at [1260, 330] on div "SCROLL TO TOP We still should prevail and the reason why is because of the gift…" at bounding box center [952, 434] width 795 height 527
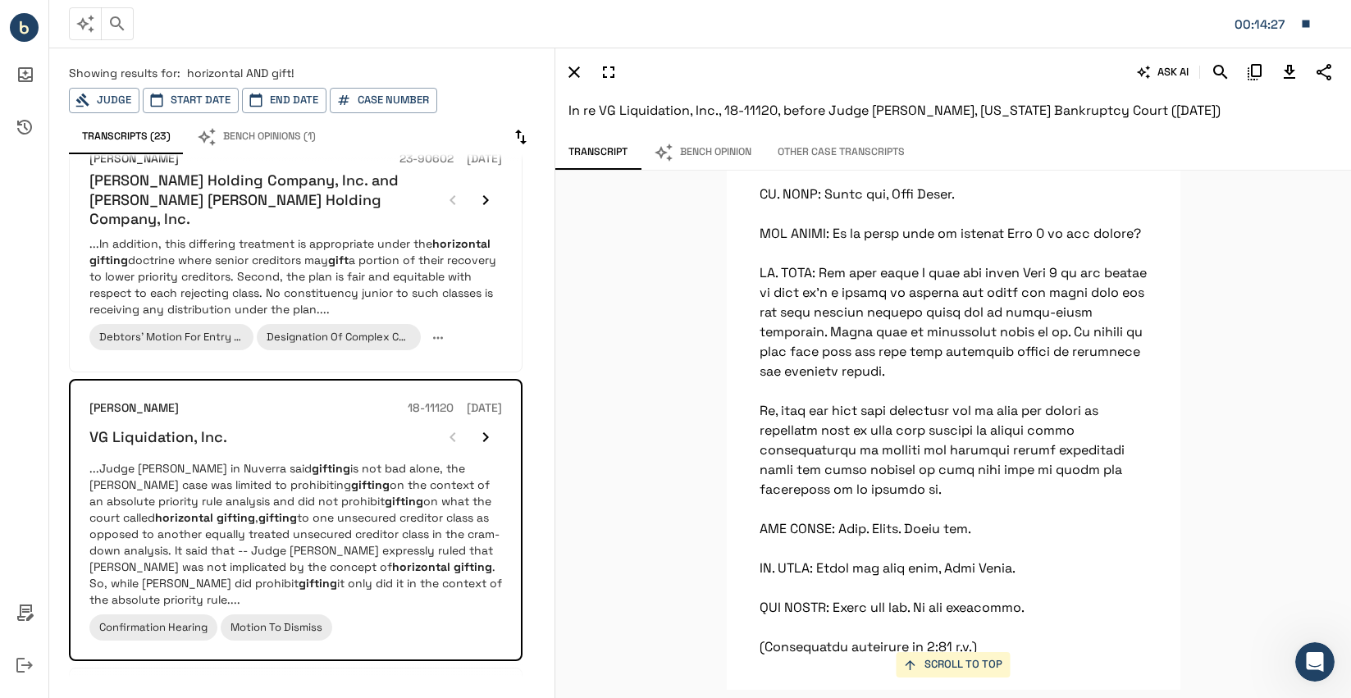
scroll to position [78487, 0]
click at [1223, 323] on div "SCROLL TO TOP We still should prevail and the reason why is because of the gift…" at bounding box center [952, 434] width 795 height 527
click at [1292, 63] on icon "Download Transcript" at bounding box center [1289, 72] width 20 height 20
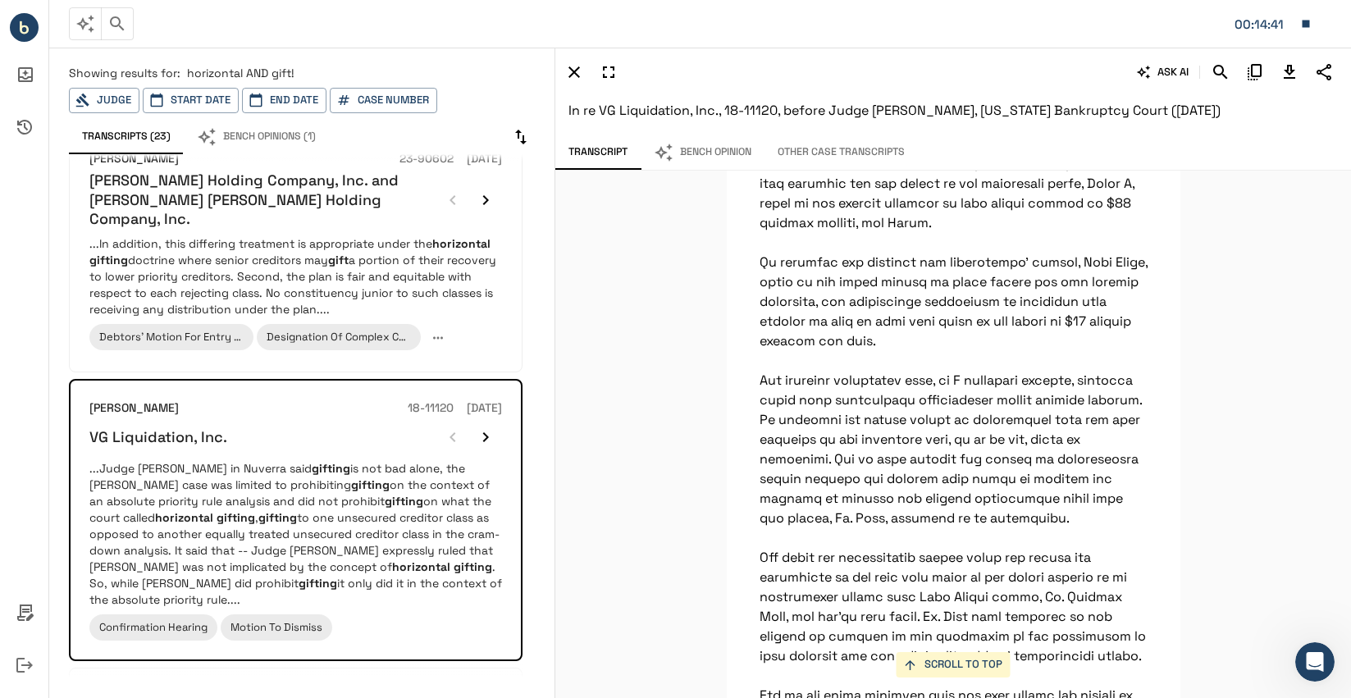
scroll to position [1558, 0]
